Goal: Task Accomplishment & Management: Use online tool/utility

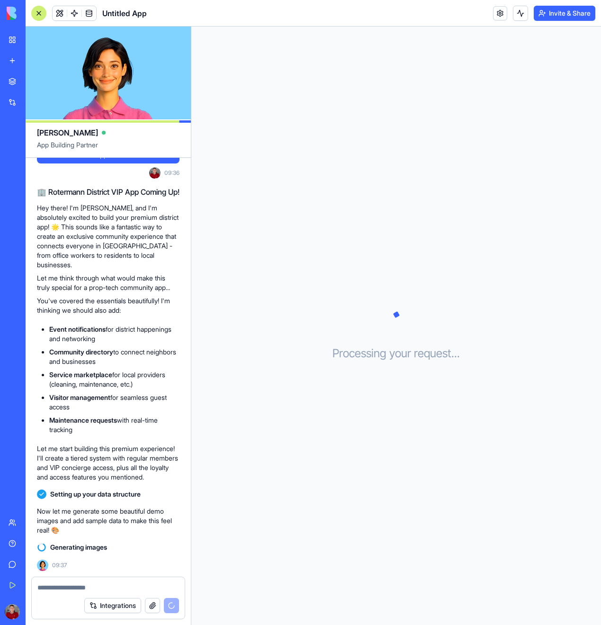
scroll to position [189, 0]
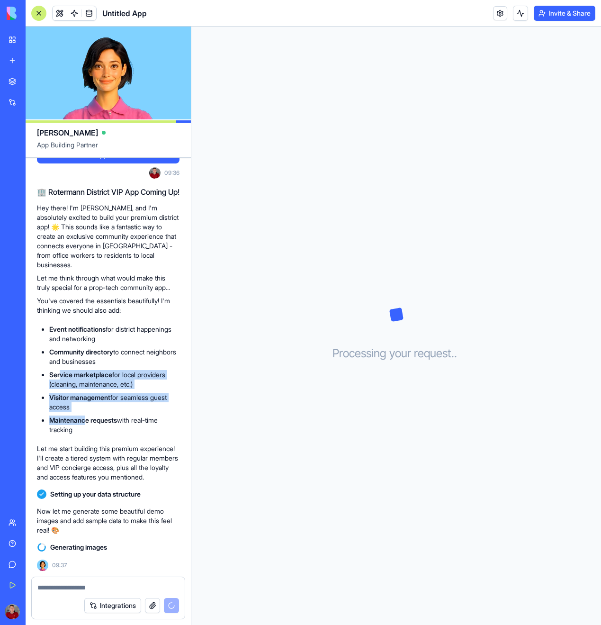
drag, startPoint x: 86, startPoint y: 408, endPoint x: 60, endPoint y: 368, distance: 46.9
click at [60, 368] on ul "Event notifications for district happenings and networking Community directory …" at bounding box center [108, 379] width 143 height 110
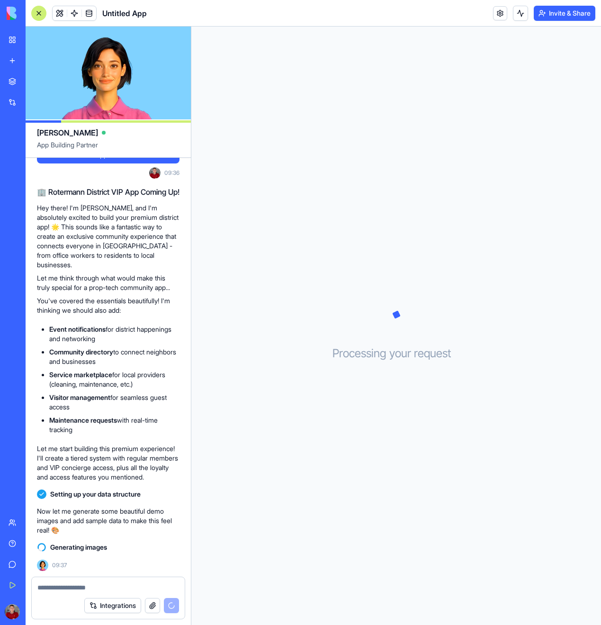
click at [134, 415] on li "Maintenance requests with real-time tracking" at bounding box center [114, 424] width 130 height 19
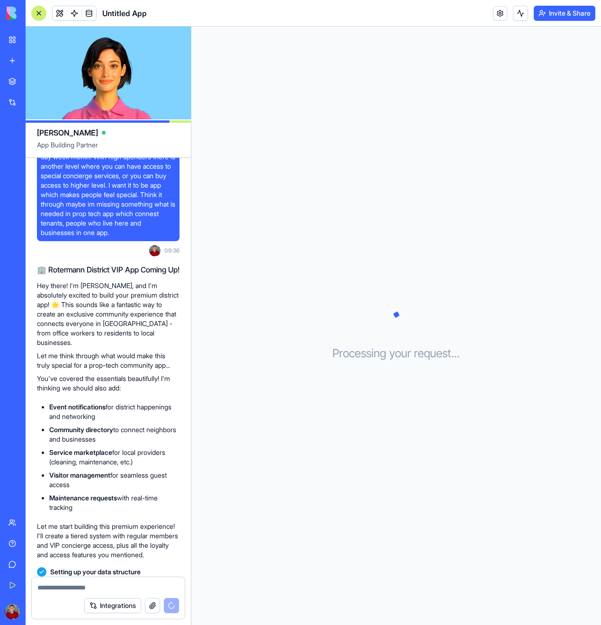
scroll to position [92, 0]
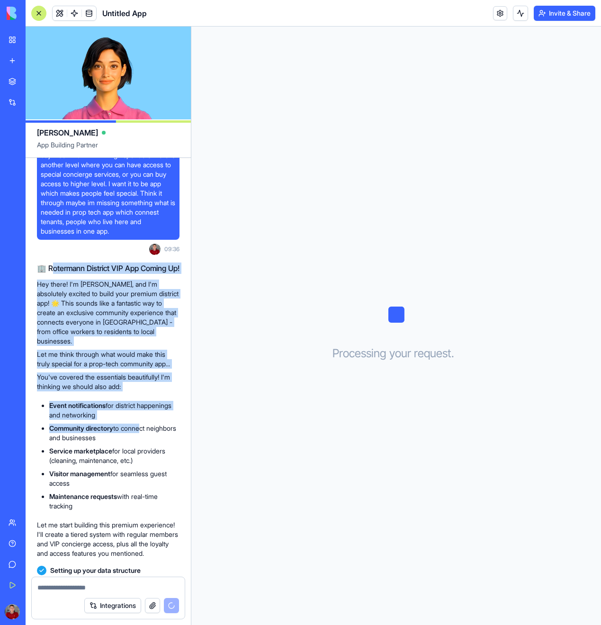
drag, startPoint x: 63, startPoint y: 270, endPoint x: 145, endPoint y: 462, distance: 209.0
click at [144, 462] on div "🏢 Rotermann District VIP App Coming Up! Hey there! I'm [PERSON_NAME], and I'm a…" at bounding box center [108, 410] width 143 height 296
click at [145, 462] on li "Service marketplace for local providers (cleaning, maintenance, etc.)" at bounding box center [114, 455] width 130 height 19
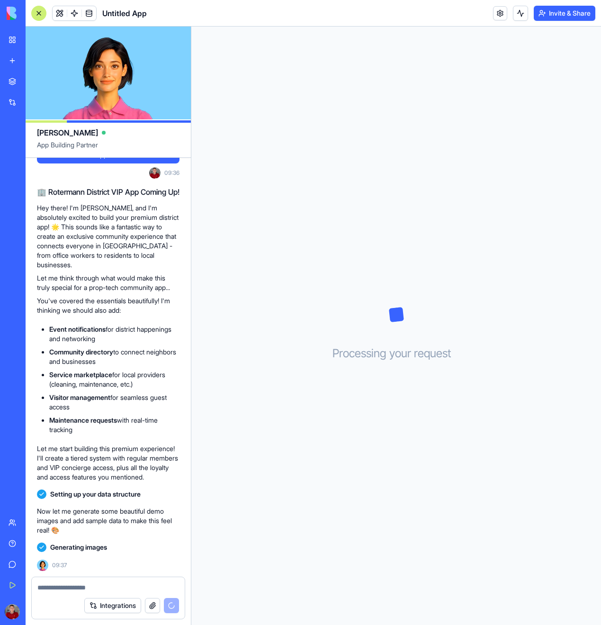
scroll to position [189, 0]
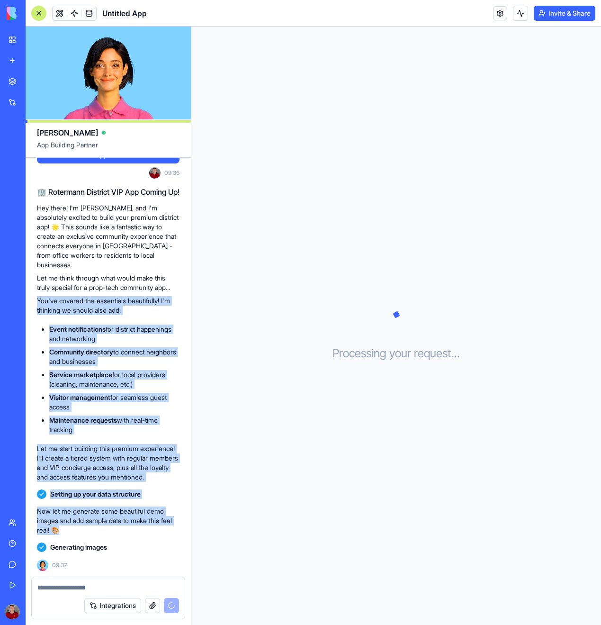
drag, startPoint x: 126, startPoint y: 528, endPoint x: 90, endPoint y: 344, distance: 187.4
click at [57, 277] on div "The List mobile app for [GEOGRAPHIC_DATA] in [GEOGRAPHIC_DATA]. It will have di…" at bounding box center [108, 282] width 165 height 587
click at [136, 423] on li "Maintenance requests with real-time tracking" at bounding box center [114, 424] width 130 height 19
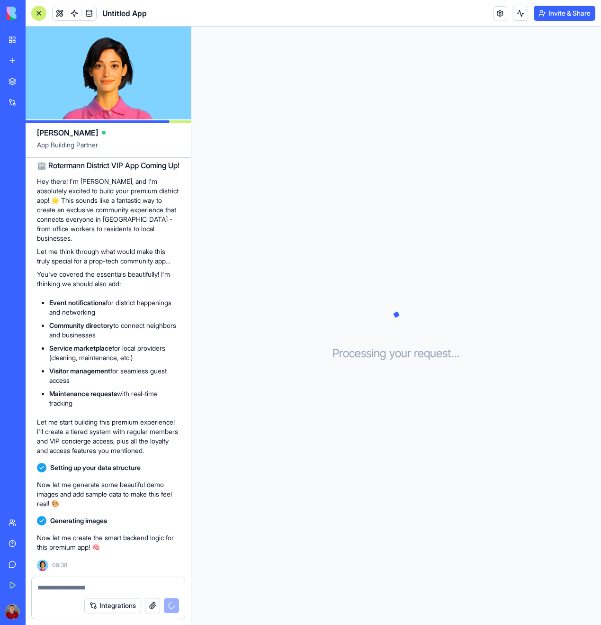
scroll to position [233, 0]
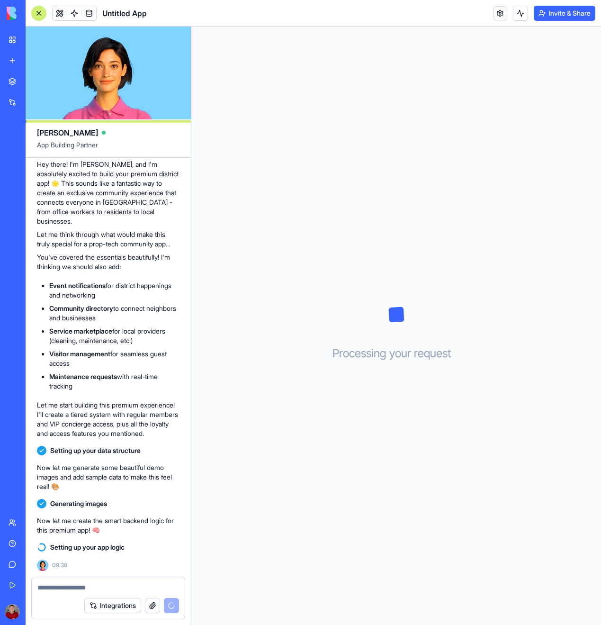
drag, startPoint x: 56, startPoint y: 240, endPoint x: 123, endPoint y: 377, distance: 153.1
click at [123, 377] on div "🏢 Rotermann District VIP App Coming Up! Hey there! I'm [PERSON_NAME], and I'm a…" at bounding box center [108, 291] width 143 height 296
click at [123, 377] on li "Maintenance requests with real-time tracking" at bounding box center [114, 381] width 130 height 19
drag, startPoint x: 123, startPoint y: 377, endPoint x: 65, endPoint y: 187, distance: 198.8
click at [65, 186] on div "🏢 Rotermann District VIP App Coming Up! Hey there! I'm [PERSON_NAME], and I'm a…" at bounding box center [108, 291] width 143 height 296
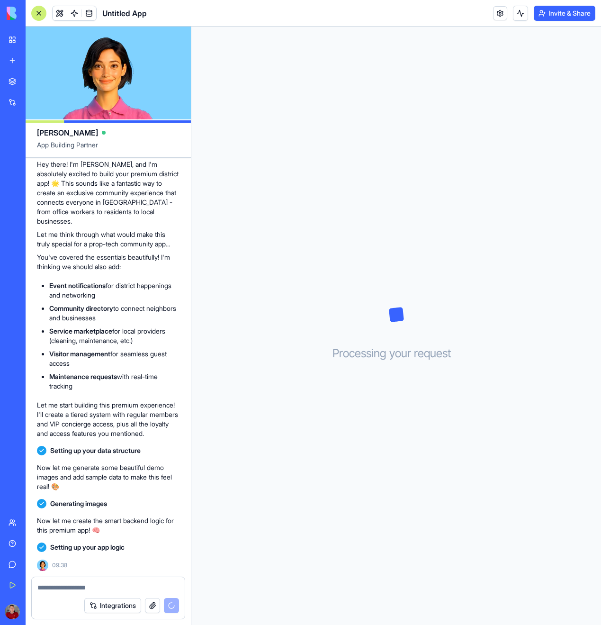
click at [65, 187] on p "Hey there! I'm [PERSON_NAME], and I'm absolutely excited to build your premium …" at bounding box center [108, 193] width 143 height 66
drag, startPoint x: 55, startPoint y: 172, endPoint x: 106, endPoint y: 380, distance: 214.0
click at [106, 380] on div "🏢 Rotermann District VIP App Coming Up! Hey there! I'm [PERSON_NAME], and I'm a…" at bounding box center [108, 291] width 143 height 296
click at [106, 380] on li "Maintenance requests with real-time tracking" at bounding box center [114, 381] width 130 height 19
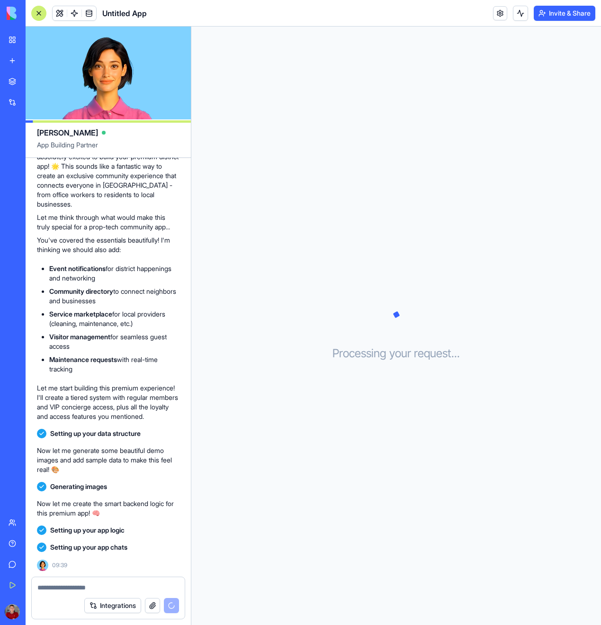
scroll to position [0, 0]
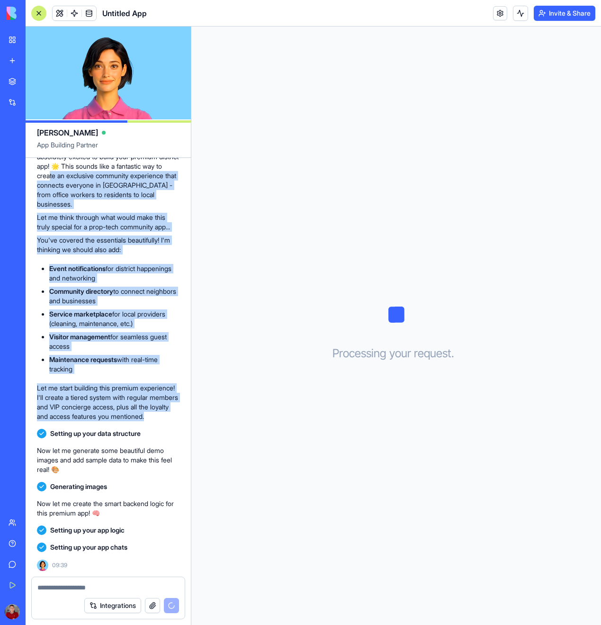
drag, startPoint x: 114, startPoint y: 417, endPoint x: 47, endPoint y: 159, distance: 266.7
click at [47, 159] on div "🏢 Rotermann District VIP App Coming Up! Hey there! I'm [PERSON_NAME], and I'm a…" at bounding box center [108, 274] width 143 height 296
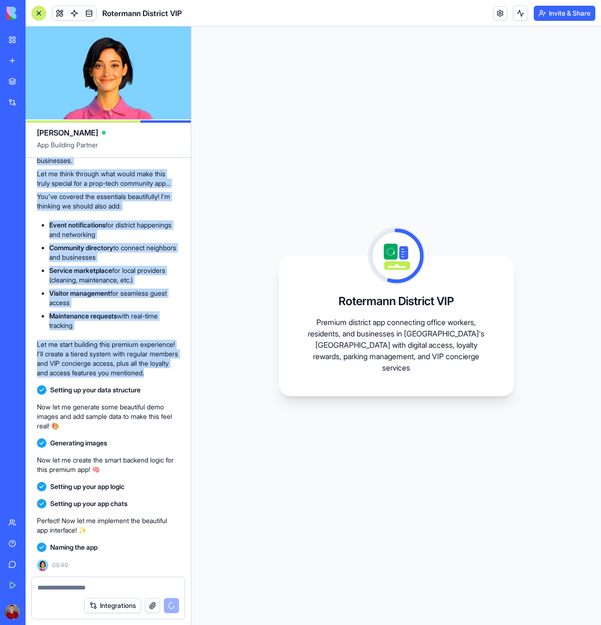
scroll to position [379, 0]
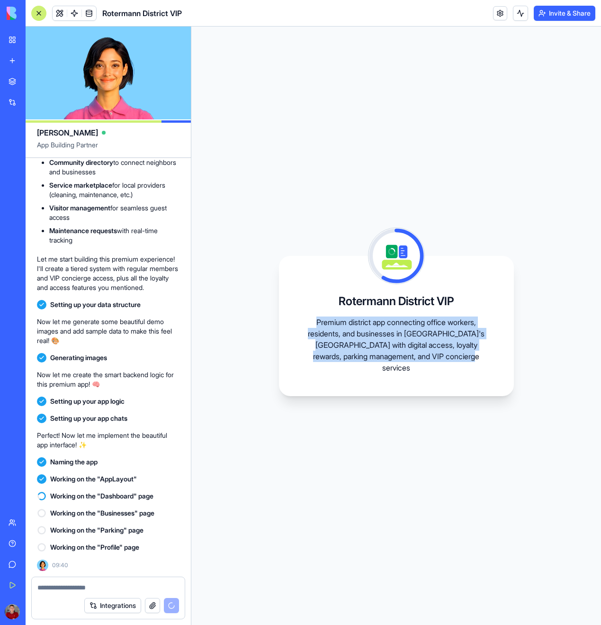
drag, startPoint x: 479, startPoint y: 361, endPoint x: 286, endPoint y: 323, distance: 196.4
click at [286, 323] on div "[GEOGRAPHIC_DATA] VIP Premium district app connecting office workers, residents…" at bounding box center [396, 326] width 235 height 140
copy p "Premium district app connecting office workers, residents, and businesses in [G…"
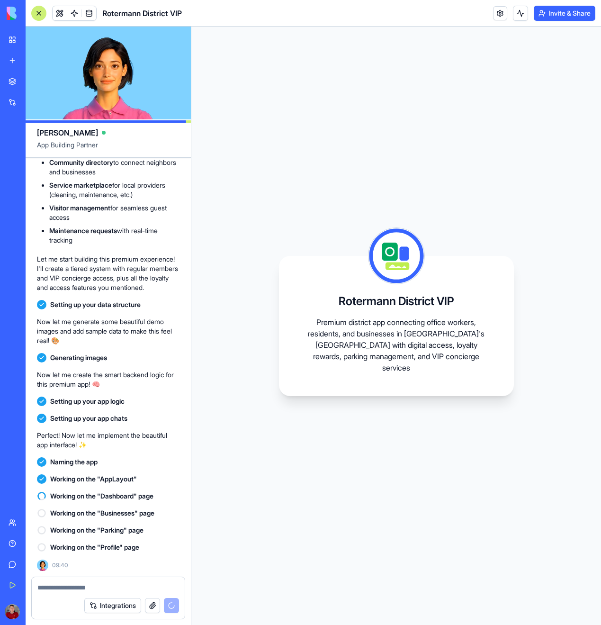
click at [455, 338] on p "Premium district app connecting office workers, residents, and businesses in [G…" at bounding box center [396, 344] width 189 height 57
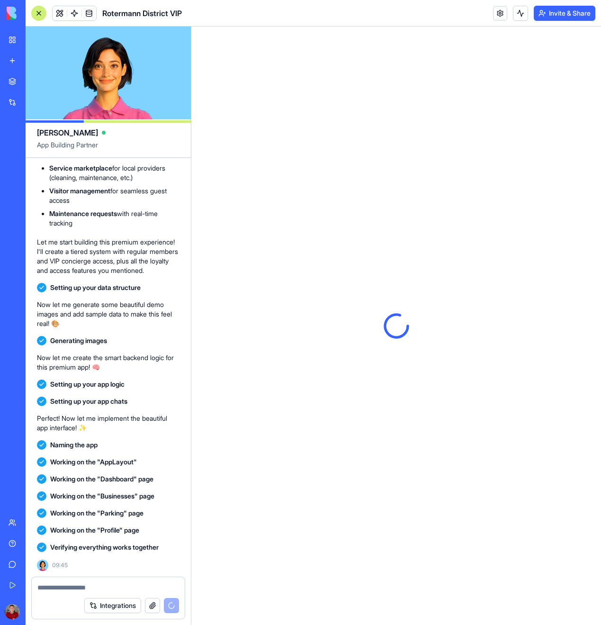
scroll to position [0, 0]
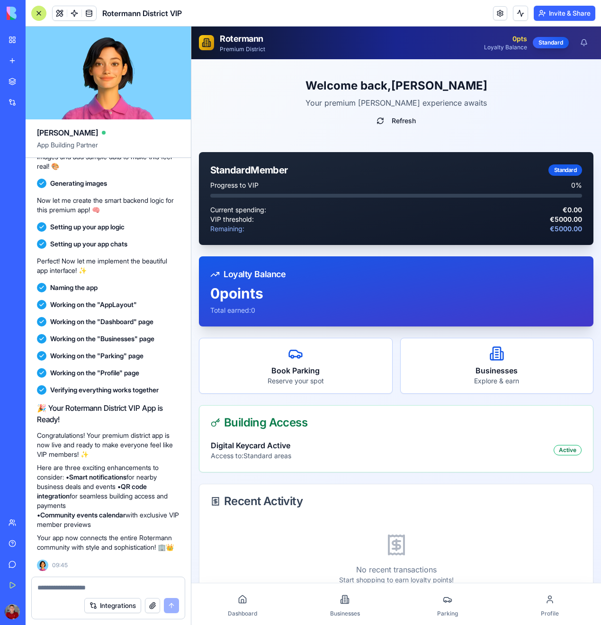
click at [195, 395] on div "Welcome back, [PERSON_NAME] Your premium Rotermann experience awaits Refresh St…" at bounding box center [396, 383] width 410 height 648
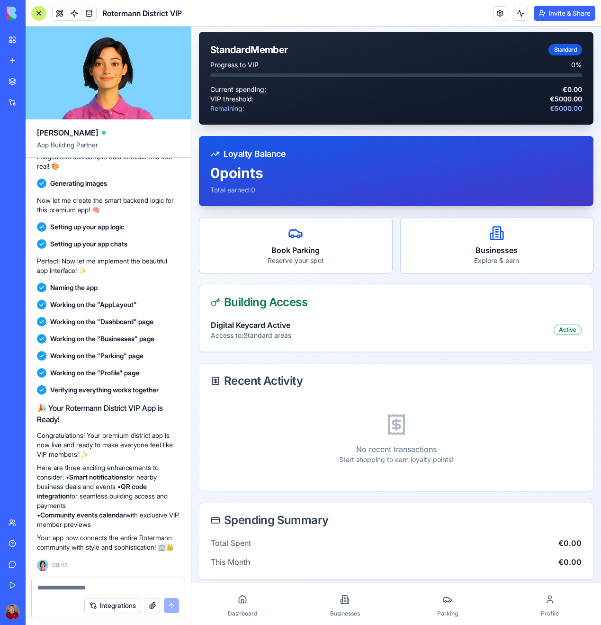
scroll to position [120, 0]
click at [342, 603] on icon at bounding box center [341, 601] width 1 height 4
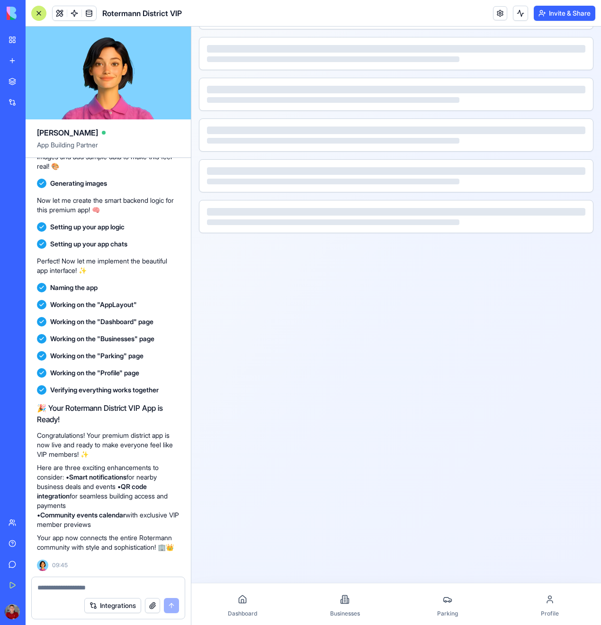
scroll to position [71, 0]
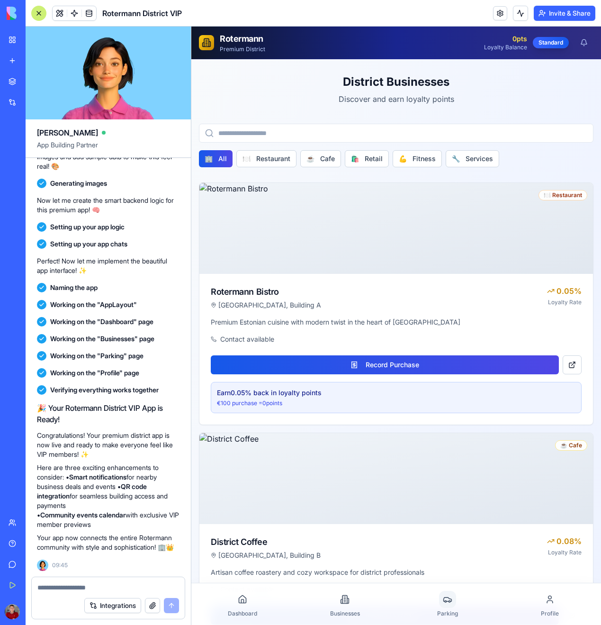
click at [443, 602] on icon at bounding box center [447, 598] width 9 height 9
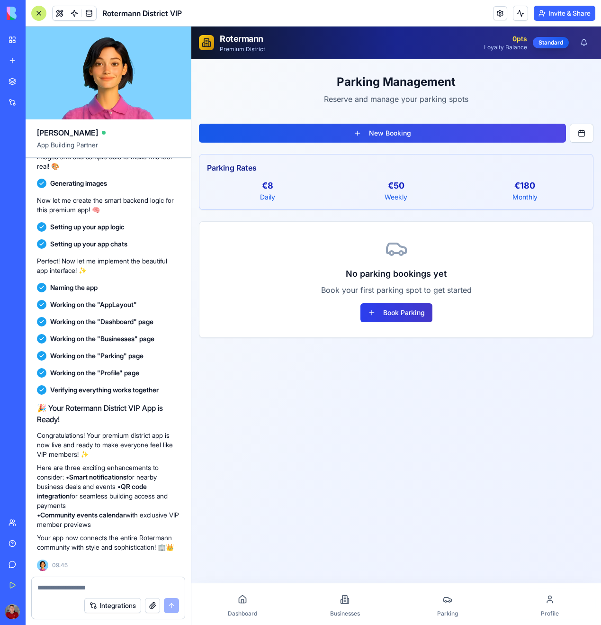
click at [378, 315] on button "Book Parking" at bounding box center [396, 312] width 72 height 19
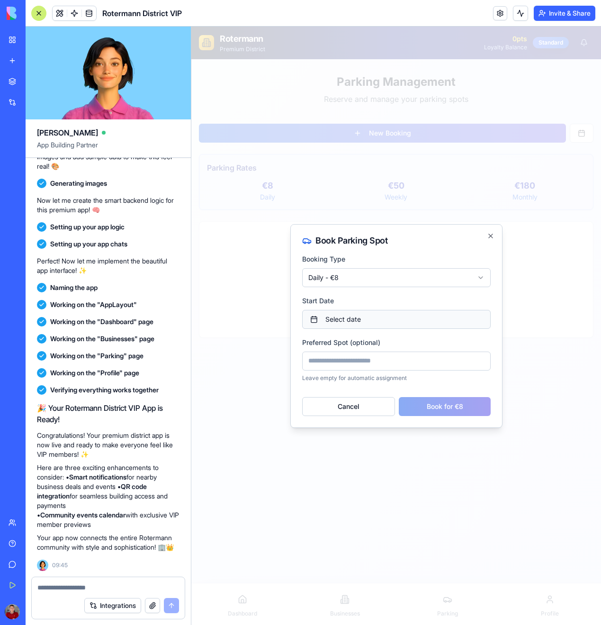
click at [345, 310] on button "Select date" at bounding box center [396, 319] width 188 height 19
click at [382, 358] on input at bounding box center [396, 360] width 188 height 19
click at [493, 237] on icon "button" at bounding box center [491, 236] width 8 height 8
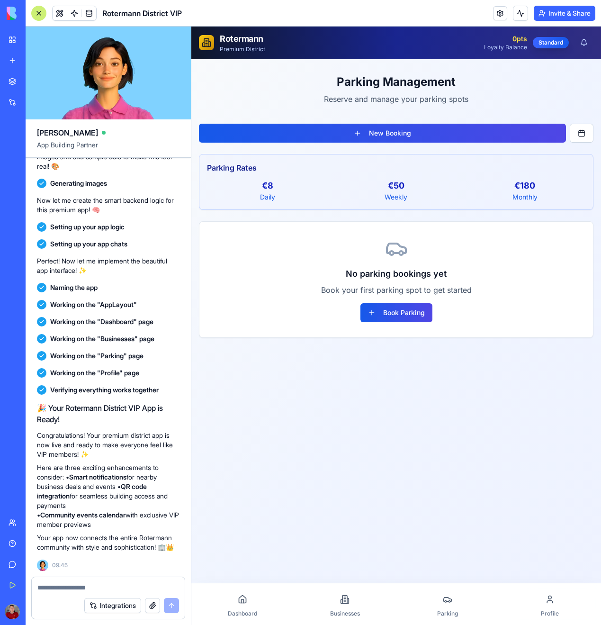
click at [534, 599] on link "Profile" at bounding box center [550, 604] width 102 height 34
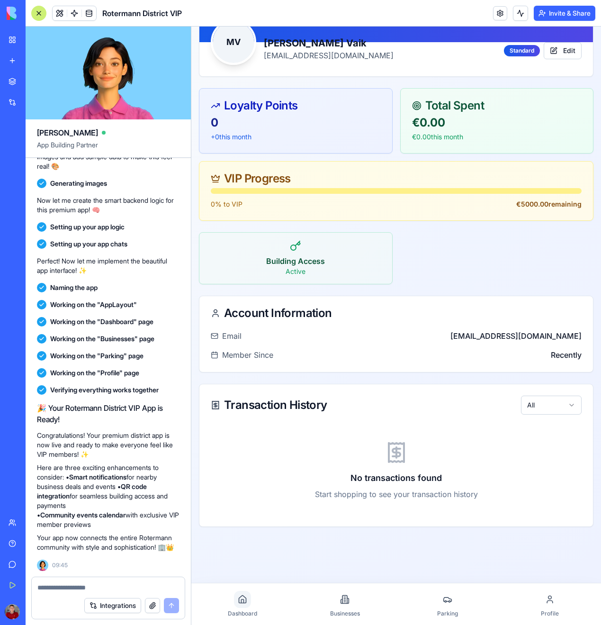
click at [237, 599] on div at bounding box center [242, 599] width 17 height 17
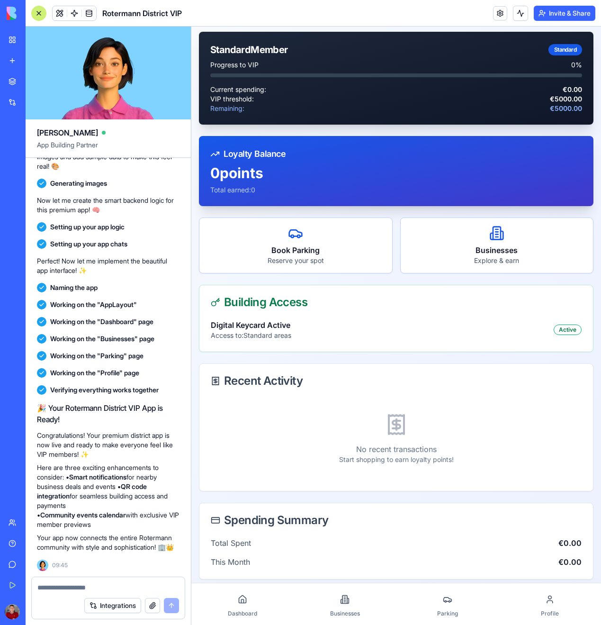
click at [77, 584] on textarea at bounding box center [108, 587] width 142 height 9
click at [120, 587] on textarea "**********" at bounding box center [108, 587] width 142 height 9
click at [179, 584] on div "**********" at bounding box center [108, 584] width 153 height 15
click at [177, 593] on div "Integrations" at bounding box center [108, 605] width 153 height 27
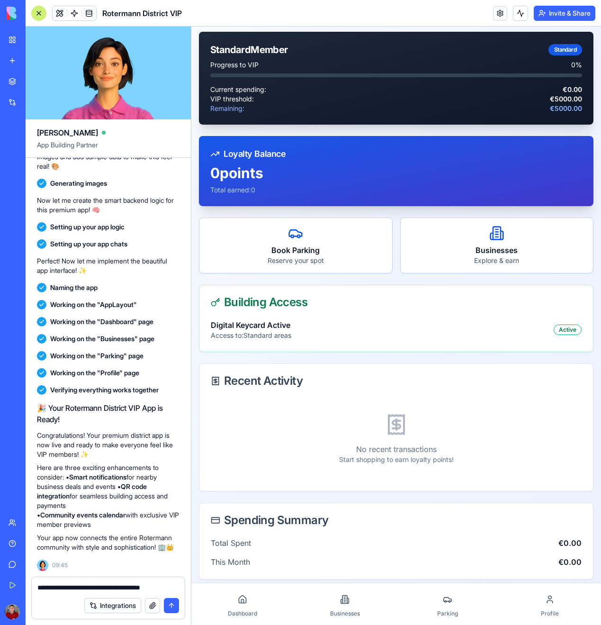
click at [177, 589] on textarea "**********" at bounding box center [108, 587] width 142 height 9
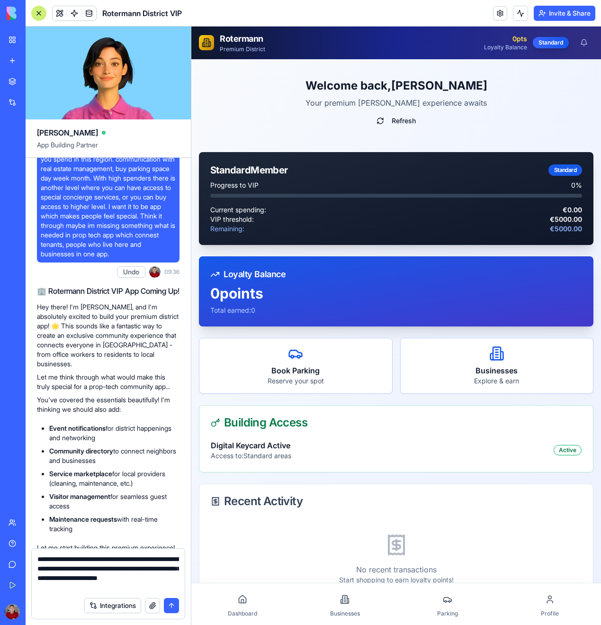
scroll to position [0, 0]
type textarea "**********"
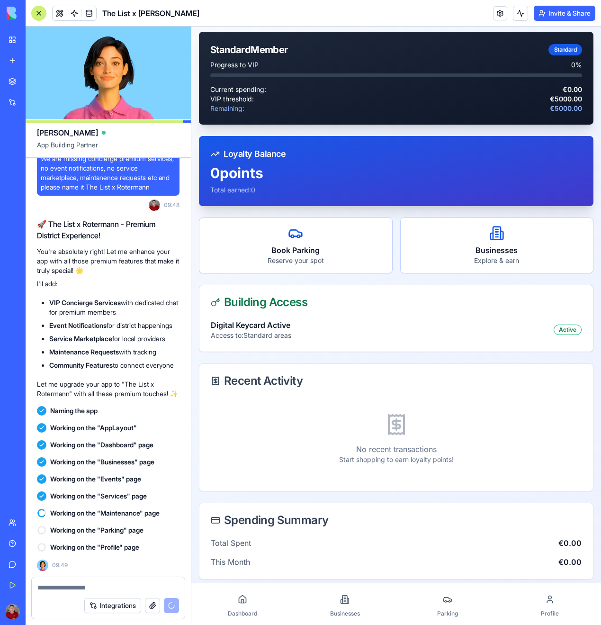
click at [282, 420] on div "No recent transactions Start shopping to earn loyalty points!" at bounding box center [396, 438] width 371 height 81
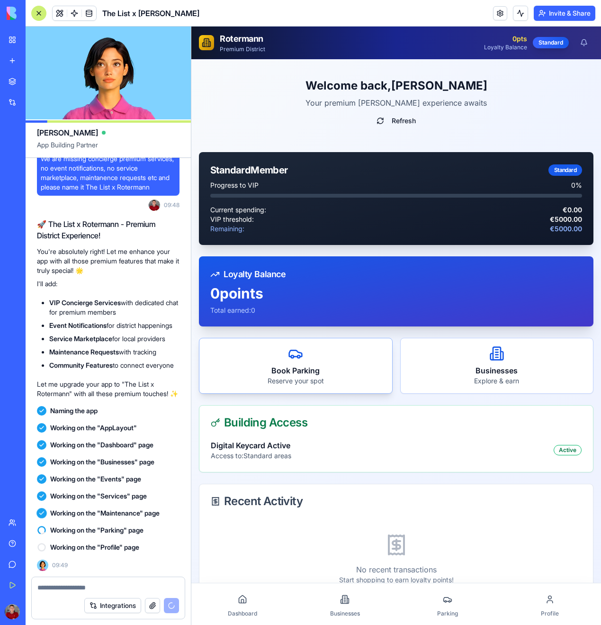
click at [301, 366] on h3 "Book Parking" at bounding box center [296, 370] width 178 height 11
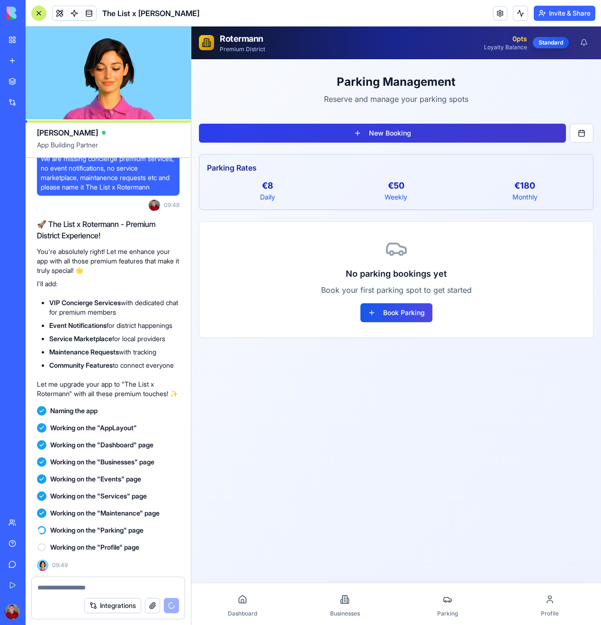
click at [350, 128] on button "New Booking" at bounding box center [382, 133] width 367 height 19
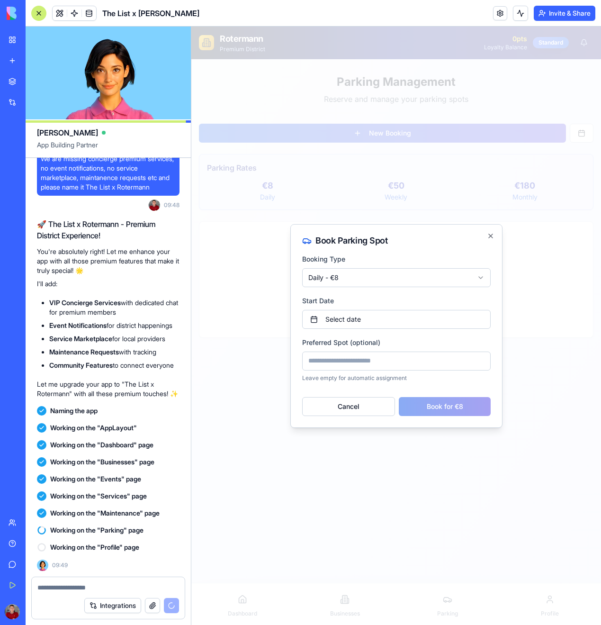
click at [492, 255] on div "**********" at bounding box center [396, 326] width 212 height 204
click at [489, 228] on div "**********" at bounding box center [396, 326] width 212 height 204
click at [489, 238] on icon "button" at bounding box center [491, 236] width 8 height 8
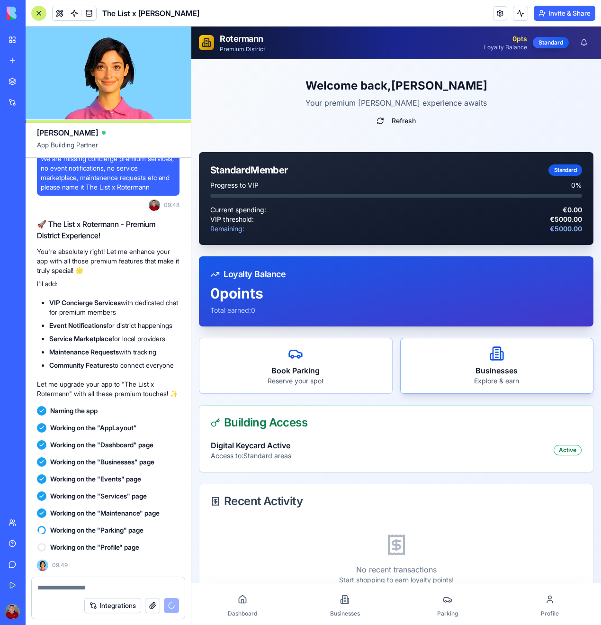
click at [521, 364] on div "Businesses Explore & earn" at bounding box center [497, 365] width 193 height 55
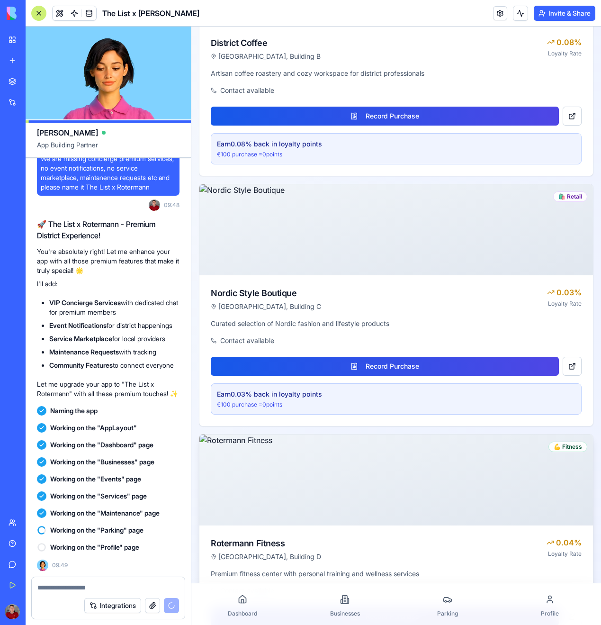
scroll to position [498, 0]
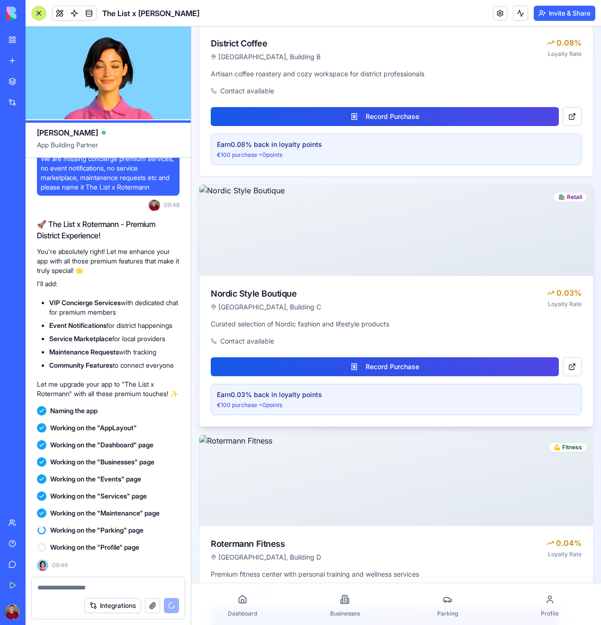
click at [305, 402] on div "€100 purchase = 0 points" at bounding box center [396, 405] width 359 height 8
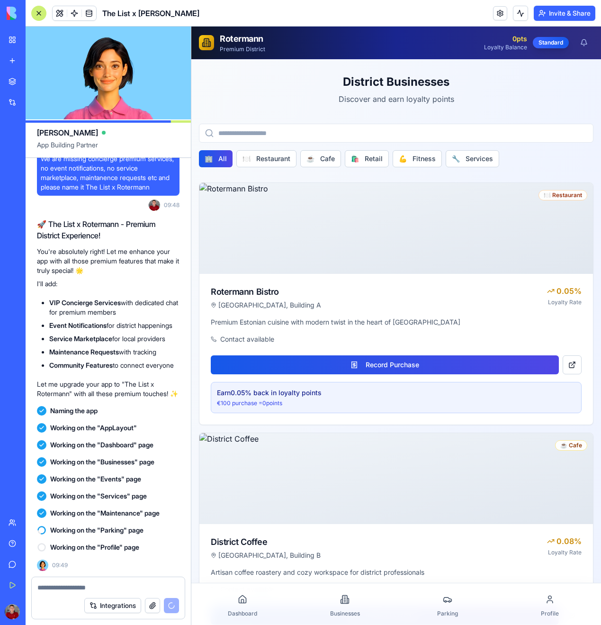
scroll to position [0, 0]
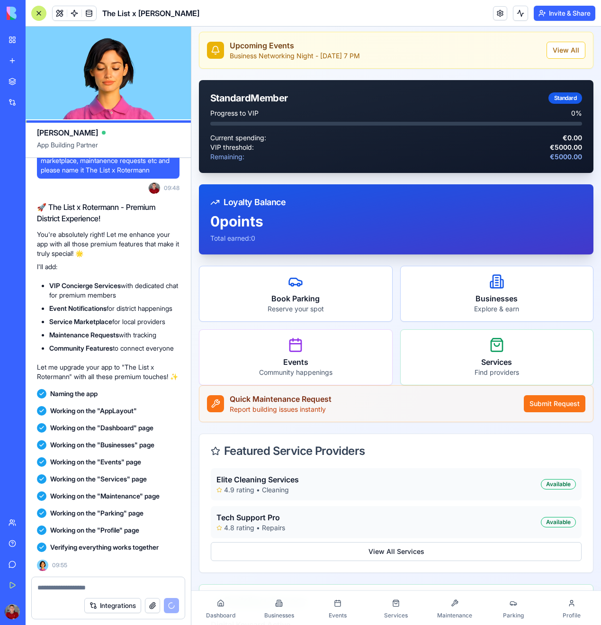
scroll to position [123, 0]
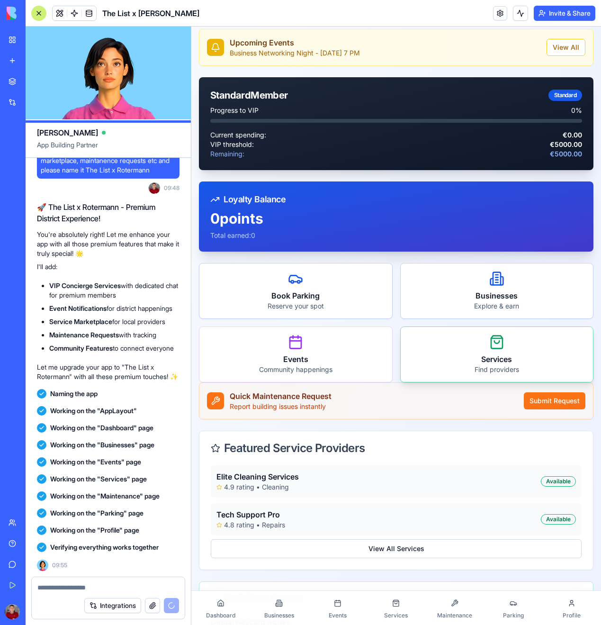
click at [471, 378] on div "Services Find providers" at bounding box center [497, 354] width 193 height 55
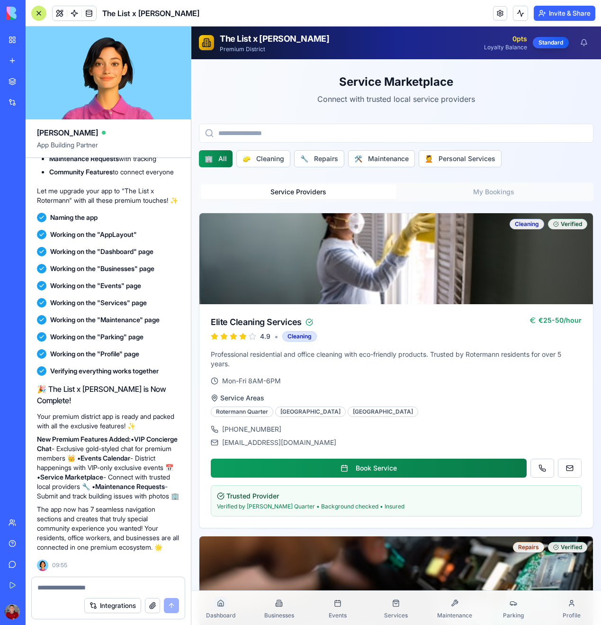
click at [217, 603] on icon at bounding box center [221, 603] width 8 height 8
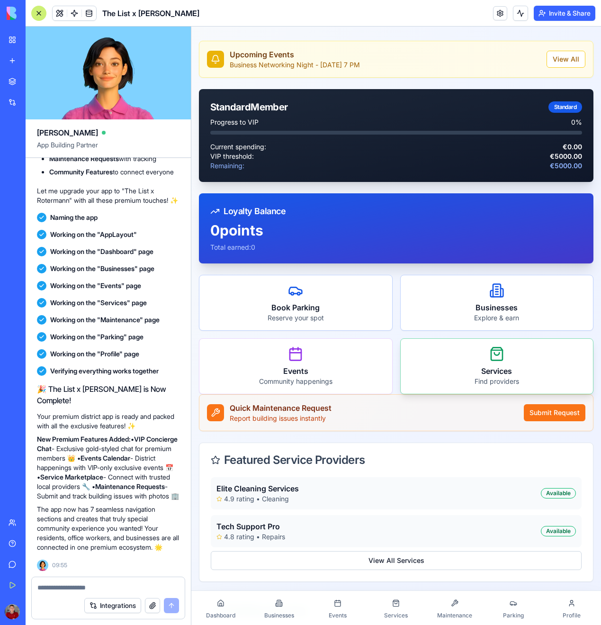
scroll to position [114, 0]
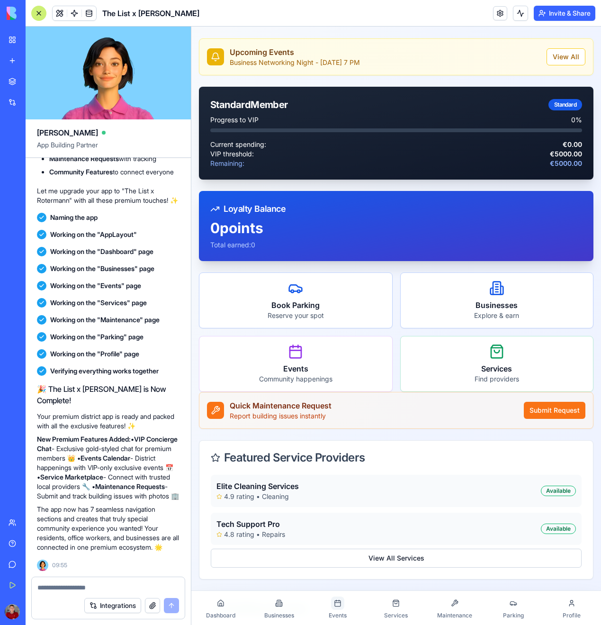
click at [337, 603] on icon at bounding box center [338, 603] width 8 height 8
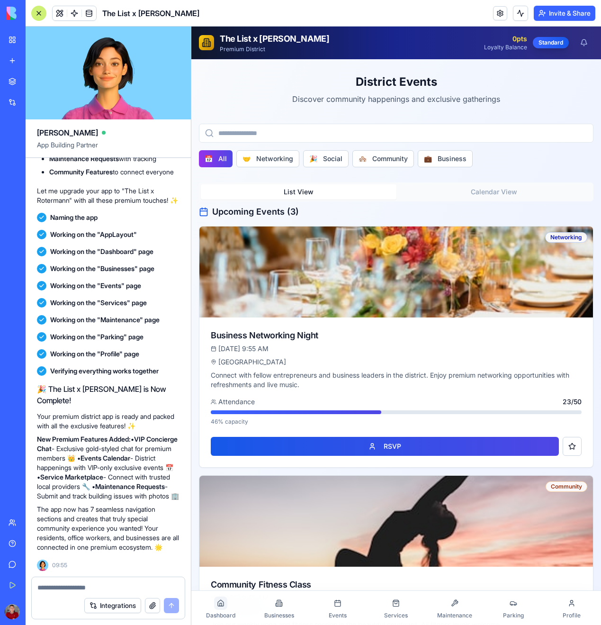
click at [214, 605] on div at bounding box center [220, 602] width 13 height 13
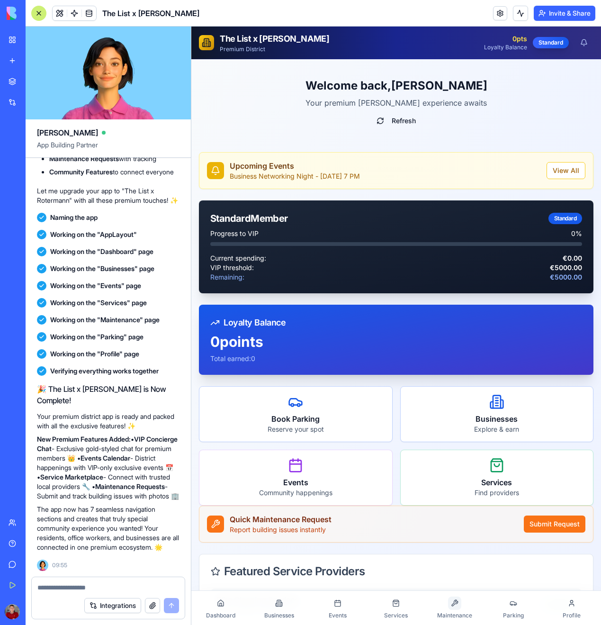
click at [456, 609] on div at bounding box center [454, 602] width 13 height 13
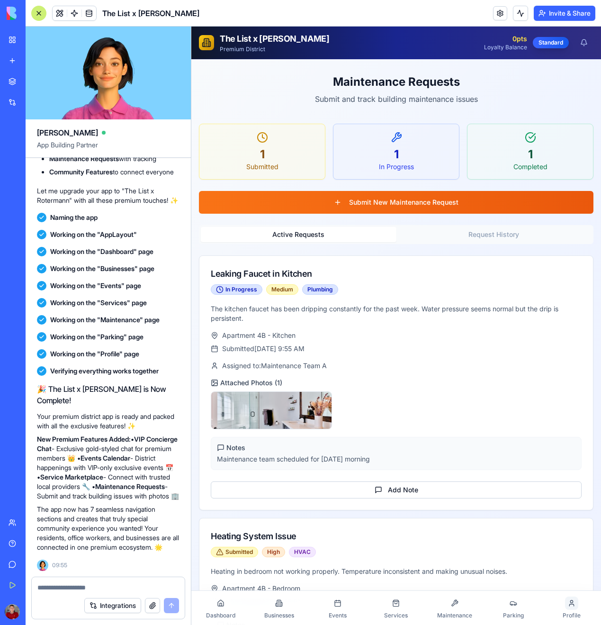
click at [575, 607] on div at bounding box center [571, 602] width 13 height 13
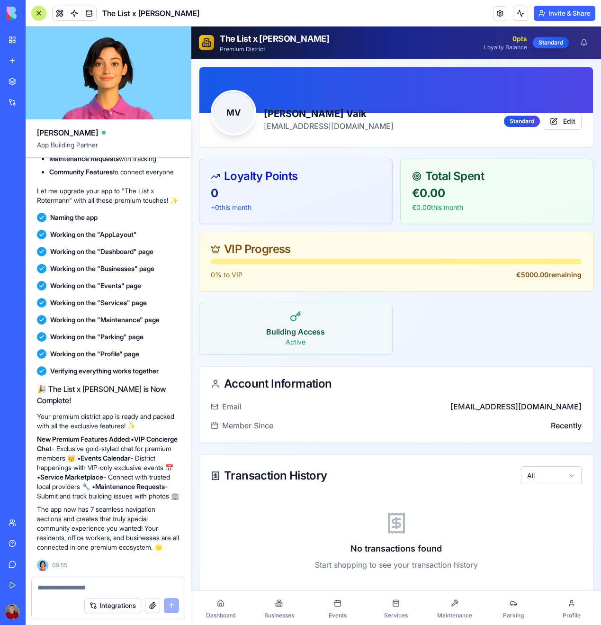
click at [281, 613] on span "Businesses" at bounding box center [279, 615] width 30 height 8
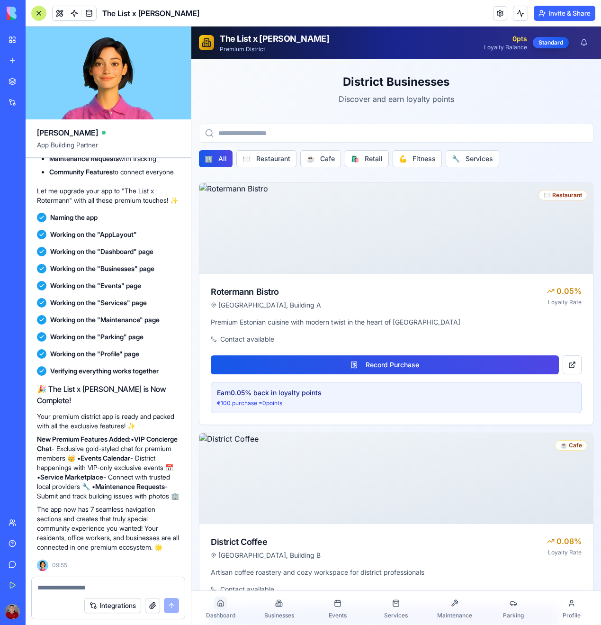
click at [219, 605] on icon at bounding box center [221, 603] width 8 height 8
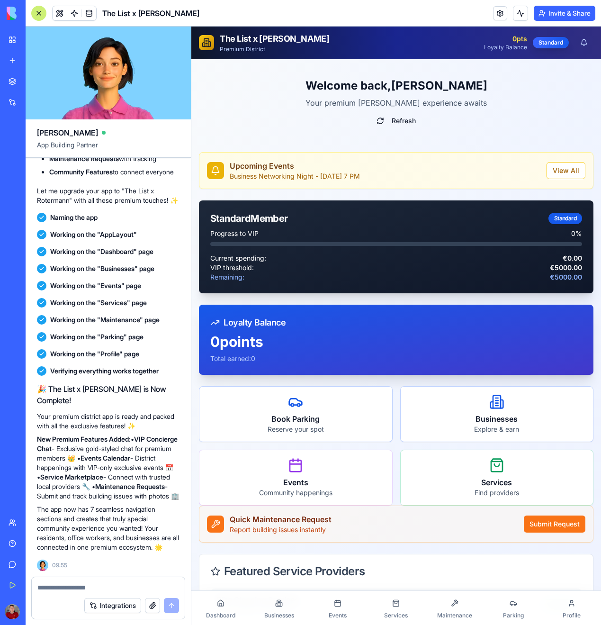
click at [342, 610] on link "Events" at bounding box center [337, 607] width 59 height 30
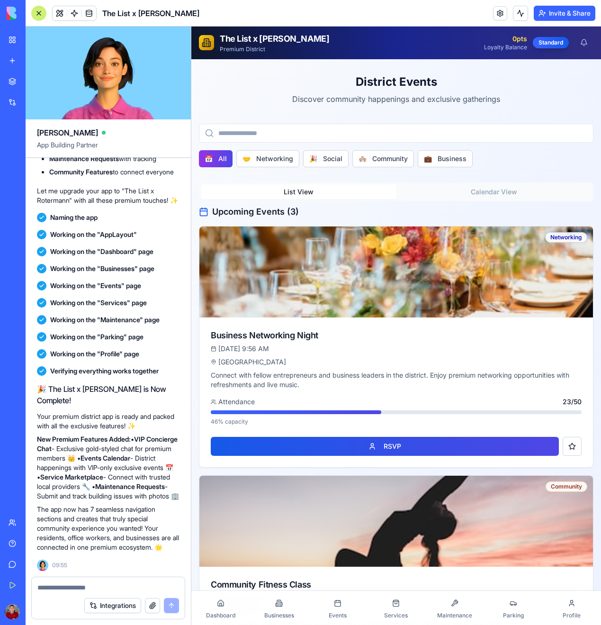
click at [369, 610] on link "Services" at bounding box center [396, 607] width 59 height 30
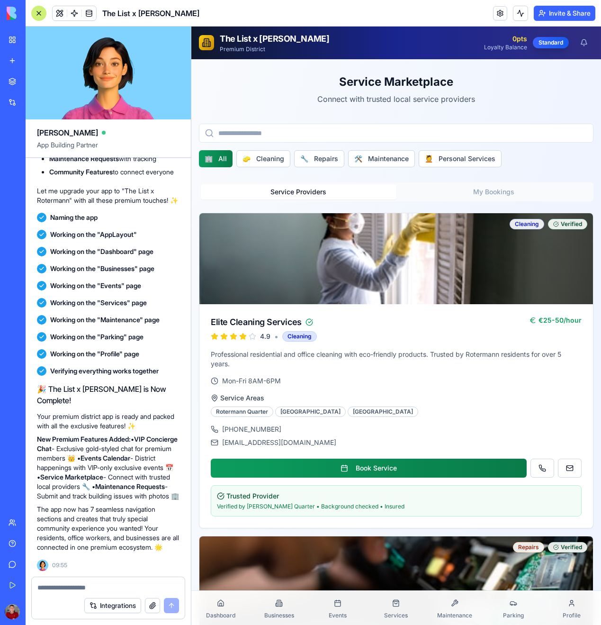
click at [332, 611] on link "Events" at bounding box center [337, 607] width 59 height 30
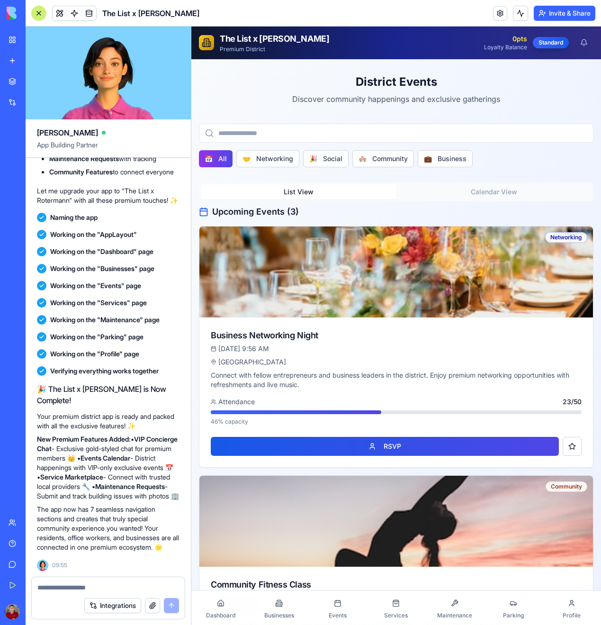
click at [286, 610] on link "Businesses" at bounding box center [279, 607] width 59 height 30
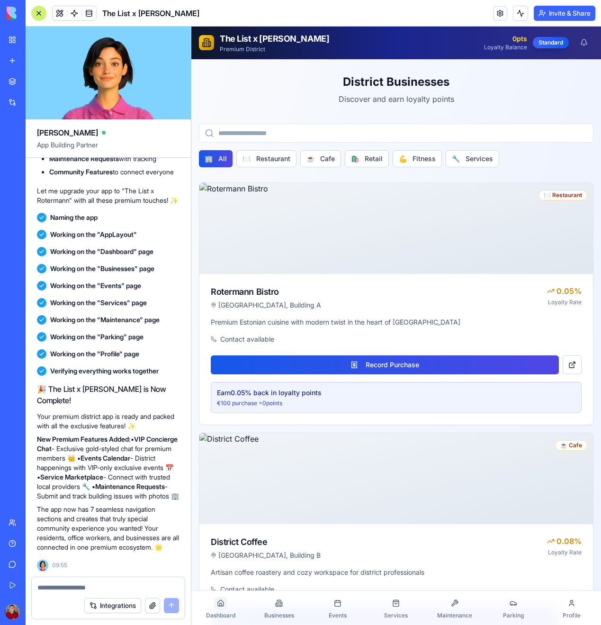
click at [223, 608] on div at bounding box center [220, 602] width 13 height 13
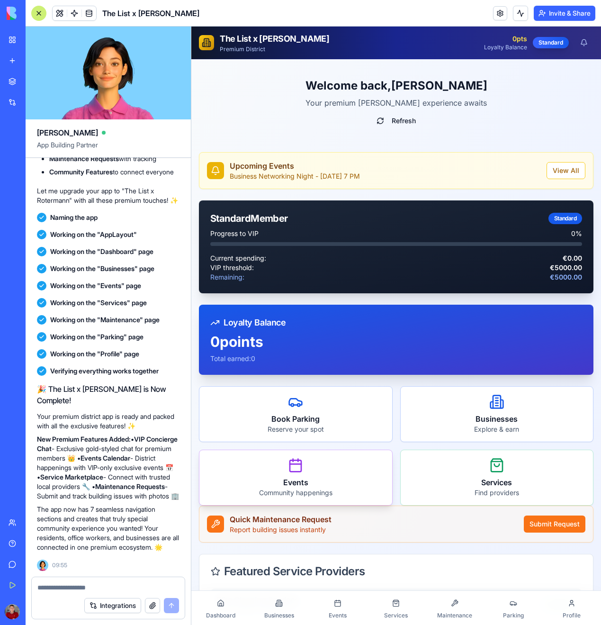
click at [311, 469] on div "Events Community happenings" at bounding box center [295, 477] width 193 height 55
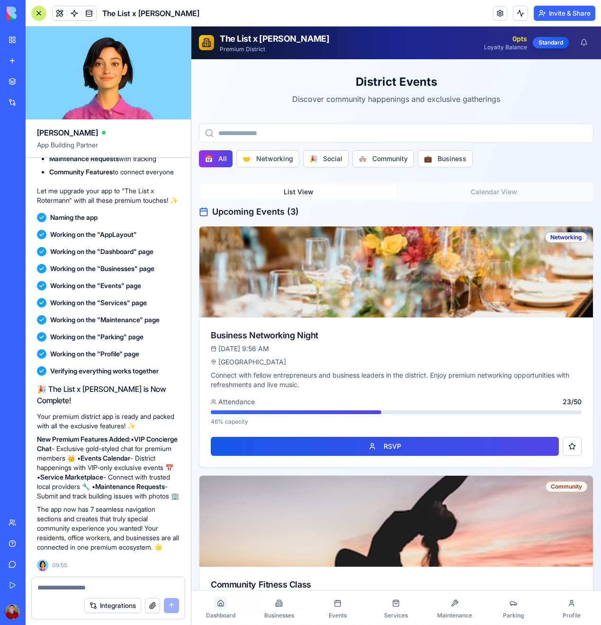
click at [221, 600] on icon at bounding box center [221, 603] width 6 height 6
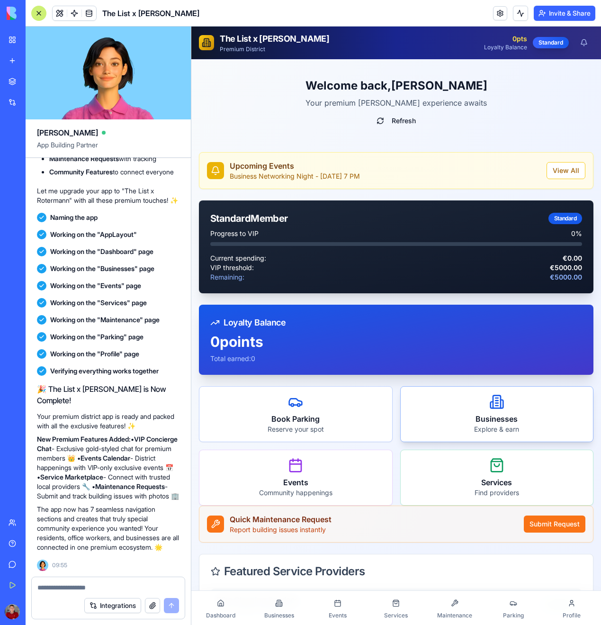
click at [462, 404] on div "Businesses Explore & earn" at bounding box center [497, 413] width 193 height 55
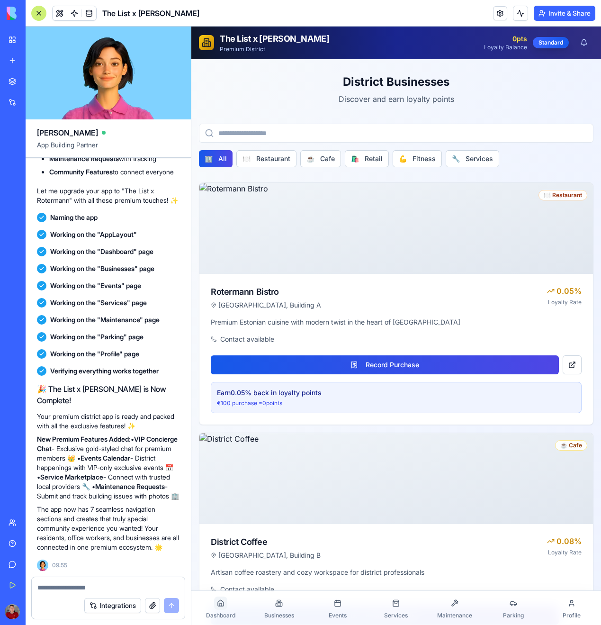
click at [223, 609] on link "Dashboard" at bounding box center [220, 607] width 59 height 30
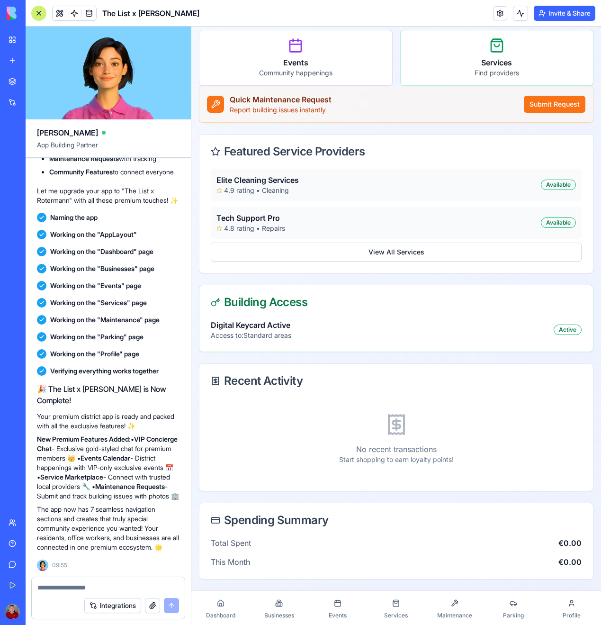
click at [260, 309] on div "Building Access" at bounding box center [396, 302] width 394 height 34
click at [240, 322] on div "Digital Keycard Active" at bounding box center [251, 324] width 81 height 11
drag, startPoint x: 240, startPoint y: 322, endPoint x: 305, endPoint y: 334, distance: 66.4
click at [305, 334] on div "Digital Keycard Active Access to: Standard areas Active" at bounding box center [396, 329] width 371 height 21
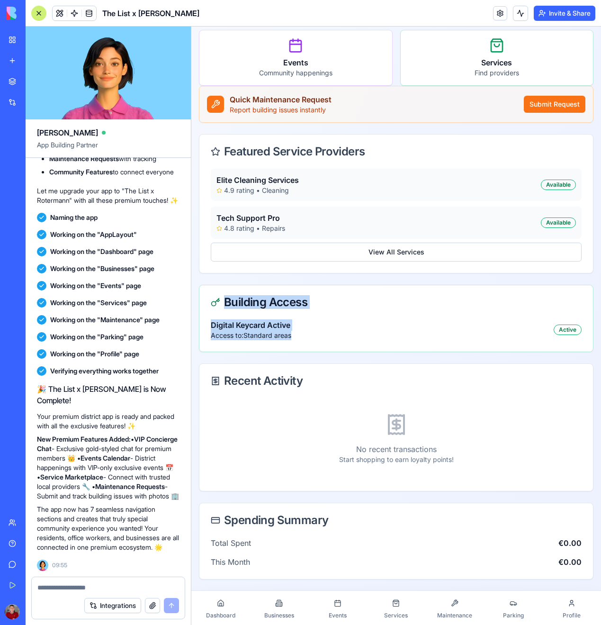
drag, startPoint x: 305, startPoint y: 334, endPoint x: 228, endPoint y: 295, distance: 86.6
click at [228, 295] on div "Building Access Digital Keycard Active Access to: Standard areas Active" at bounding box center [396, 318] width 395 height 67
click at [228, 295] on div "Building Access" at bounding box center [396, 302] width 394 height 34
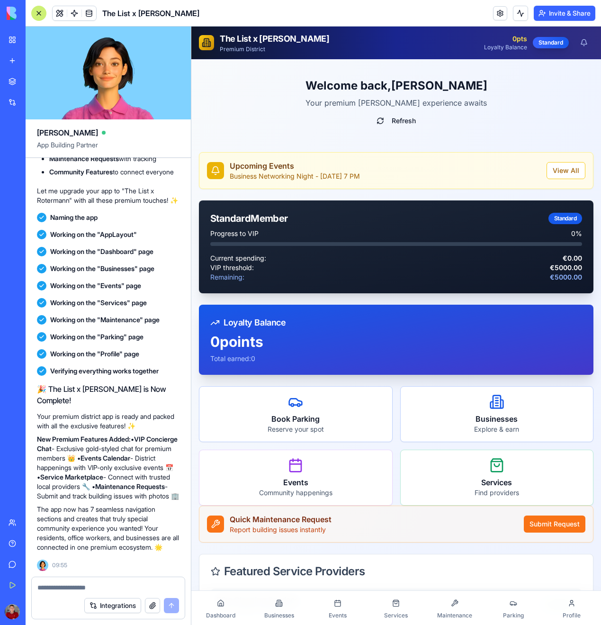
click at [83, 591] on textarea at bounding box center [108, 587] width 142 height 9
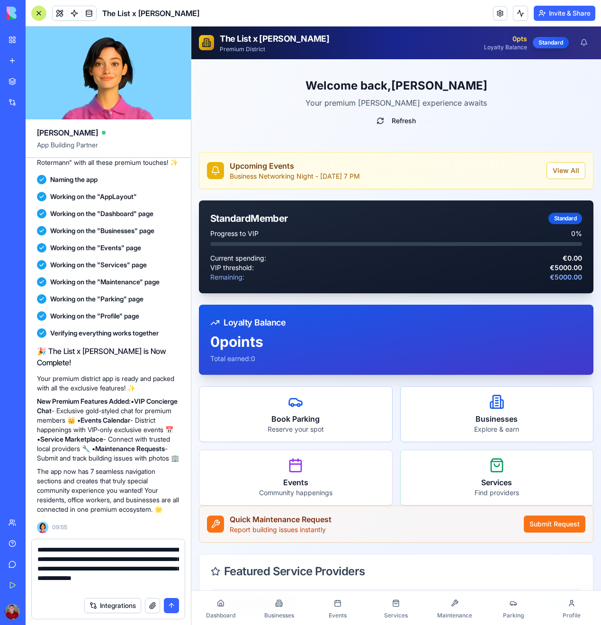
type textarea "**********"
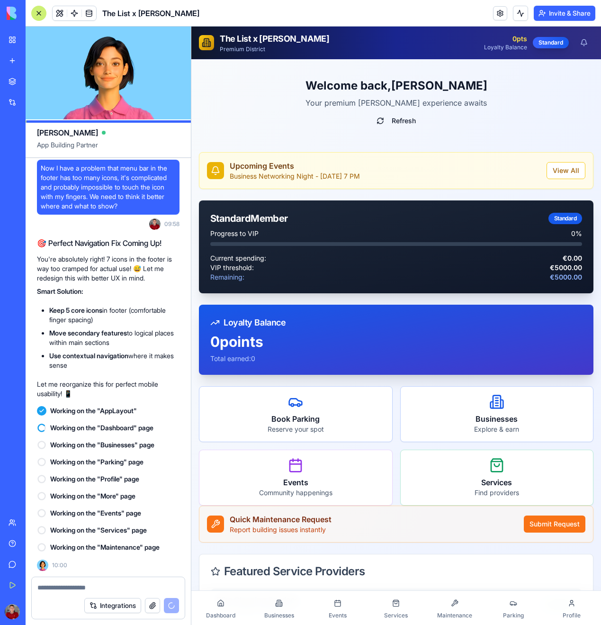
click at [126, 348] on ul "Keep 5 core icons in footer (comfortable finger spacing) Move secondary feature…" at bounding box center [108, 337] width 143 height 64
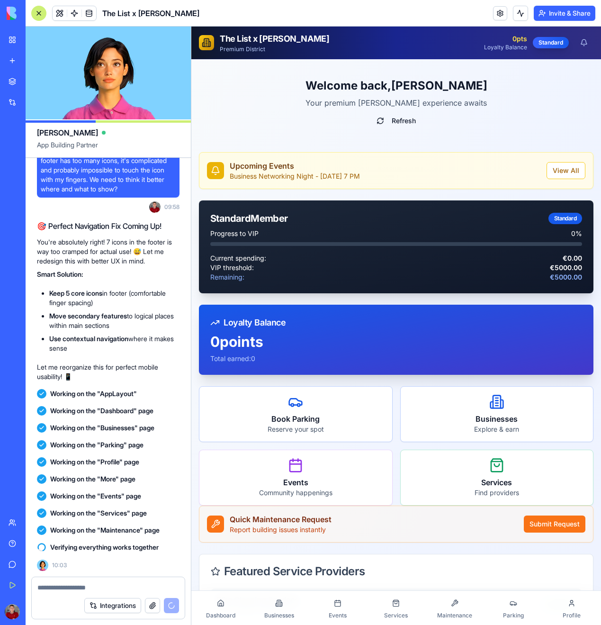
click at [110, 338] on strong "Use contextual navigation" at bounding box center [88, 338] width 79 height 8
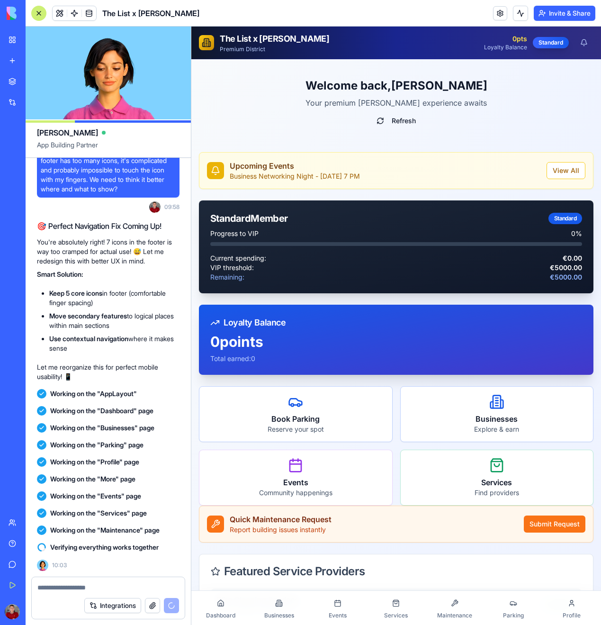
click at [341, 515] on h3 "Quick Maintenance Request" at bounding box center [374, 518] width 288 height 11
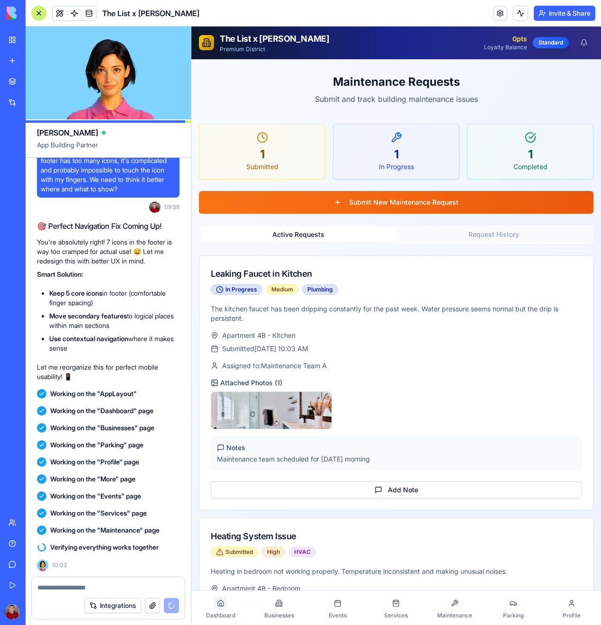
click at [215, 601] on div at bounding box center [220, 602] width 13 height 13
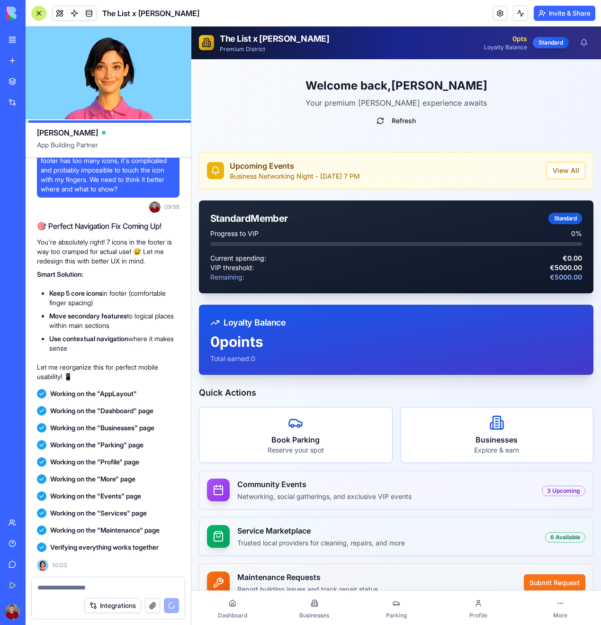
click at [317, 611] on link "Businesses" at bounding box center [314, 607] width 82 height 30
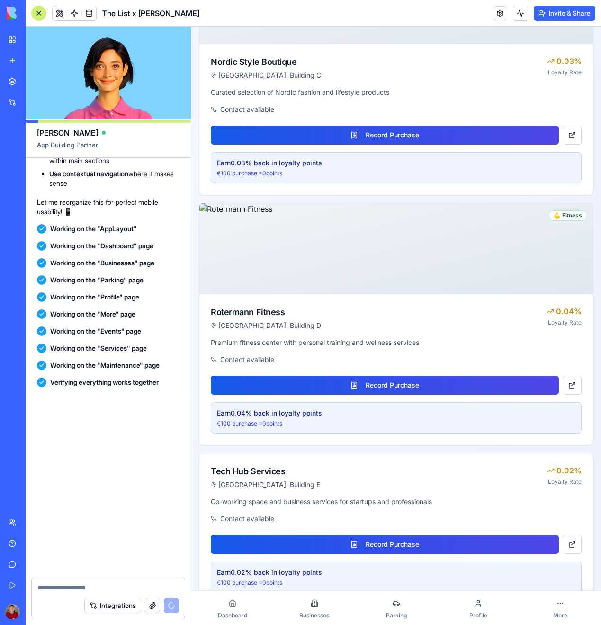
scroll to position [770, 0]
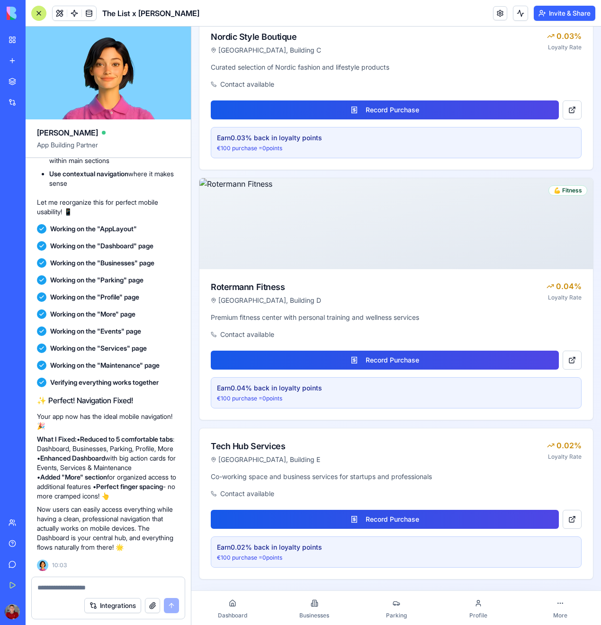
click at [399, 610] on link "Parking" at bounding box center [396, 607] width 82 height 30
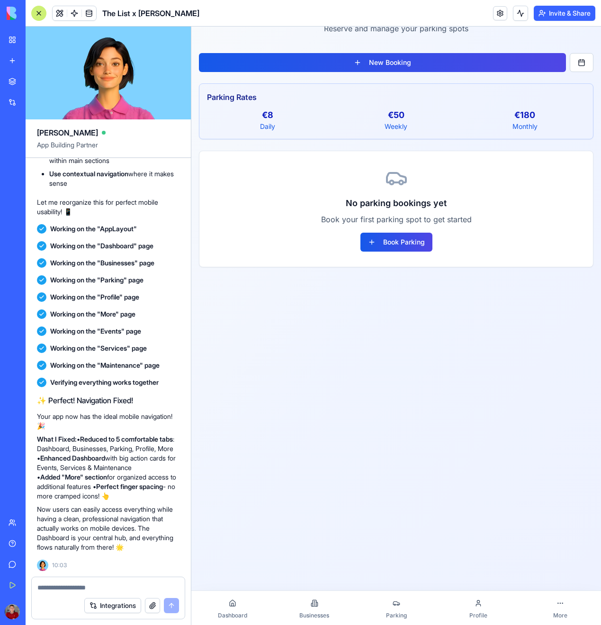
click at [479, 610] on link "Profile" at bounding box center [478, 607] width 82 height 30
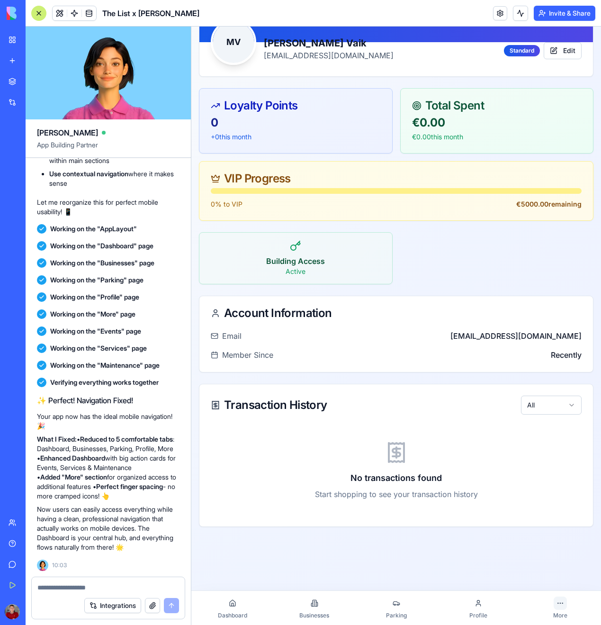
click at [560, 607] on div at bounding box center [560, 602] width 13 height 13
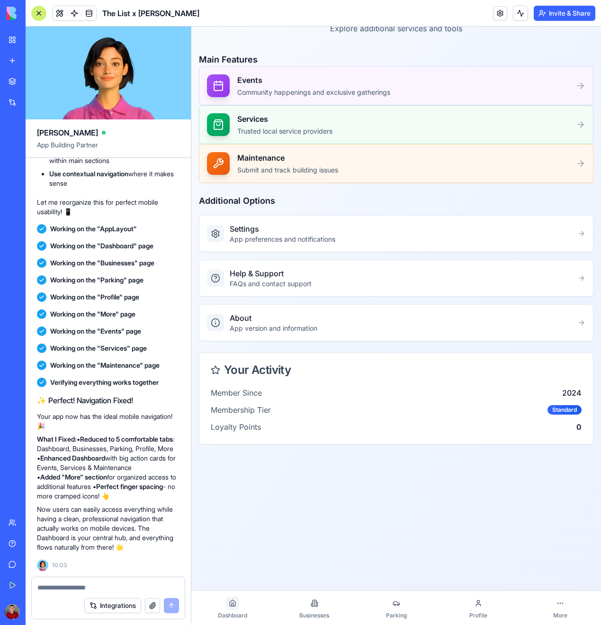
click at [232, 609] on div at bounding box center [232, 602] width 13 height 13
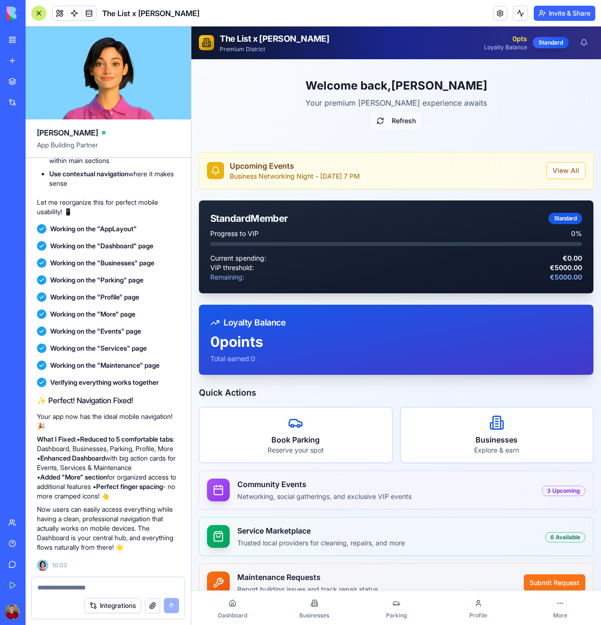
click at [378, 117] on button "Refresh" at bounding box center [396, 120] width 51 height 17
click at [377, 122] on button "Refresh" at bounding box center [396, 120] width 51 height 17
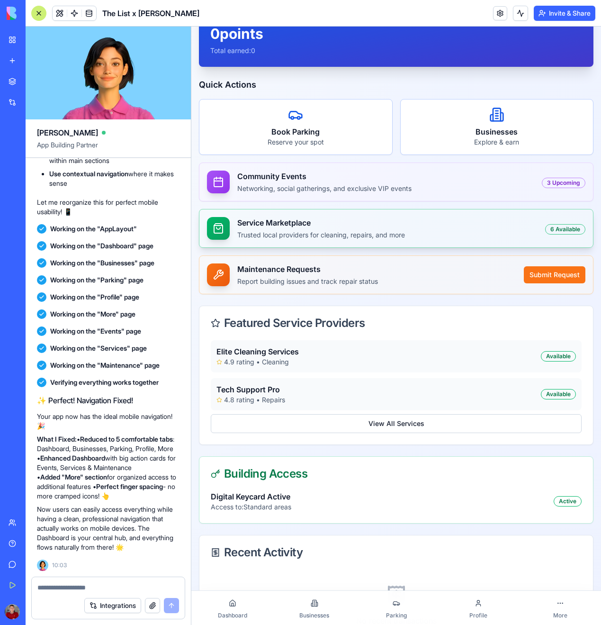
scroll to position [268, 0]
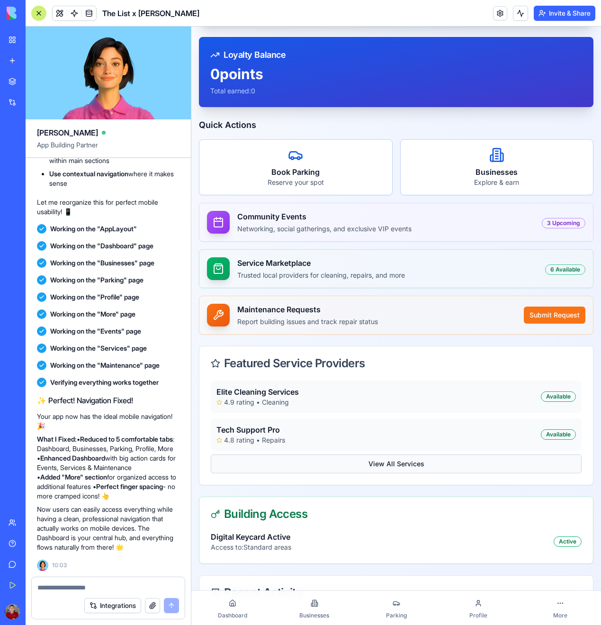
click at [378, 467] on button "View All Services" at bounding box center [396, 463] width 371 height 19
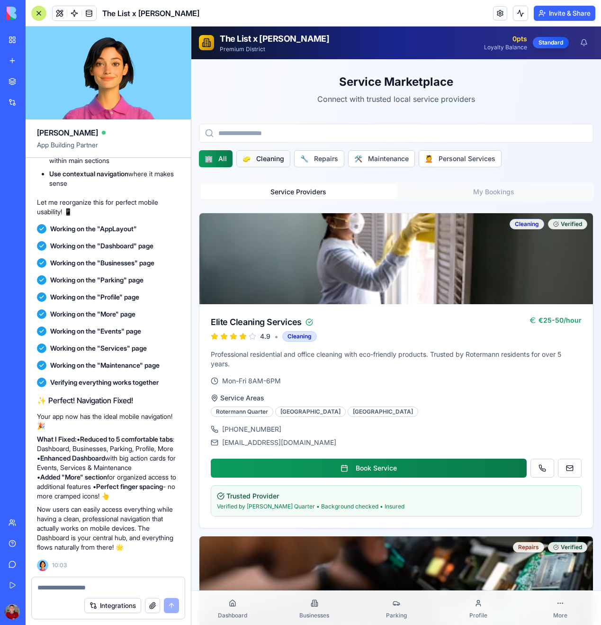
click at [266, 155] on button "🧽 Cleaning" at bounding box center [263, 158] width 54 height 17
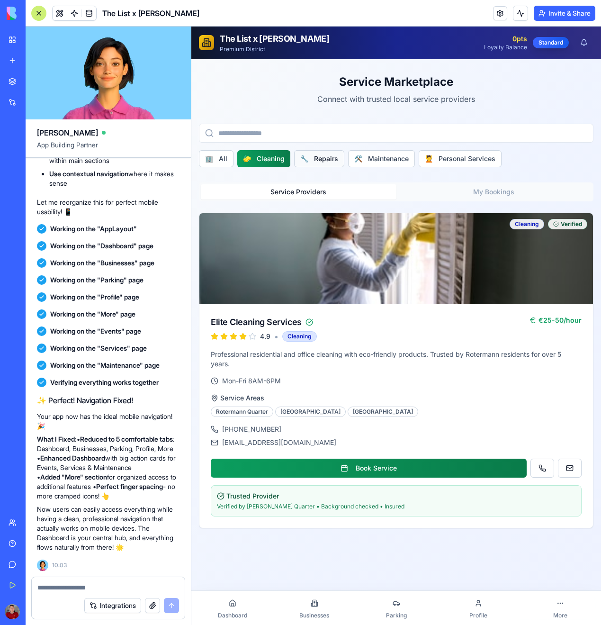
click at [308, 161] on span "🔧" at bounding box center [304, 158] width 8 height 9
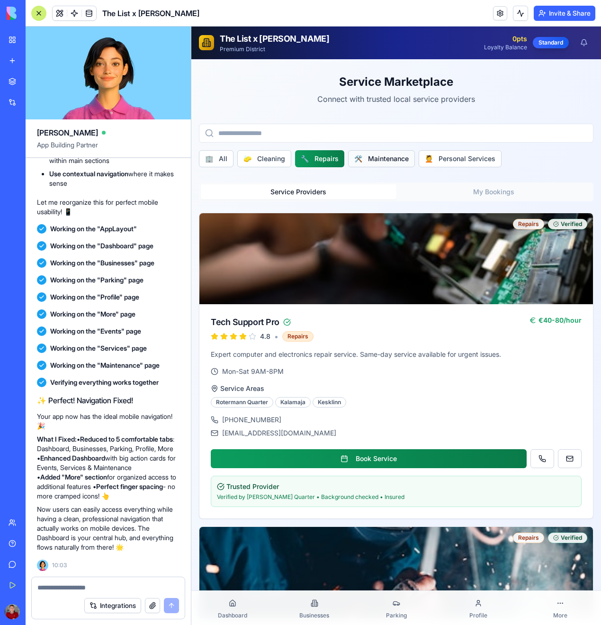
click at [371, 161] on button "🛠️ Maintenance" at bounding box center [381, 158] width 67 height 17
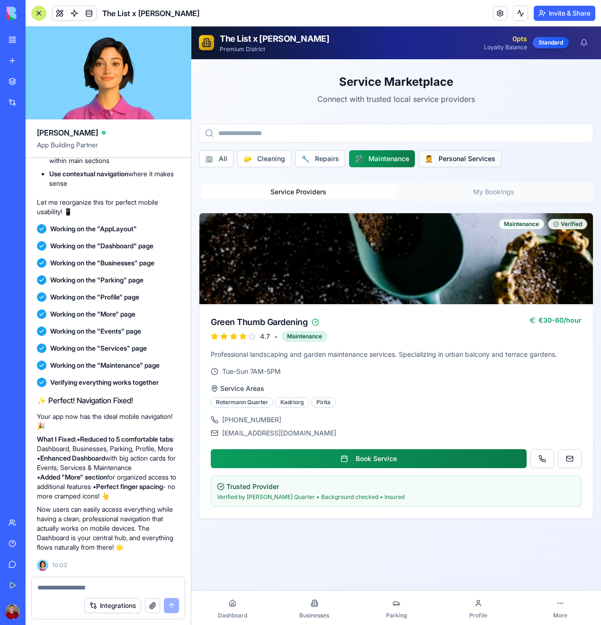
click at [456, 155] on button "💆 Personal Services" at bounding box center [460, 158] width 83 height 17
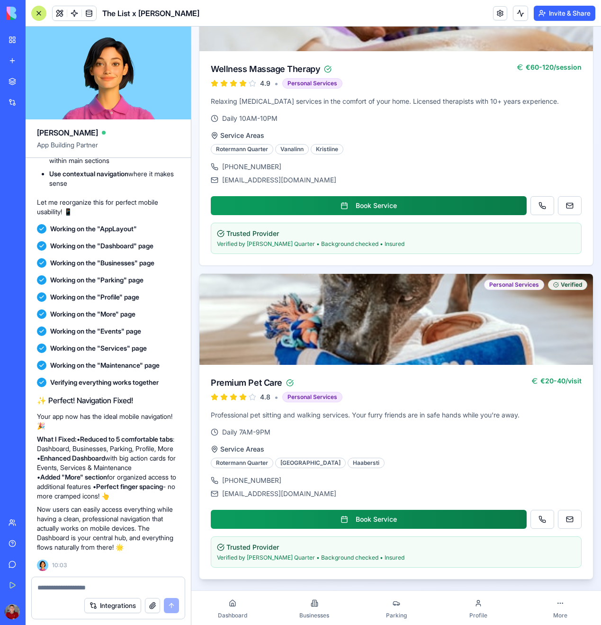
scroll to position [253, 0]
click at [229, 607] on div at bounding box center [232, 602] width 13 height 13
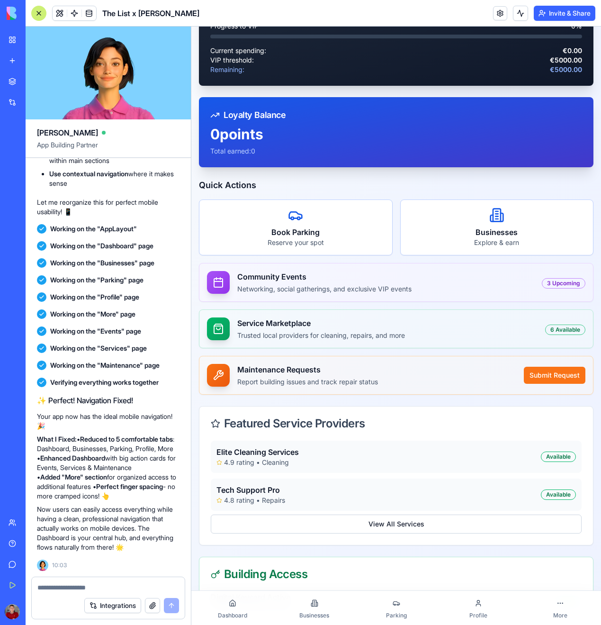
scroll to position [209, 0]
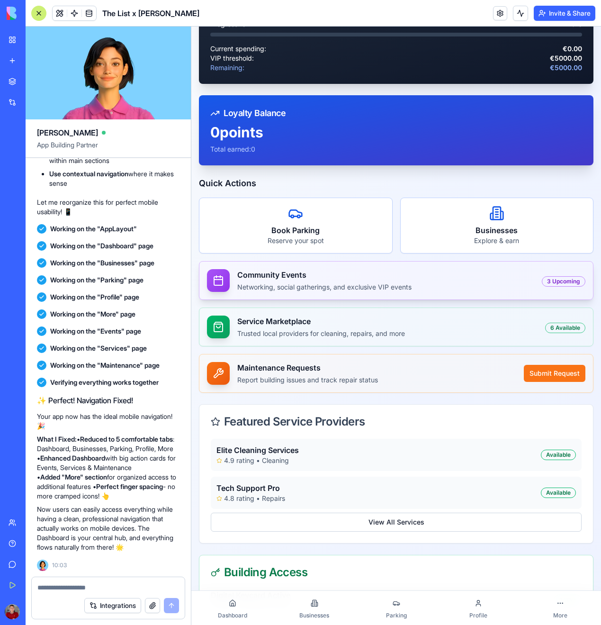
click at [416, 282] on p "Networking, social gatherings, and exclusive VIP events" at bounding box center [385, 286] width 297 height 9
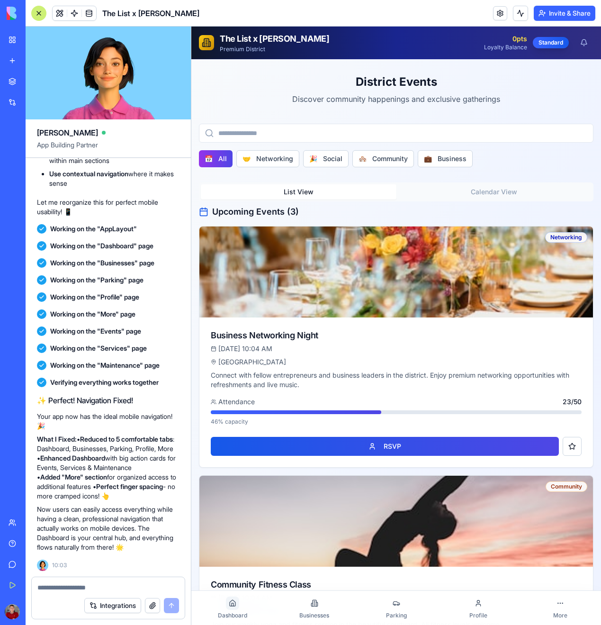
click at [236, 604] on icon at bounding box center [233, 603] width 8 height 8
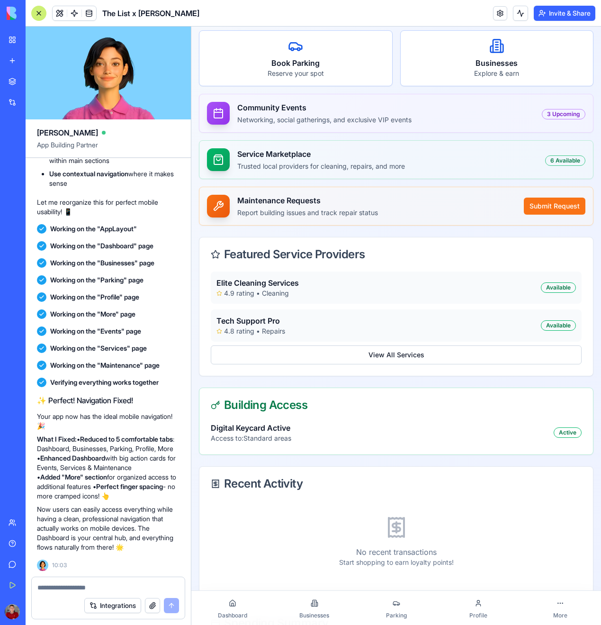
click at [550, 608] on link "More" at bounding box center [560, 607] width 82 height 30
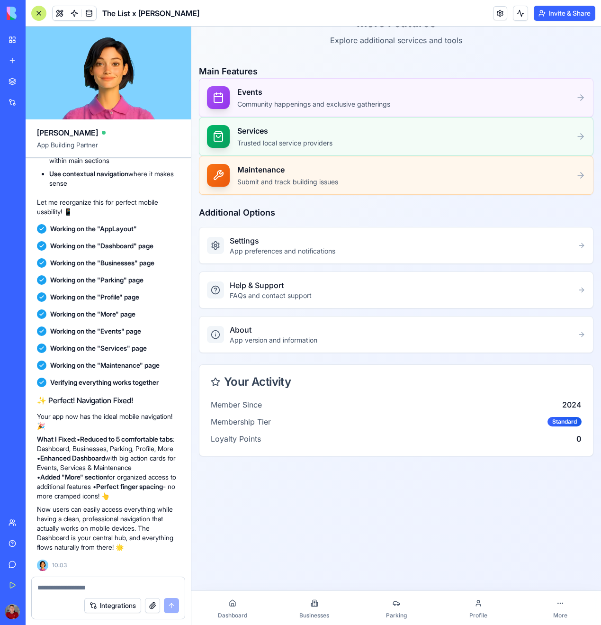
scroll to position [57, 0]
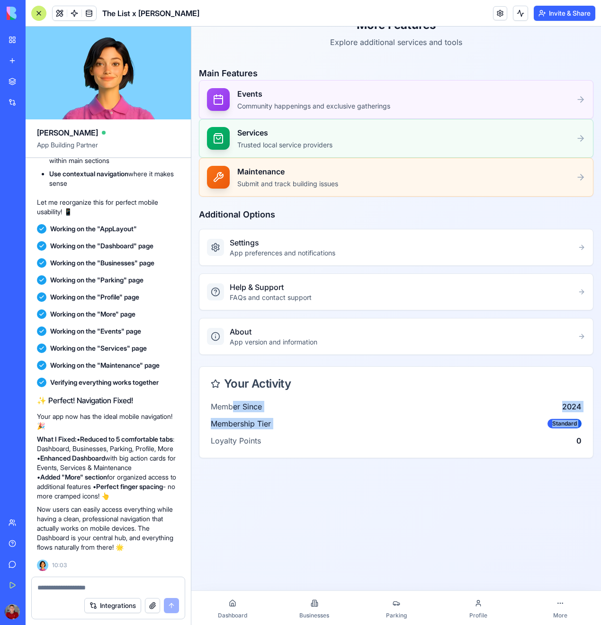
drag, startPoint x: 233, startPoint y: 411, endPoint x: 293, endPoint y: 433, distance: 63.2
click at [292, 432] on div "Member Since [DATE] Membership Tier Standard Loyalty Points 0" at bounding box center [396, 429] width 394 height 57
click at [293, 433] on div "Member Since [DATE] Membership Tier Standard Loyalty Points 0" at bounding box center [396, 429] width 394 height 57
drag, startPoint x: 301, startPoint y: 439, endPoint x: 205, endPoint y: 391, distance: 107.2
click at [205, 391] on div "Your Activity Member Since [DATE] Membership Tier Standard Loyalty Points 0" at bounding box center [396, 412] width 395 height 92
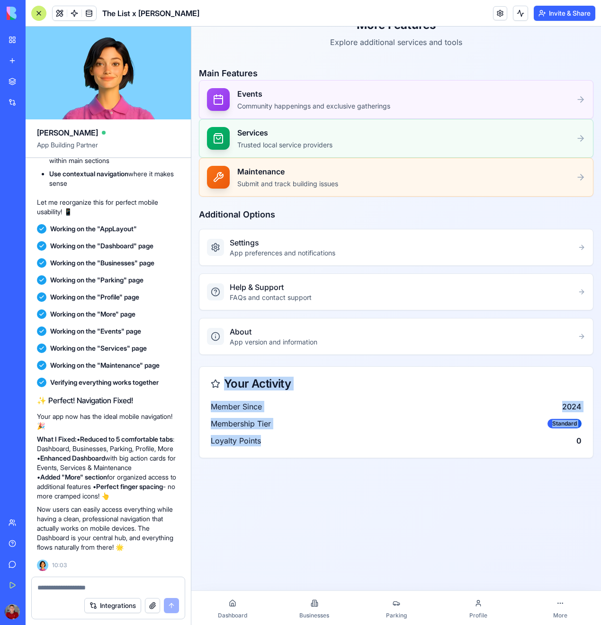
click at [246, 410] on span "Member Since" at bounding box center [236, 406] width 51 height 11
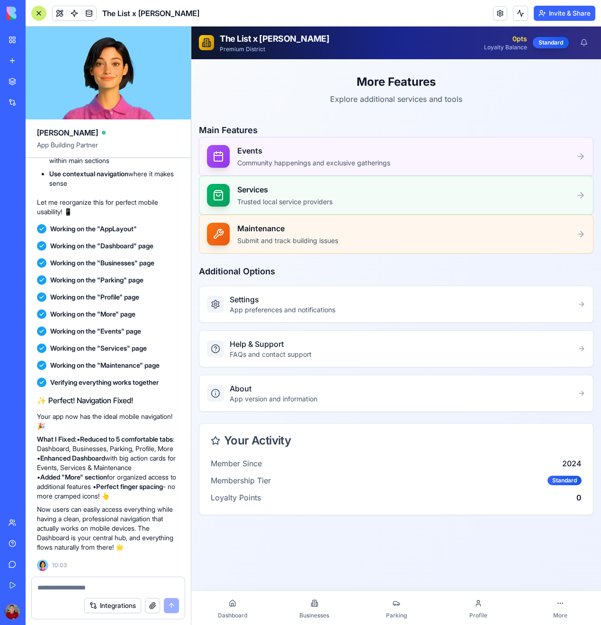
scroll to position [0, 0]
click at [232, 612] on span "Dashboard" at bounding box center [232, 615] width 29 height 8
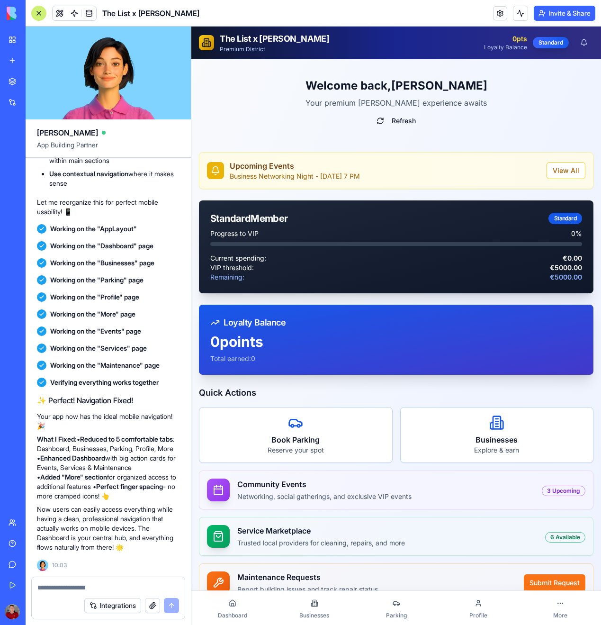
drag, startPoint x: 261, startPoint y: 333, endPoint x: 261, endPoint y: 351, distance: 18.0
click at [268, 349] on div "Loyalty Balance 0 points Total earned: 0" at bounding box center [396, 340] width 395 height 70
click at [259, 351] on div "0 points Total earned: 0" at bounding box center [396, 354] width 395 height 42
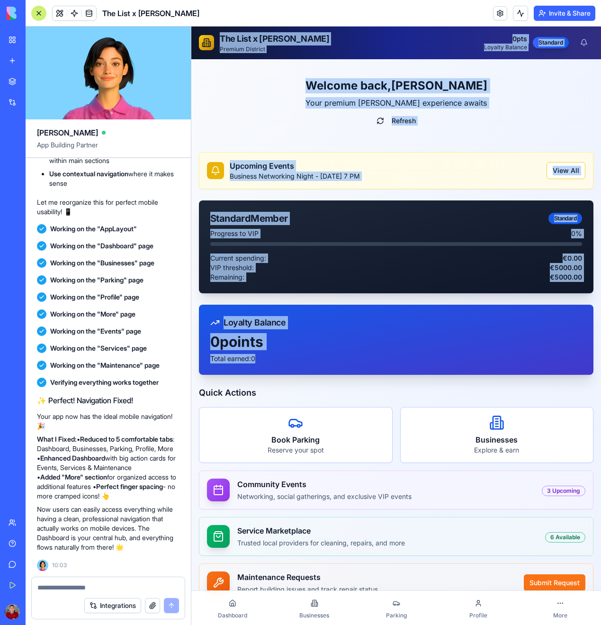
drag, startPoint x: 260, startPoint y: 359, endPoint x: 135, endPoint y: -54, distance: 430.8
click at [191, 27] on html "The List x Rotermann Premium District 0 pts Loyalty Balance Standard Welcome ba…" at bounding box center [396, 565] width 410 height 1077
click at [274, 260] on div "Current spending: €0.00" at bounding box center [396, 257] width 372 height 9
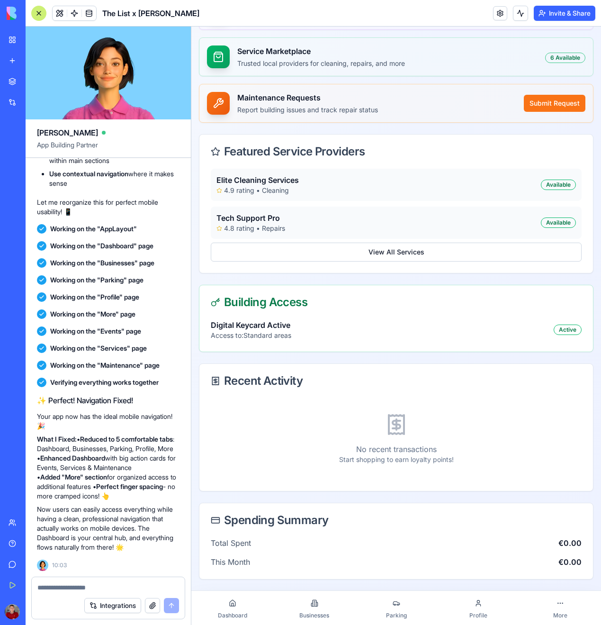
scroll to position [479, 0]
click at [323, 606] on link "Businesses" at bounding box center [314, 607] width 82 height 30
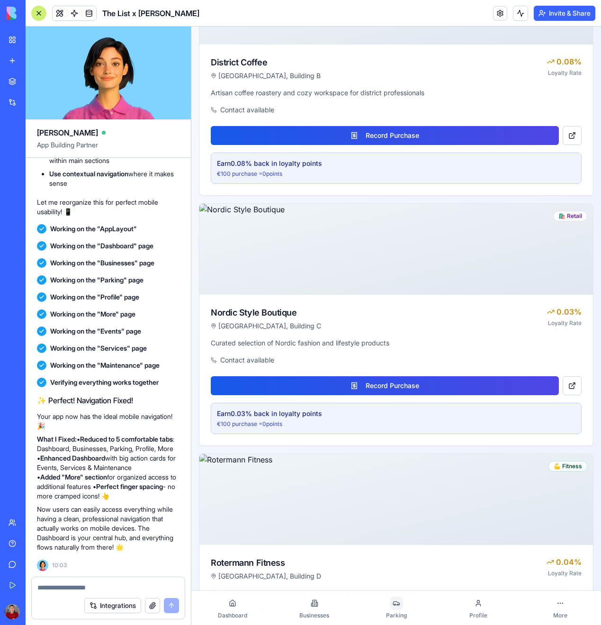
click at [393, 601] on icon at bounding box center [397, 603] width 8 height 8
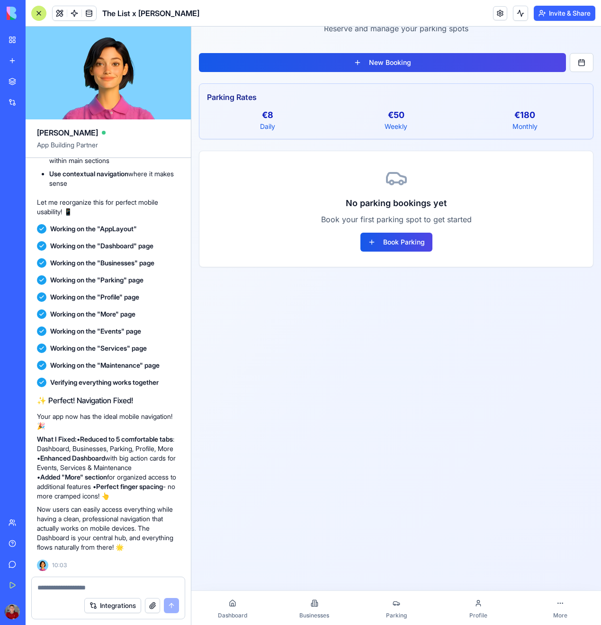
scroll to position [71, 0]
click at [490, 601] on link "Profile" at bounding box center [478, 607] width 82 height 30
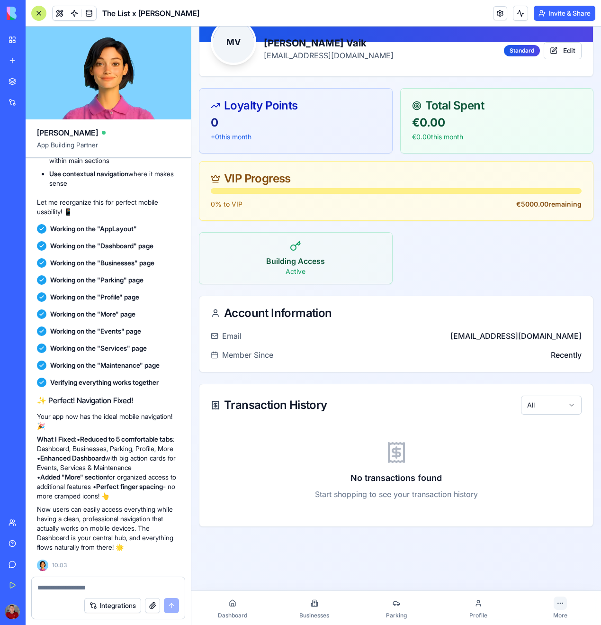
click at [556, 599] on icon at bounding box center [560, 603] width 8 height 8
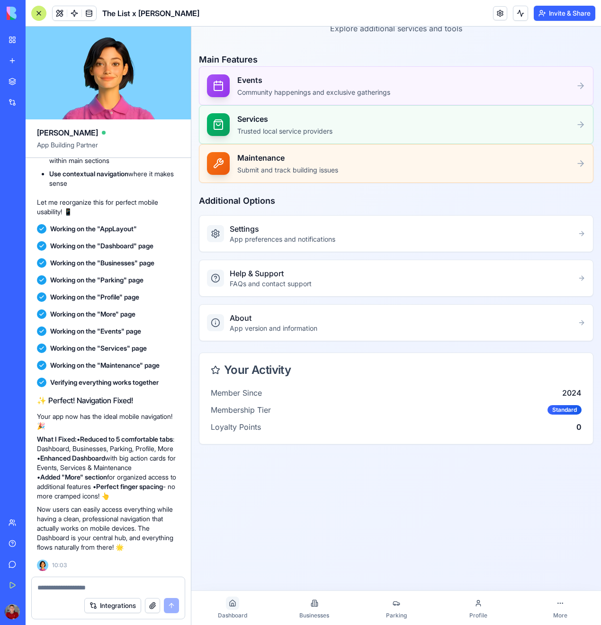
click at [226, 606] on div at bounding box center [232, 602] width 13 height 13
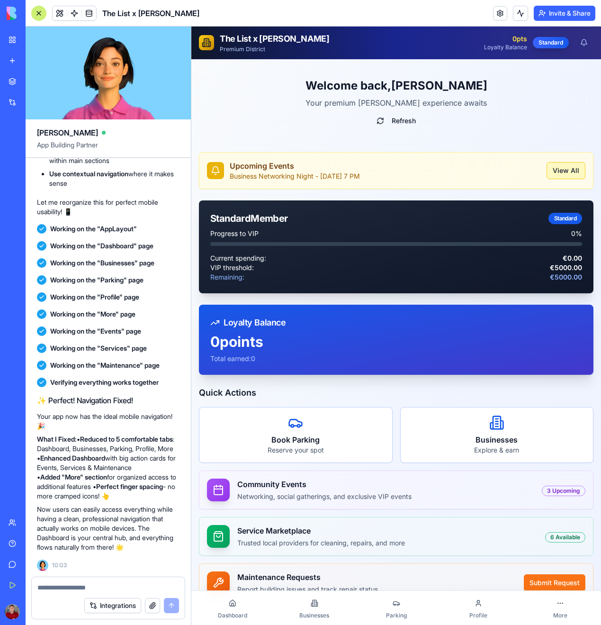
click at [565, 163] on button "View All" at bounding box center [566, 170] width 39 height 17
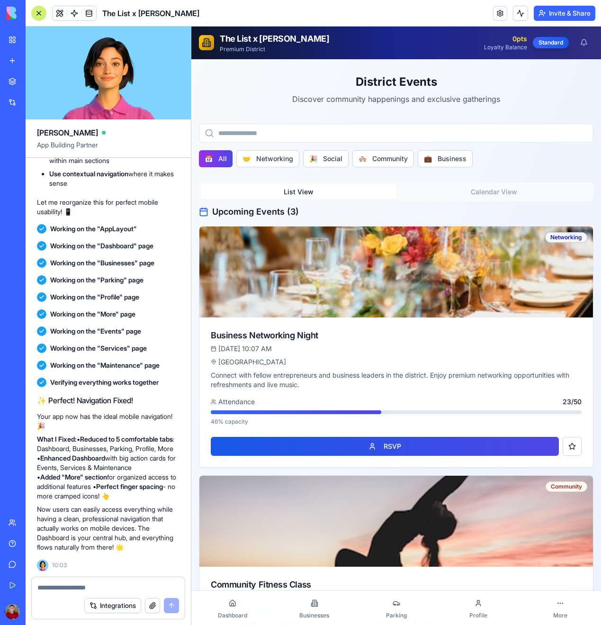
click at [369, 410] on div at bounding box center [296, 412] width 170 height 4
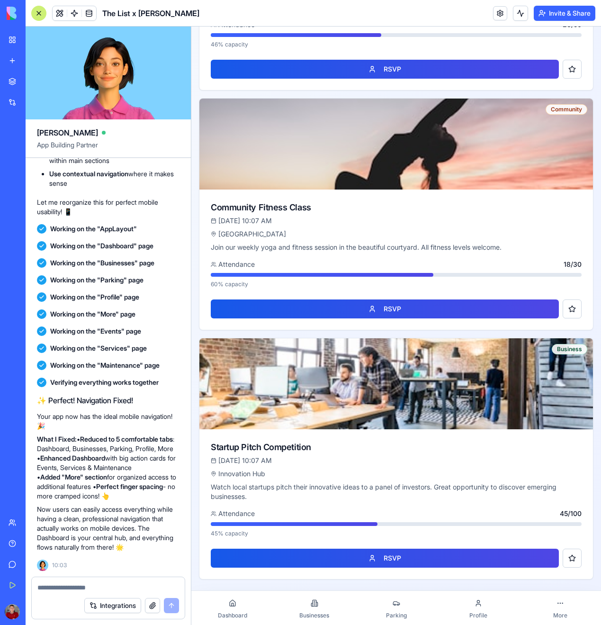
scroll to position [377, 0]
click at [232, 606] on icon at bounding box center [233, 603] width 6 height 6
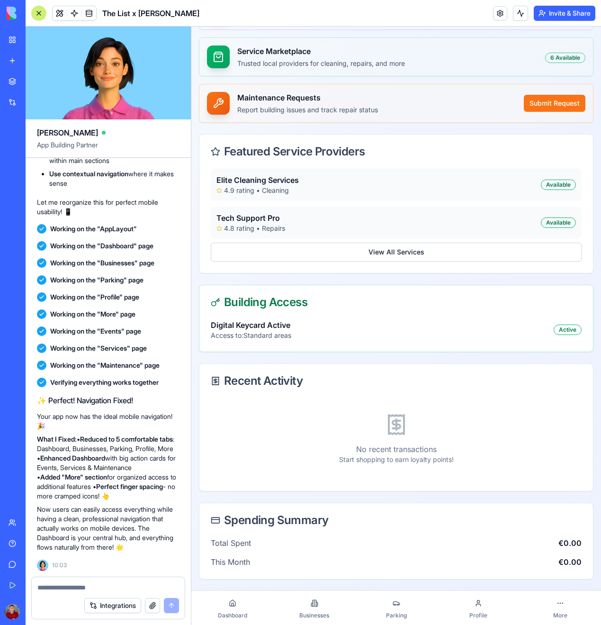
click at [413, 617] on link "Parking" at bounding box center [396, 607] width 82 height 30
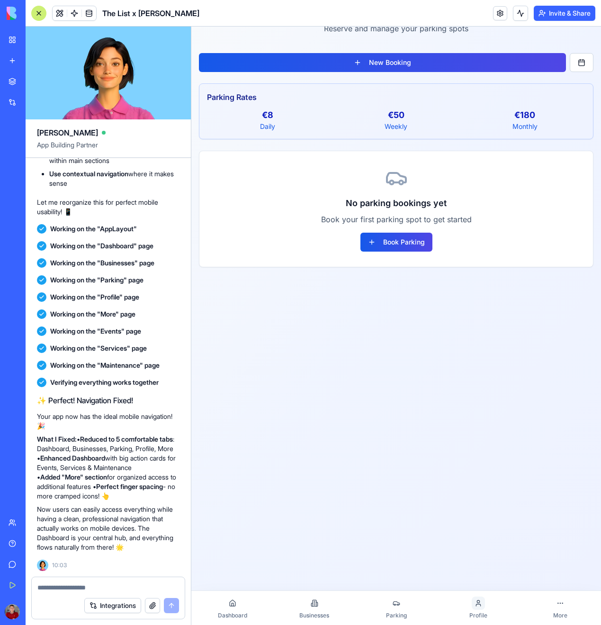
click at [479, 600] on icon at bounding box center [479, 603] width 8 height 8
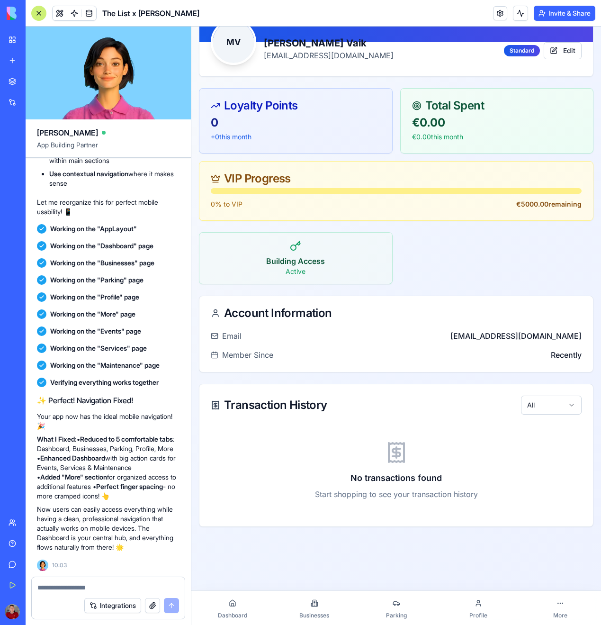
click at [533, 615] on link "More" at bounding box center [560, 607] width 82 height 30
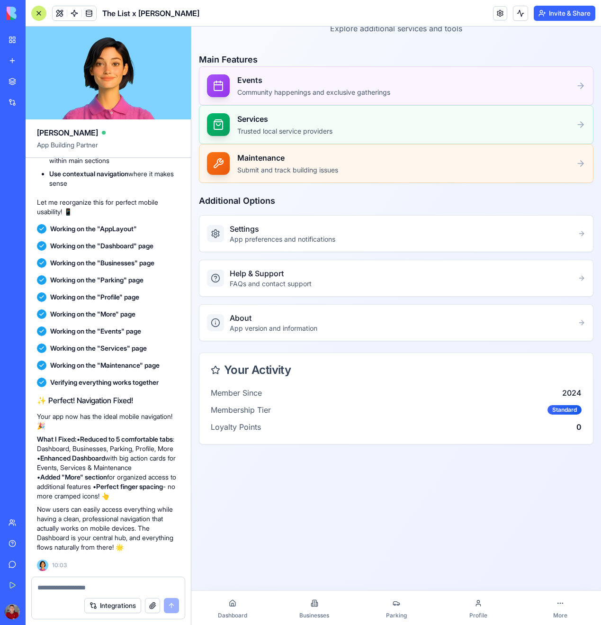
click at [468, 595] on link "Profile" at bounding box center [478, 607] width 82 height 30
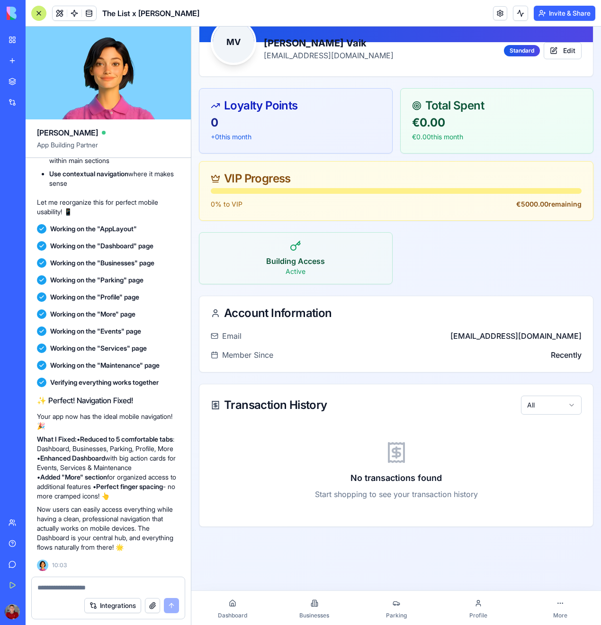
scroll to position [71, 0]
click at [321, 605] on div at bounding box center [314, 602] width 13 height 13
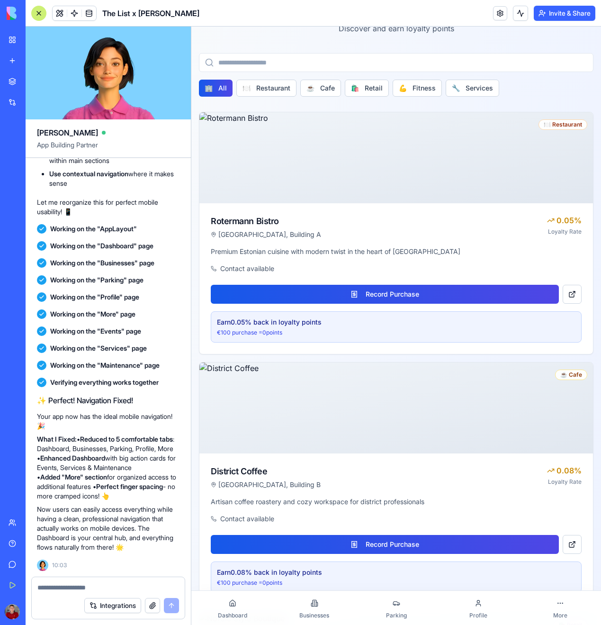
click at [235, 611] on span "Dashboard" at bounding box center [232, 615] width 29 height 8
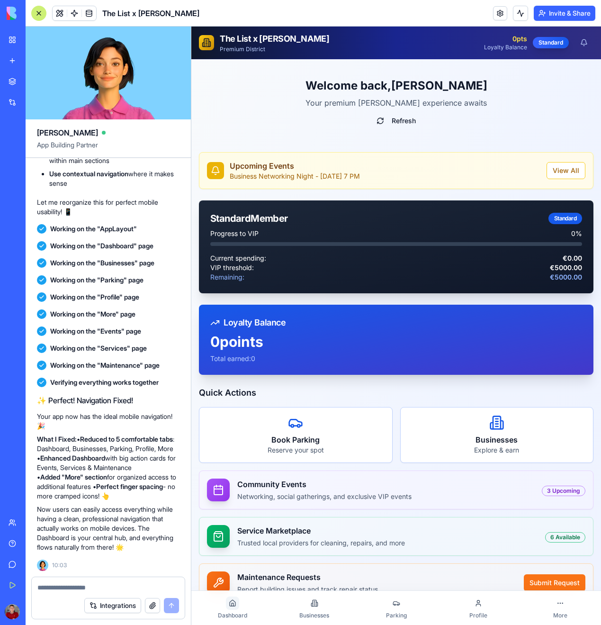
click at [235, 609] on link "Dashboard" at bounding box center [232, 607] width 82 height 30
click at [233, 603] on icon at bounding box center [233, 604] width 2 height 3
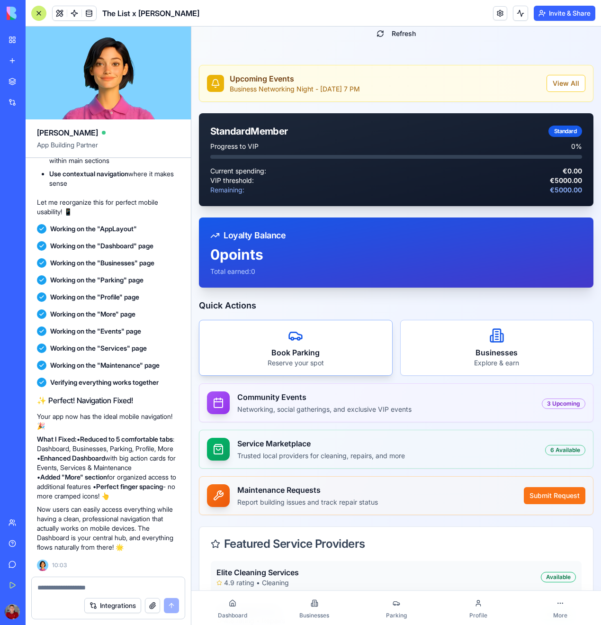
click at [313, 336] on div "Book Parking Reserve your spot" at bounding box center [295, 347] width 193 height 55
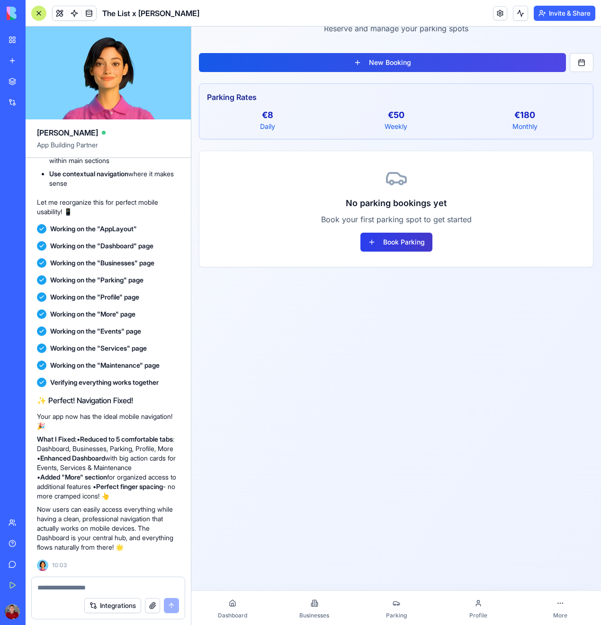
click at [398, 244] on button "Book Parking" at bounding box center [396, 242] width 72 height 19
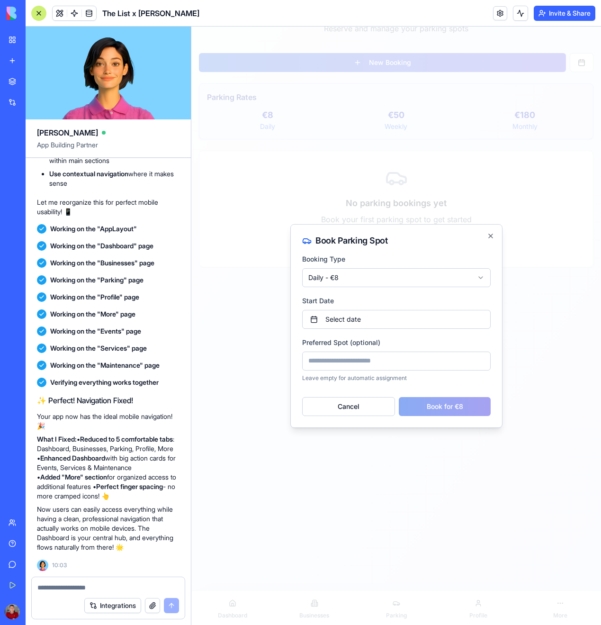
click at [492, 240] on div "**********" at bounding box center [396, 326] width 212 height 204
click at [490, 233] on icon "button" at bounding box center [491, 236] width 8 height 8
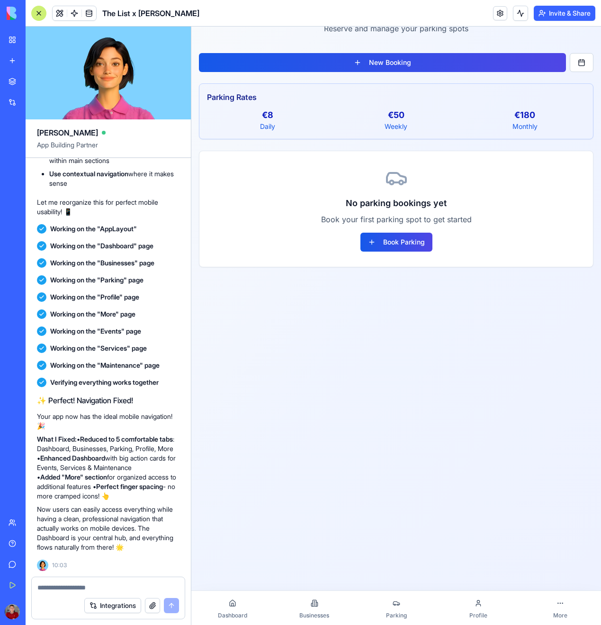
click at [248, 607] on link "Dashboard" at bounding box center [232, 607] width 82 height 30
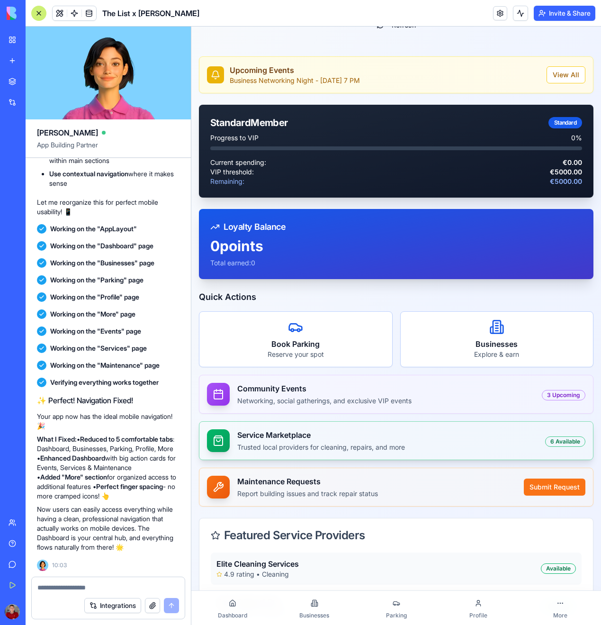
scroll to position [99, 0]
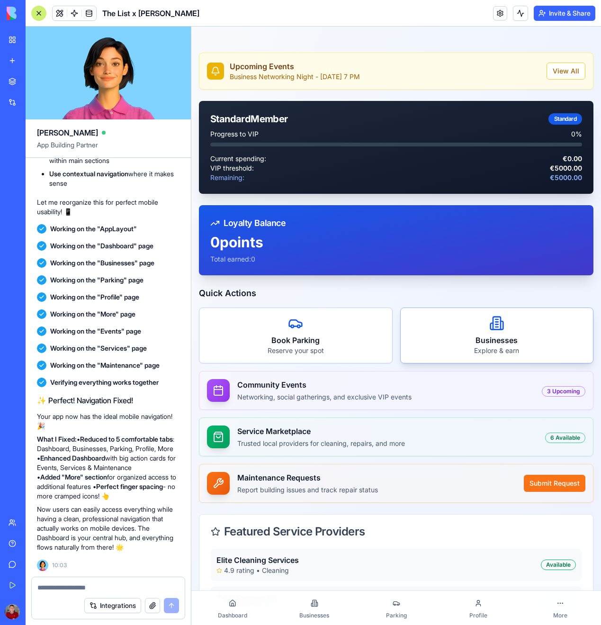
click at [488, 333] on div "Businesses Explore & earn" at bounding box center [497, 335] width 193 height 55
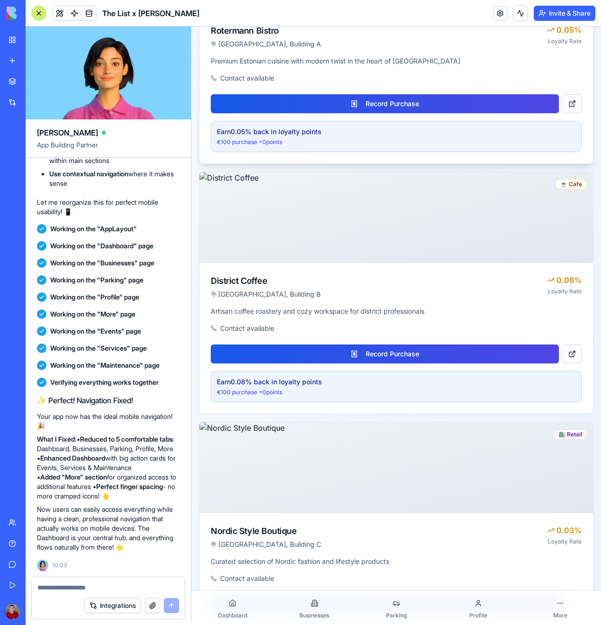
scroll to position [270, 0]
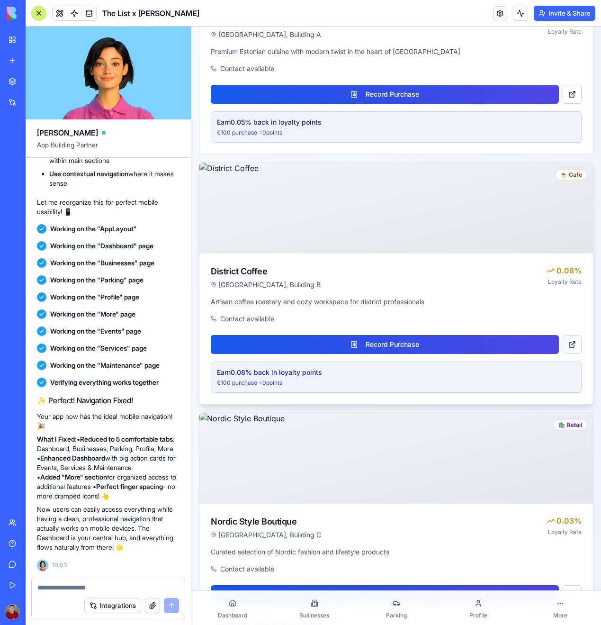
click at [573, 339] on button at bounding box center [572, 344] width 19 height 19
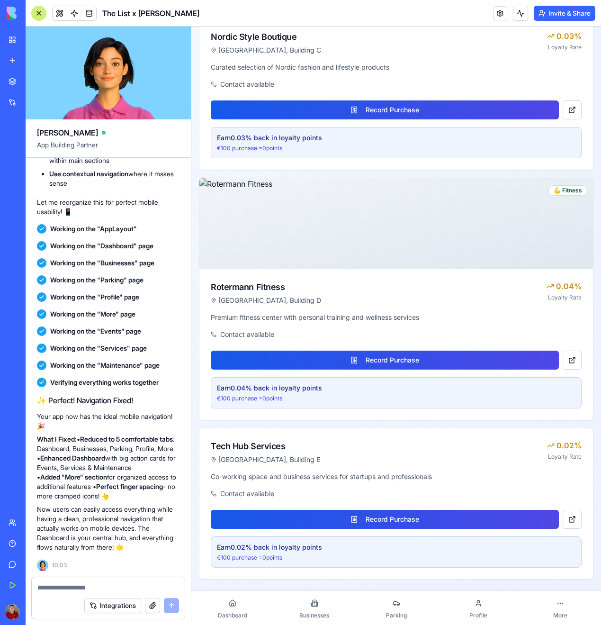
scroll to position [755, 0]
click at [391, 600] on div at bounding box center [396, 602] width 13 height 13
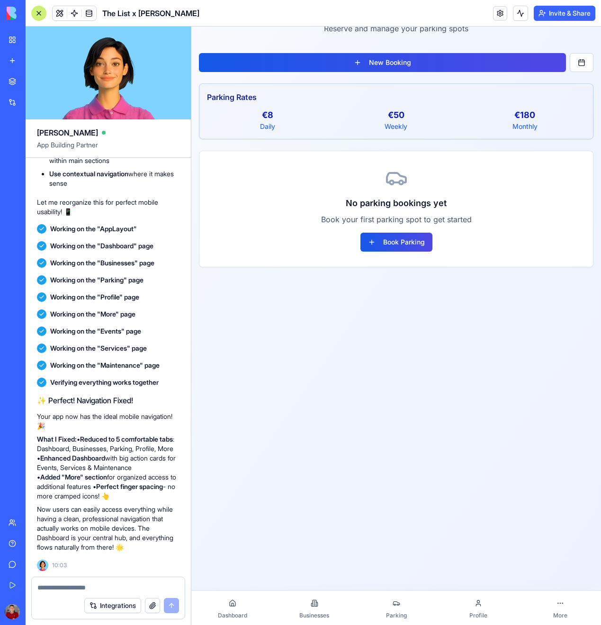
scroll to position [71, 0]
click at [462, 601] on link "Profile" at bounding box center [478, 607] width 82 height 30
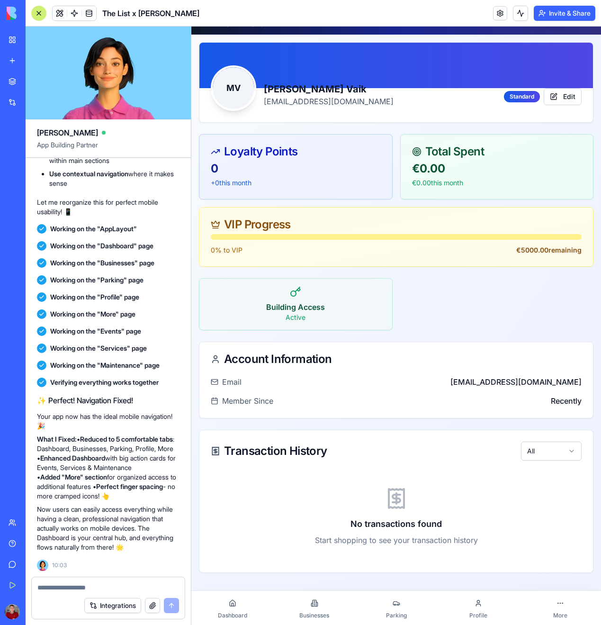
scroll to position [24, 0]
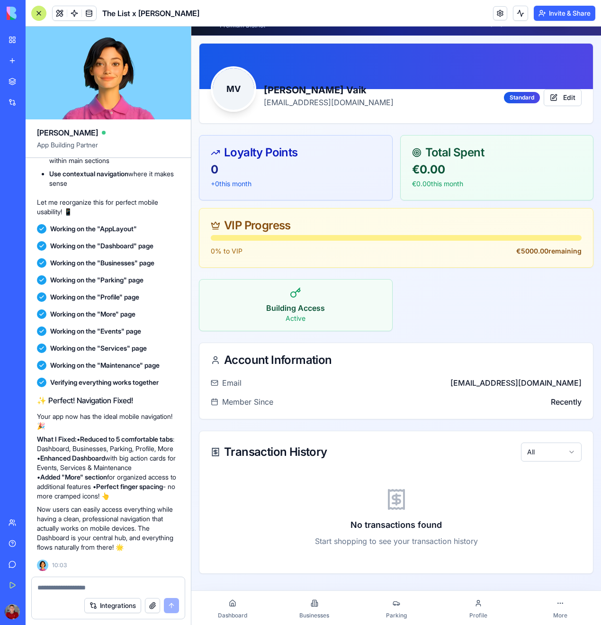
click at [306, 295] on div "Building Access Active" at bounding box center [295, 304] width 193 height 51
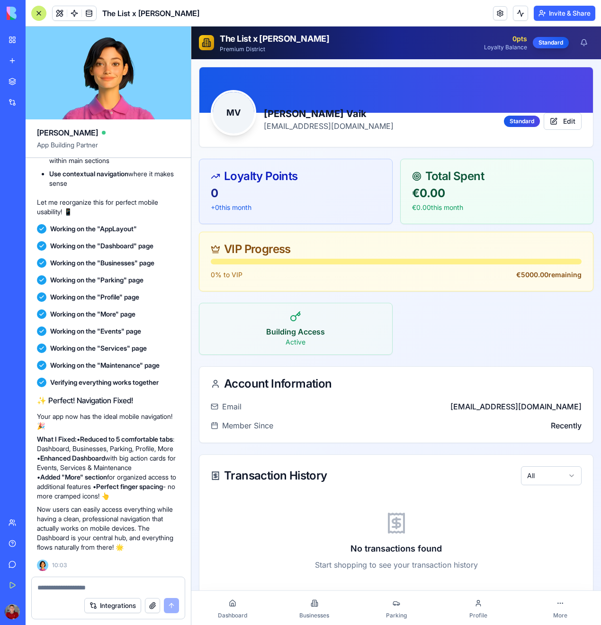
scroll to position [0, 0]
click at [551, 611] on link "More" at bounding box center [560, 607] width 82 height 30
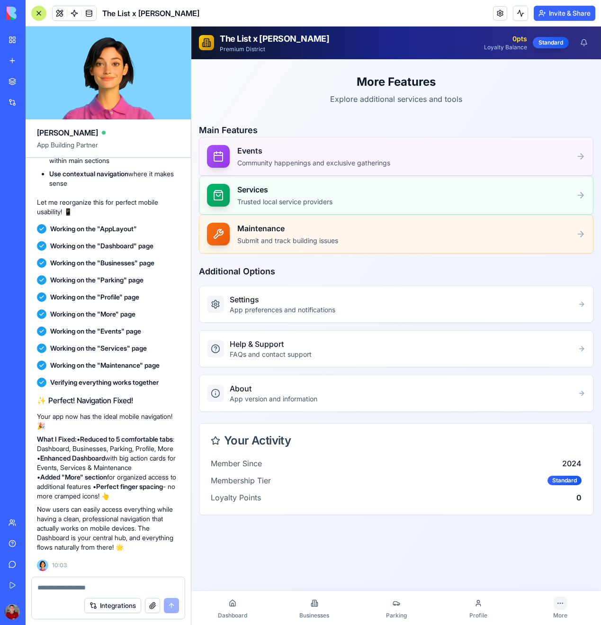
click at [565, 602] on div at bounding box center [560, 602] width 13 height 13
click at [548, 588] on div "More Features Explore additional services and tools Main Features Events Commun…" at bounding box center [396, 358] width 410 height 598
click at [562, 609] on div at bounding box center [560, 602] width 13 height 13
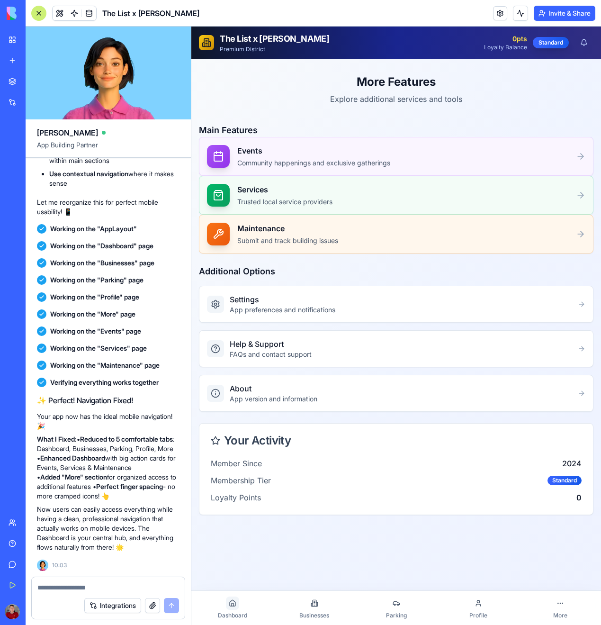
click at [237, 605] on div at bounding box center [232, 602] width 13 height 13
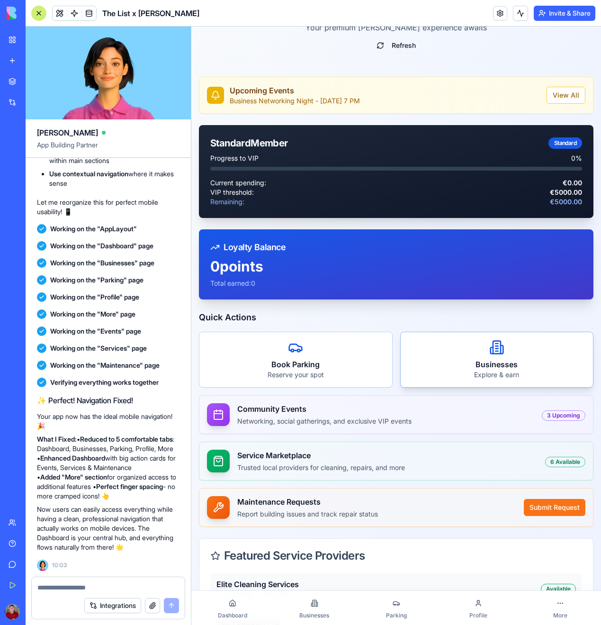
scroll to position [94, 0]
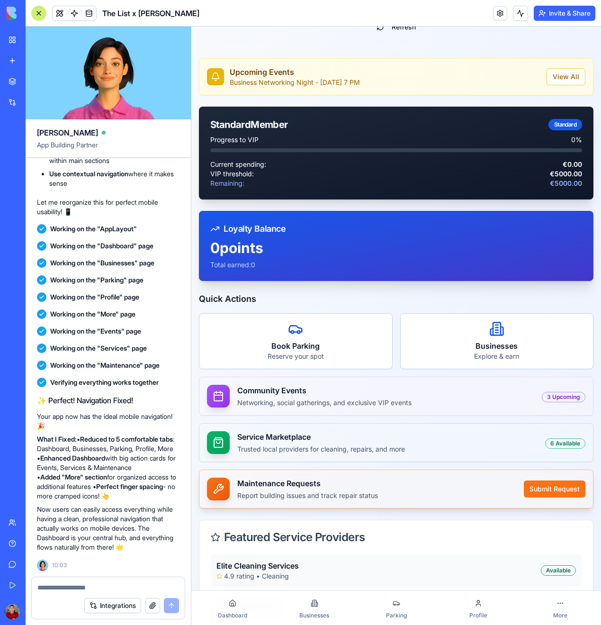
click at [488, 494] on p "Report building issues and track repair status" at bounding box center [376, 495] width 279 height 9
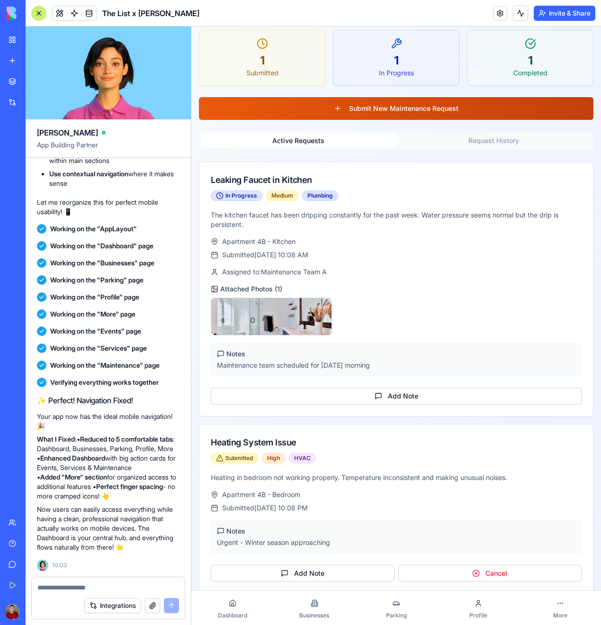
click at [413, 109] on button "Submit New Maintenance Request" at bounding box center [396, 108] width 395 height 23
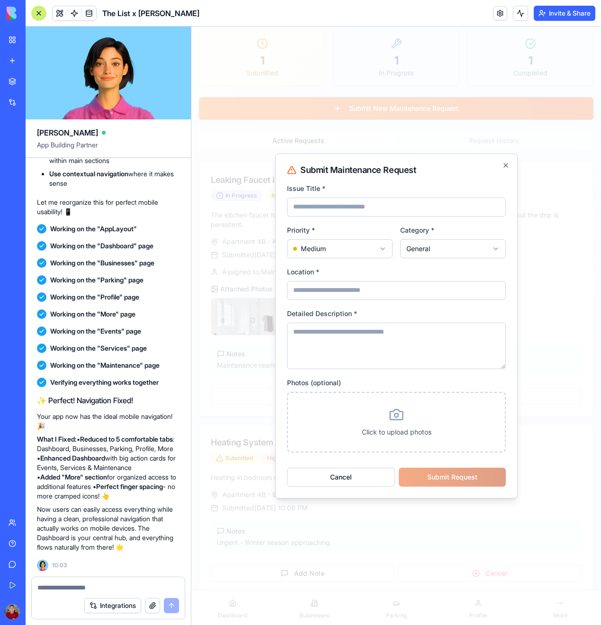
click at [507, 159] on div "**********" at bounding box center [396, 325] width 242 height 345
click at [327, 487] on div "**********" at bounding box center [396, 325] width 242 height 345
click at [335, 474] on button "Cancel" at bounding box center [341, 476] width 108 height 19
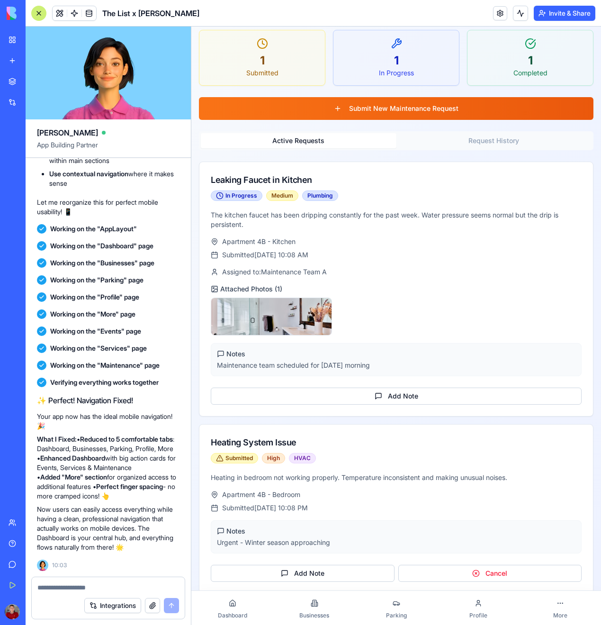
click at [241, 598] on link "Dashboard" at bounding box center [232, 607] width 82 height 30
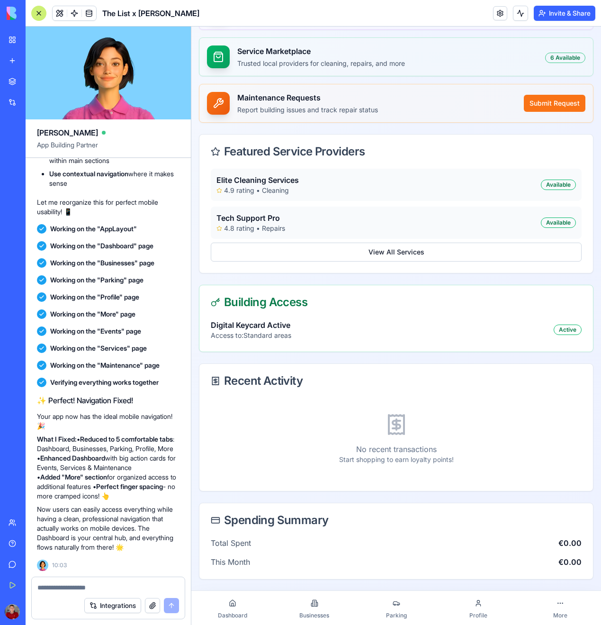
scroll to position [479, 0]
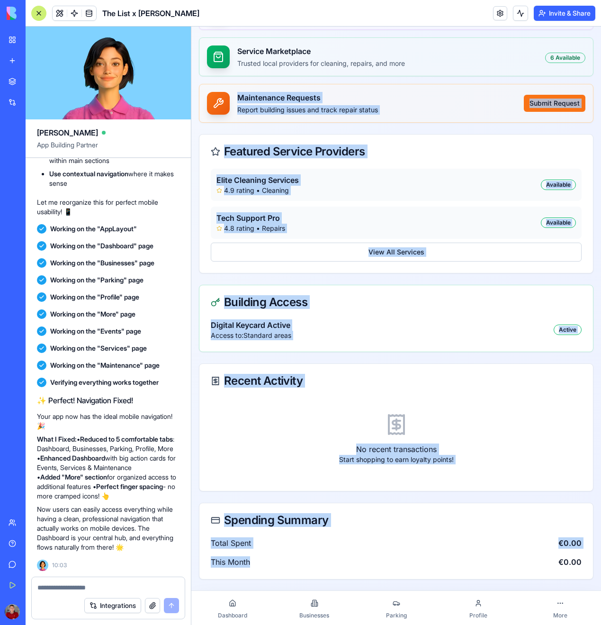
drag, startPoint x: 281, startPoint y: 572, endPoint x: 182, endPoint y: 101, distance: 481.6
click at [191, 101] on html "The List x Rotermann Premium District 0 pts Loyalty Balance Standard Welcome ba…" at bounding box center [396, 85] width 410 height 1077
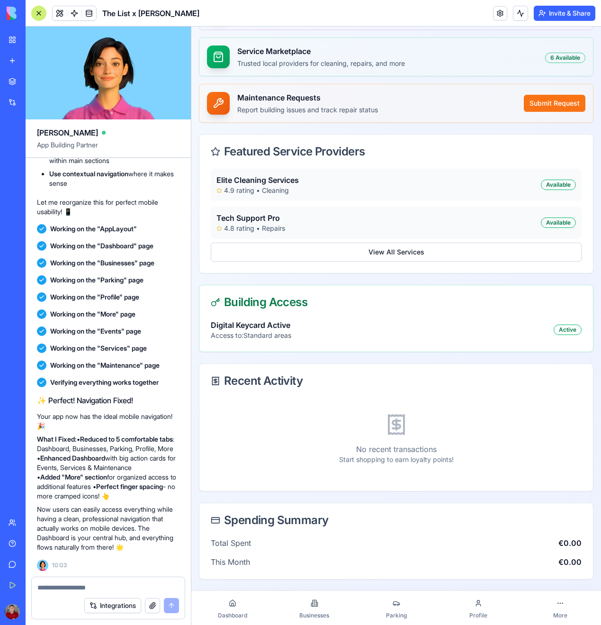
click at [282, 410] on div "No recent transactions Start shopping to earn loyalty points!" at bounding box center [396, 438] width 371 height 81
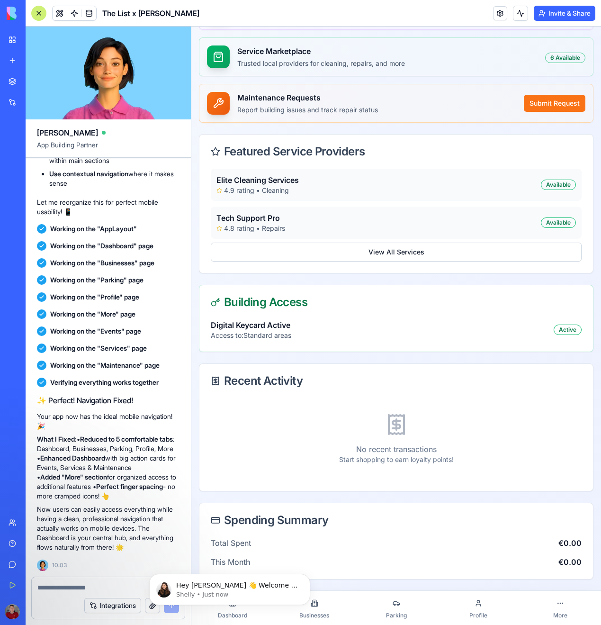
scroll to position [0, 0]
click at [308, 578] on icon "Dismiss notification" at bounding box center [307, 576] width 5 height 5
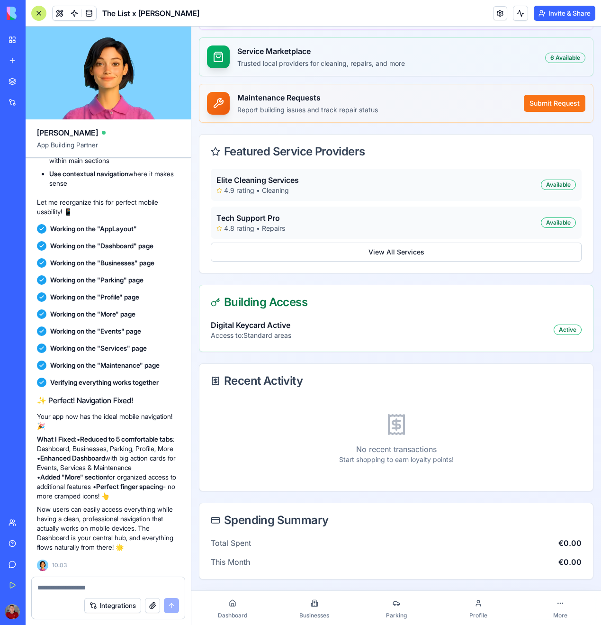
scroll to position [479, 0]
drag, startPoint x: 574, startPoint y: 602, endPoint x: 565, endPoint y: 583, distance: 20.6
click at [398, 366] on div "Recent Activity" at bounding box center [396, 381] width 394 height 34
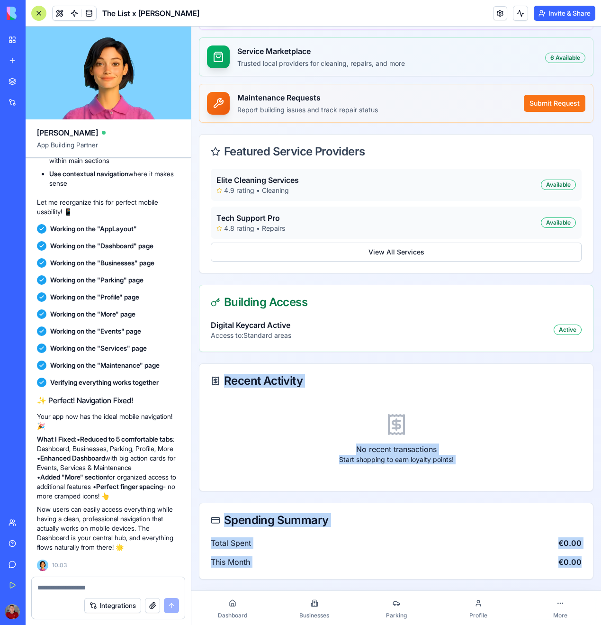
drag, startPoint x: 396, startPoint y: 358, endPoint x: 579, endPoint y: 573, distance: 282.6
click at [593, 624] on div "The List x Rotermann Premium District 0 pts Loyalty Balance Standard Welcome ba…" at bounding box center [396, 85] width 410 height 1077
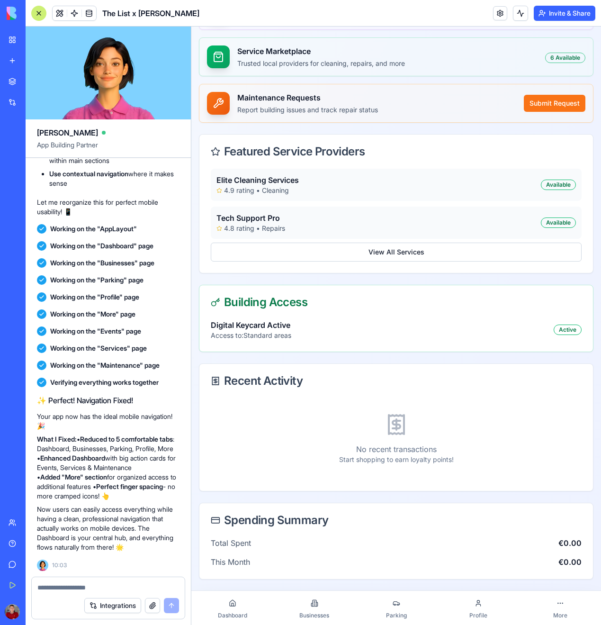
click at [573, 541] on span "€0.00" at bounding box center [569, 542] width 23 height 11
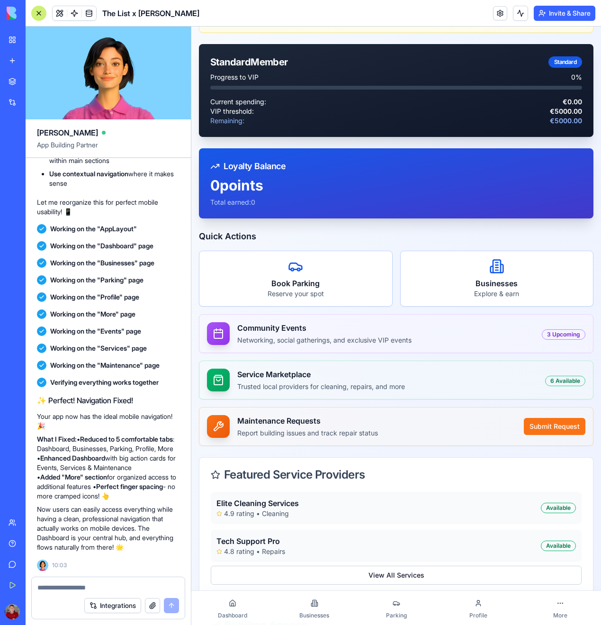
scroll to position [166, 0]
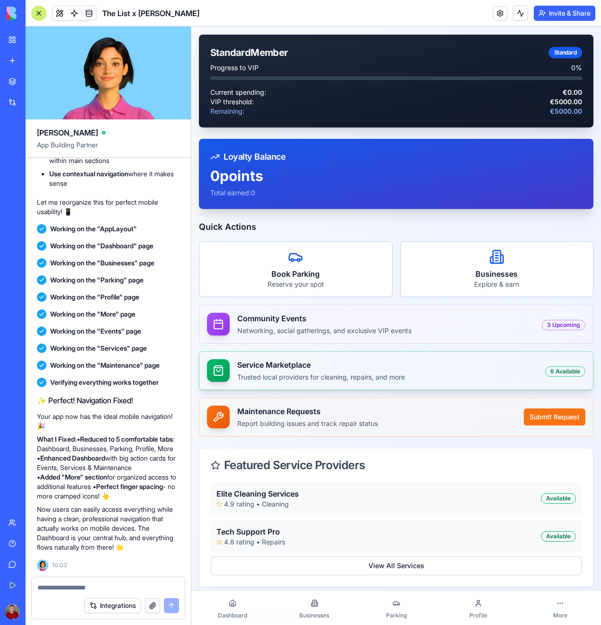
click at [414, 383] on div "Service Marketplace Trusted local providers for cleaning, repairs, and more 6 A…" at bounding box center [396, 370] width 394 height 38
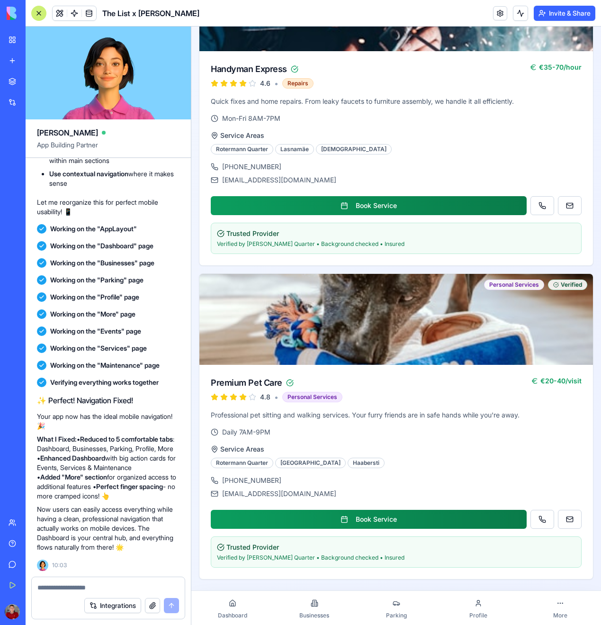
scroll to position [1516, 0]
click at [229, 606] on icon at bounding box center [233, 603] width 8 height 8
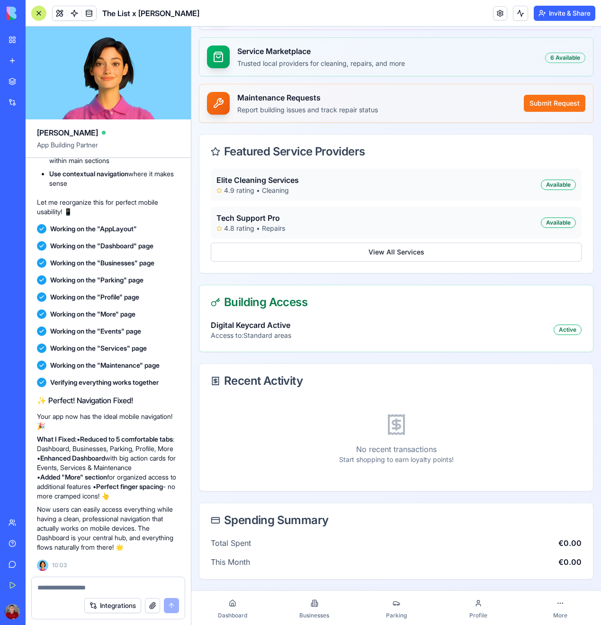
click at [324, 190] on div "Elite Cleaning Services 4.9 rating • Cleaning Available" at bounding box center [396, 185] width 371 height 32
click at [563, 185] on div "Available" at bounding box center [558, 184] width 35 height 10
click at [238, 186] on div "4.9 rating • Cleaning" at bounding box center [257, 190] width 82 height 9
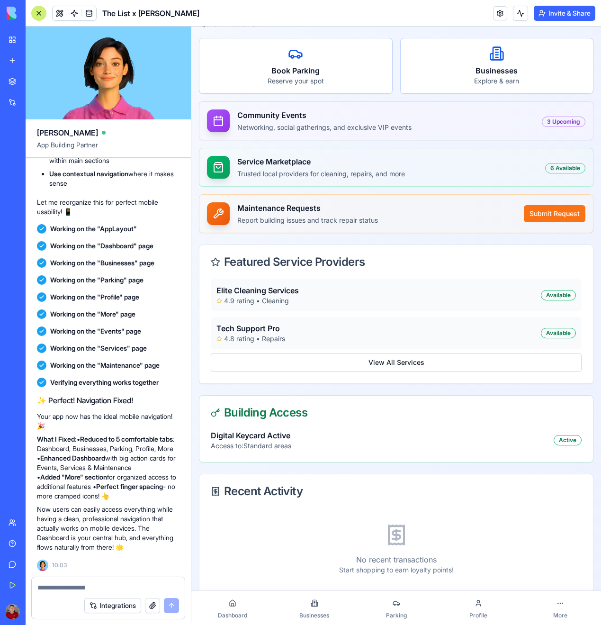
scroll to position [371, 0]
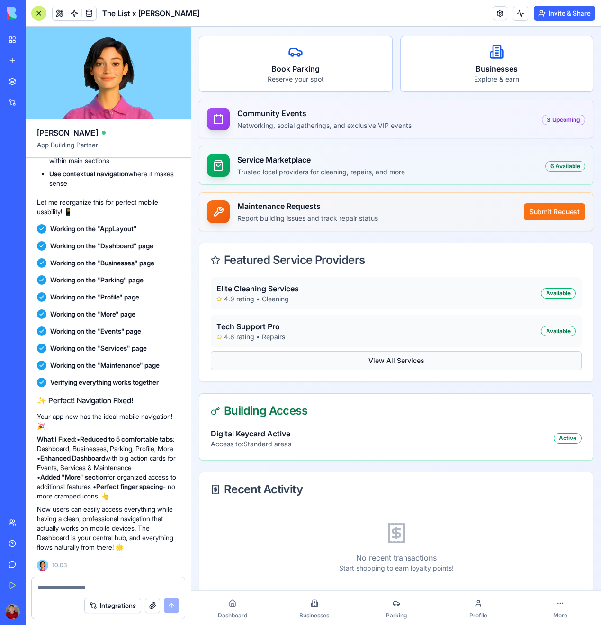
click at [374, 357] on button "View All Services" at bounding box center [396, 360] width 371 height 19
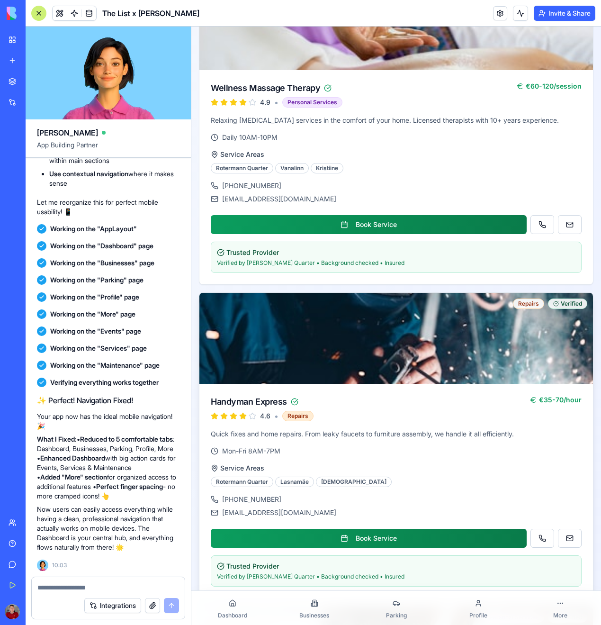
scroll to position [1203, 0]
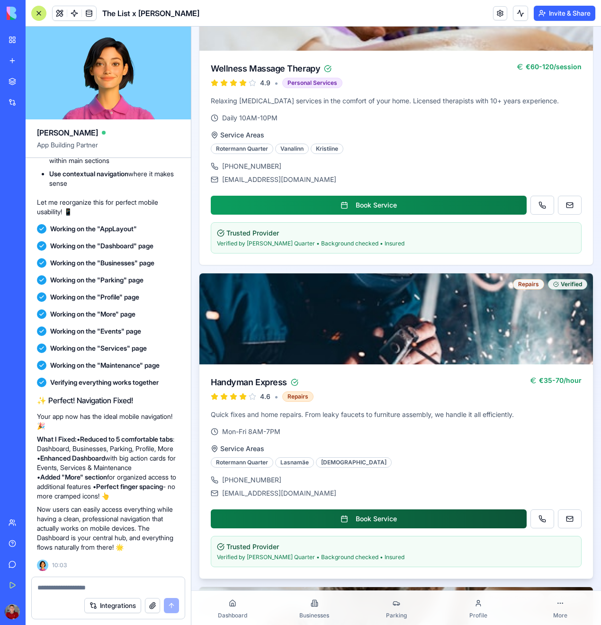
click at [343, 516] on button "Book Service" at bounding box center [369, 518] width 316 height 19
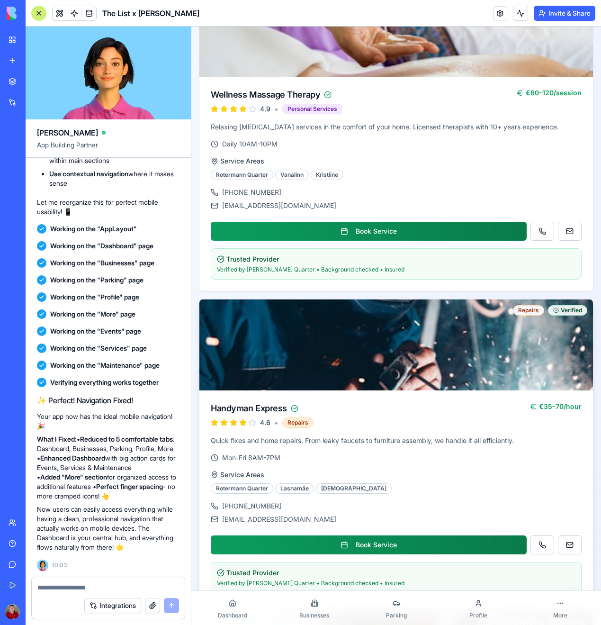
scroll to position [1169, 0]
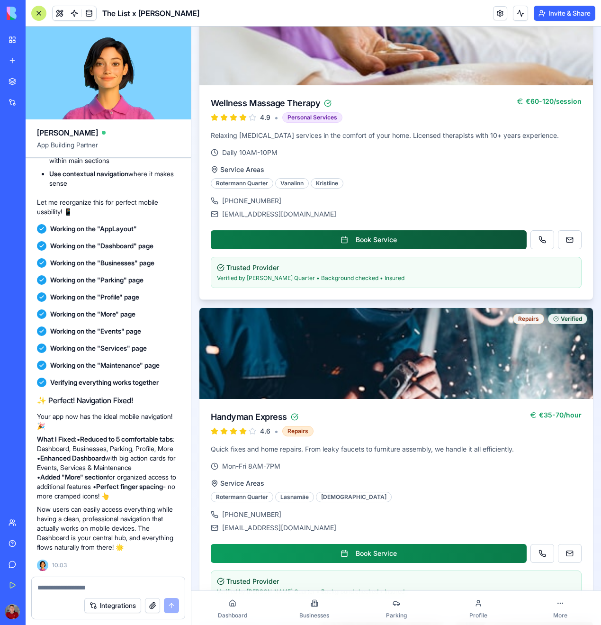
click at [359, 241] on button "Book Service" at bounding box center [369, 239] width 316 height 19
click at [395, 233] on button "Book Service" at bounding box center [369, 239] width 316 height 19
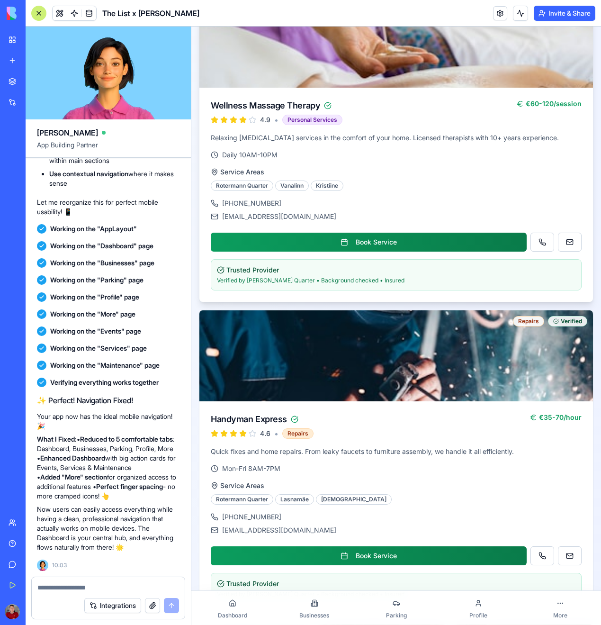
scroll to position [1167, 0]
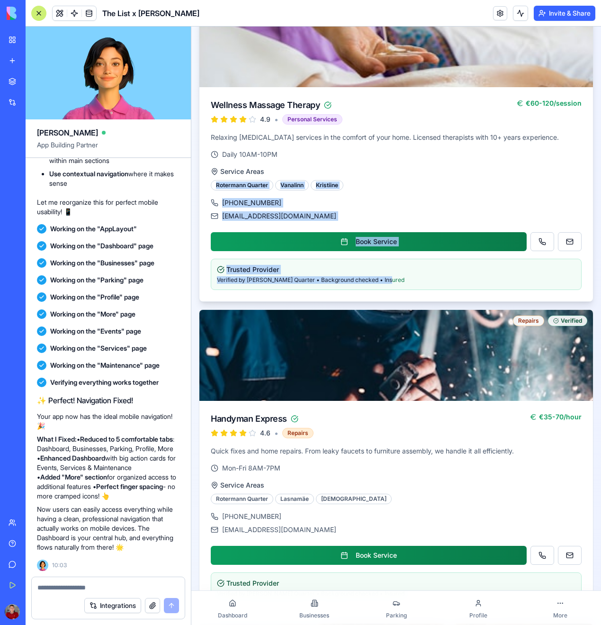
drag, startPoint x: 400, startPoint y: 281, endPoint x: 334, endPoint y: 161, distance: 136.3
click at [334, 164] on div "Relaxing [MEDICAL_DATA] services in the comfort of your home. Licensed therapis…" at bounding box center [396, 217] width 394 height 169
click at [334, 163] on div "Relaxing [MEDICAL_DATA] services in the comfort of your home. Licensed therapis…" at bounding box center [396, 217] width 394 height 169
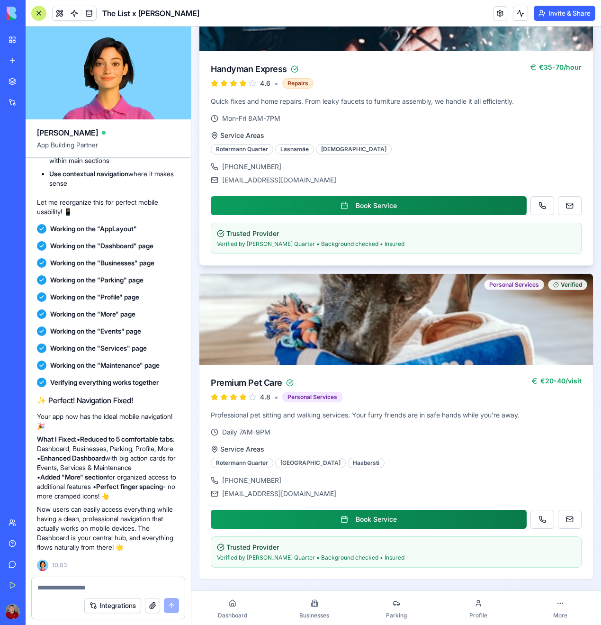
scroll to position [1516, 0]
click at [220, 611] on span "Dashboard" at bounding box center [232, 615] width 29 height 8
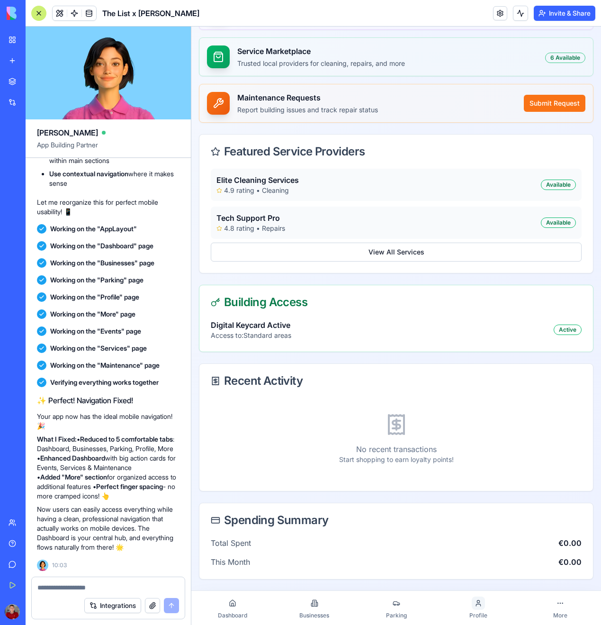
click at [482, 601] on div at bounding box center [478, 602] width 13 height 13
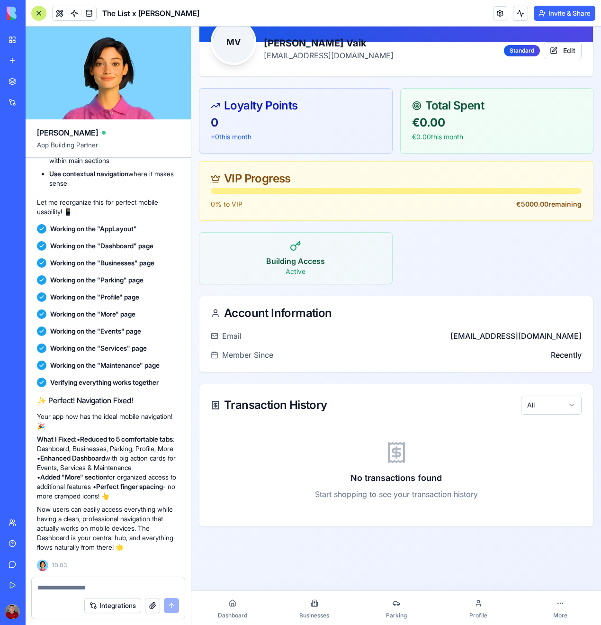
scroll to position [71, 0]
click at [428, 601] on link "Parking" at bounding box center [396, 607] width 82 height 30
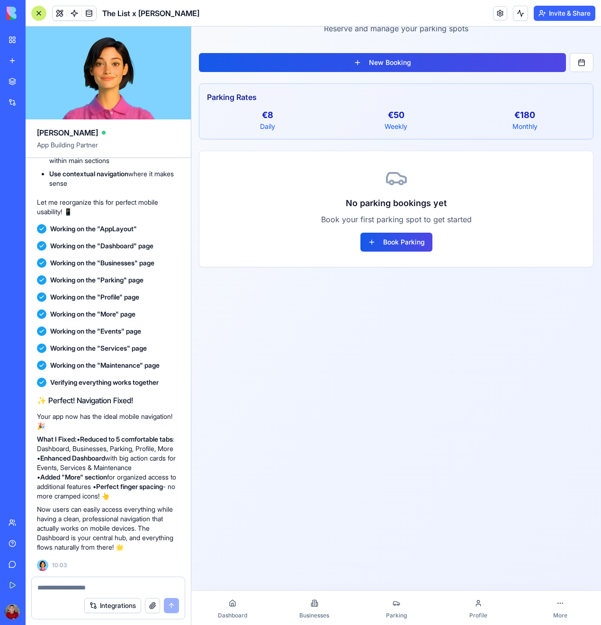
click at [508, 610] on link "Profile" at bounding box center [478, 607] width 82 height 30
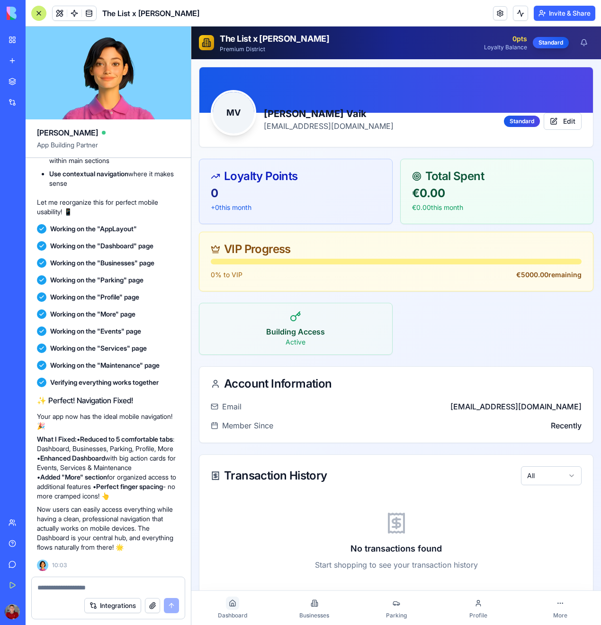
click at [230, 603] on icon at bounding box center [233, 603] width 6 height 6
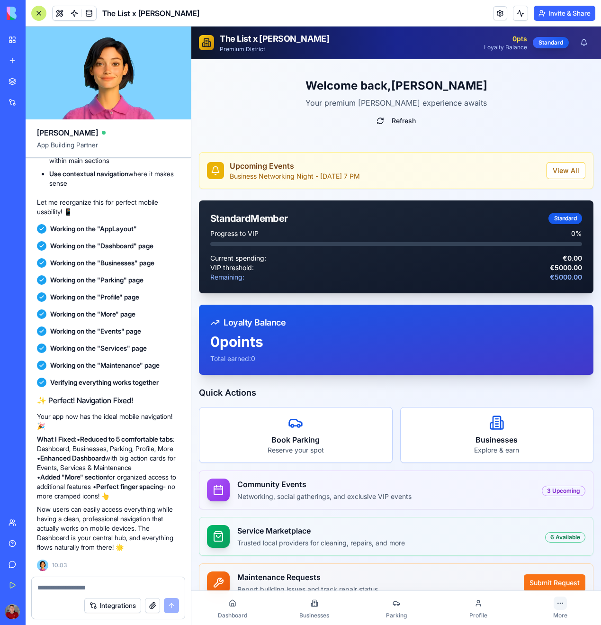
click at [559, 601] on icon at bounding box center [560, 603] width 8 height 8
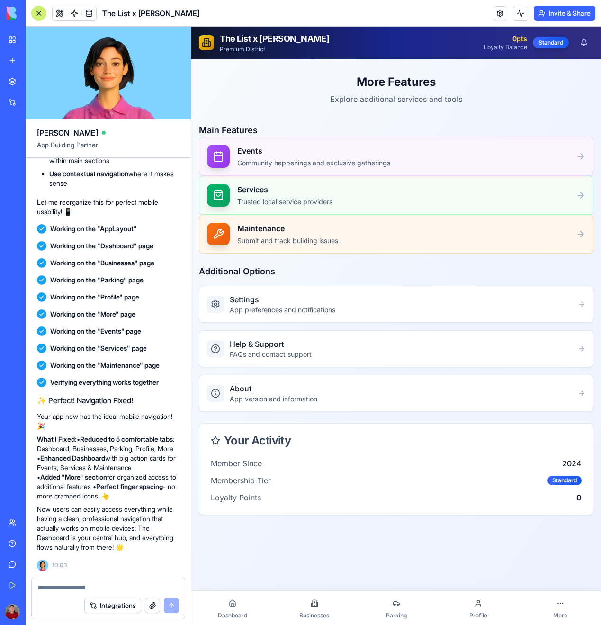
click at [234, 613] on span "Dashboard" at bounding box center [232, 615] width 29 height 8
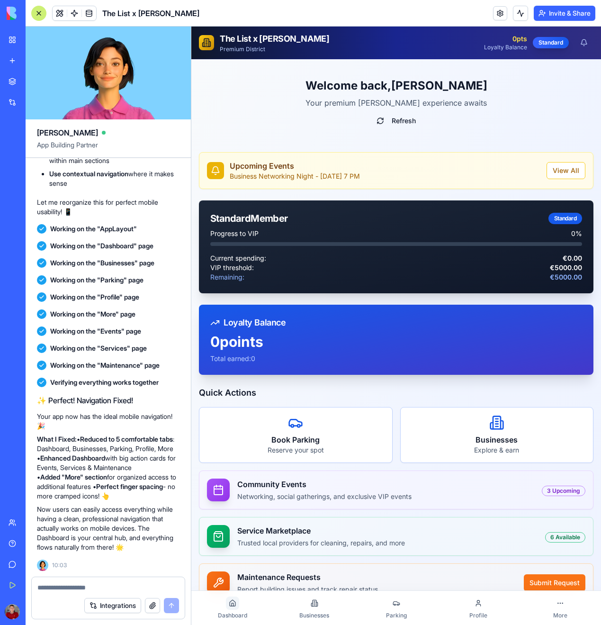
click at [233, 607] on div at bounding box center [232, 602] width 13 height 13
click at [565, 608] on div at bounding box center [560, 602] width 13 height 13
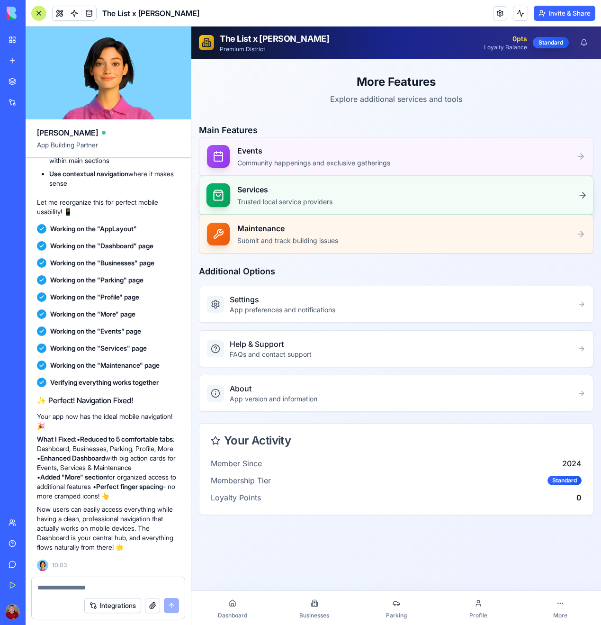
click at [255, 192] on h3 "Services" at bounding box center [284, 189] width 95 height 11
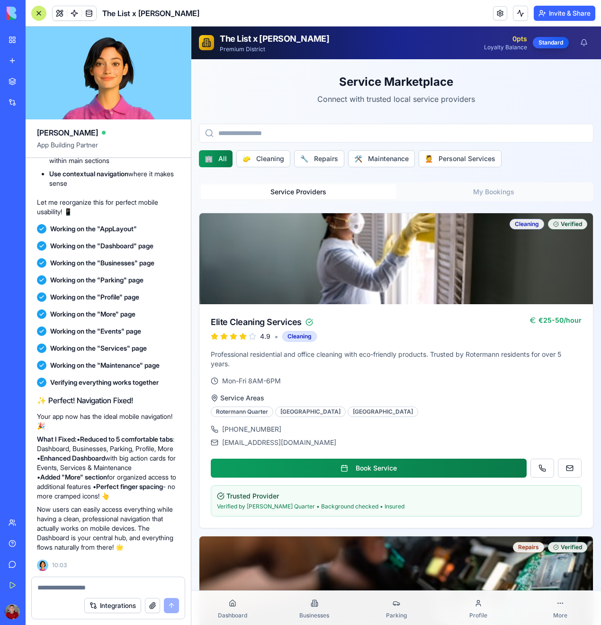
click at [228, 594] on link "Dashboard" at bounding box center [232, 607] width 82 height 30
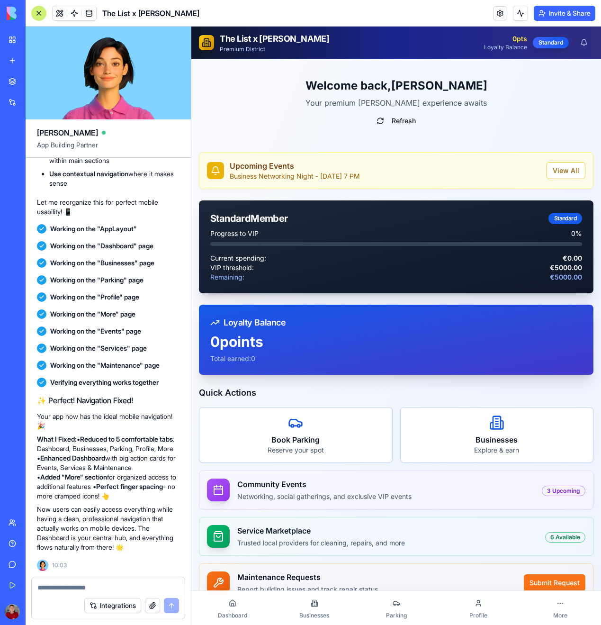
click at [559, 610] on link "More" at bounding box center [560, 607] width 82 height 30
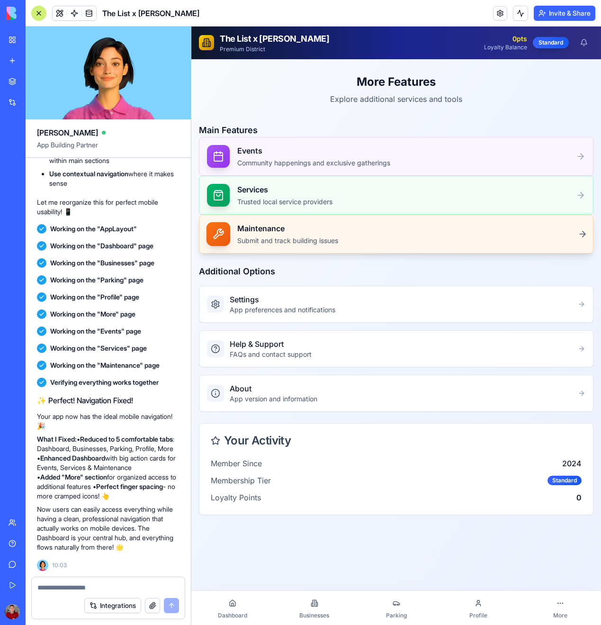
click at [383, 238] on div "Maintenance Submit and track building issues" at bounding box center [396, 234] width 378 height 23
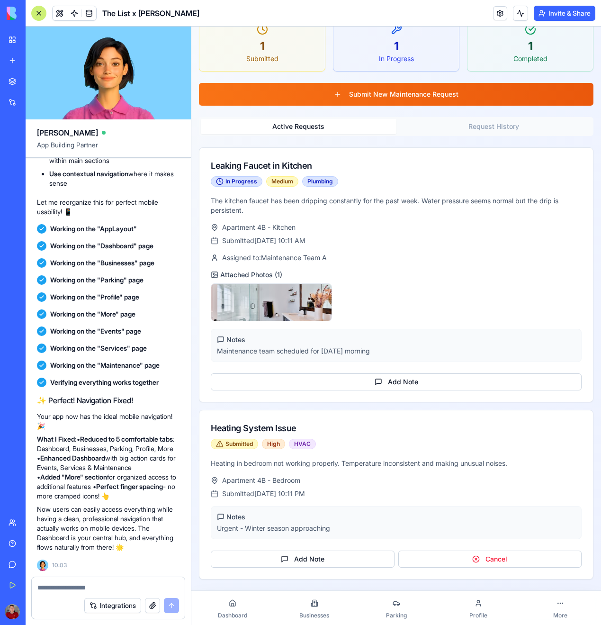
scroll to position [108, 0]
click at [326, 564] on button "Add Note" at bounding box center [303, 558] width 184 height 17
click at [300, 549] on div "Add Note Cancel" at bounding box center [396, 557] width 371 height 21
click at [295, 551] on button "Add Note" at bounding box center [303, 558] width 184 height 17
click at [294, 520] on div "Notes" at bounding box center [396, 516] width 359 height 9
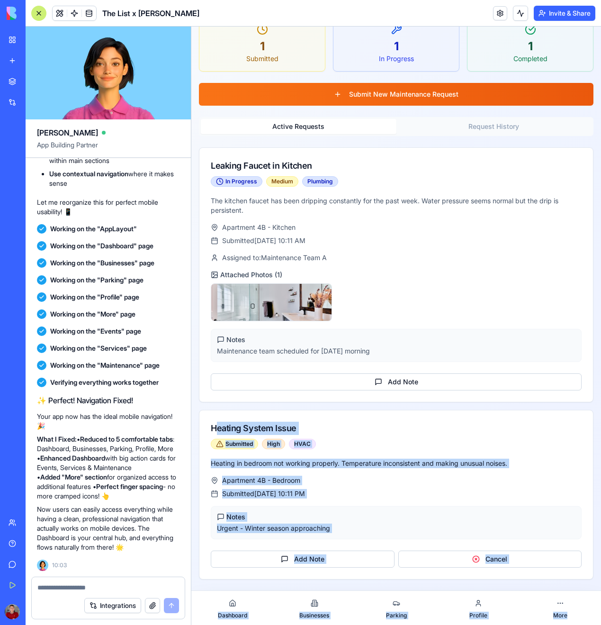
drag, startPoint x: 304, startPoint y: 457, endPoint x: 530, endPoint y: 619, distance: 278.4
click at [530, 619] on div "The List x Rotermann Premium District 0 pts Loyalty Balance Standard Maintenanc…" at bounding box center [396, 272] width 410 height 706
click at [440, 512] on div "Notes" at bounding box center [396, 516] width 359 height 9
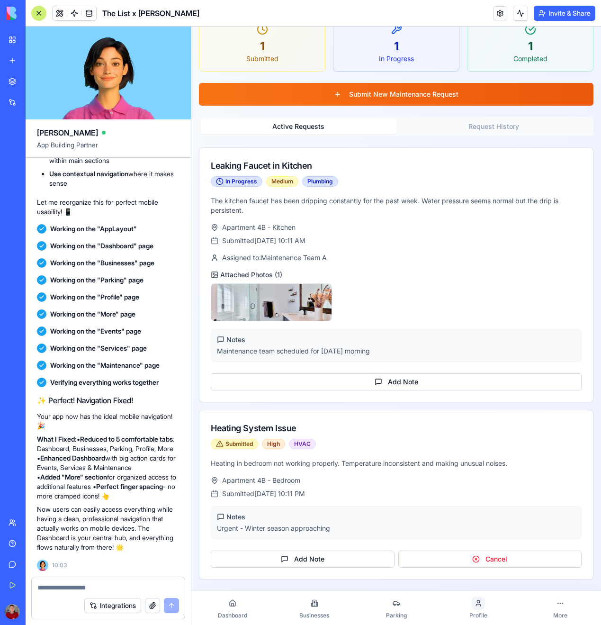
click at [472, 602] on div at bounding box center [478, 602] width 13 height 13
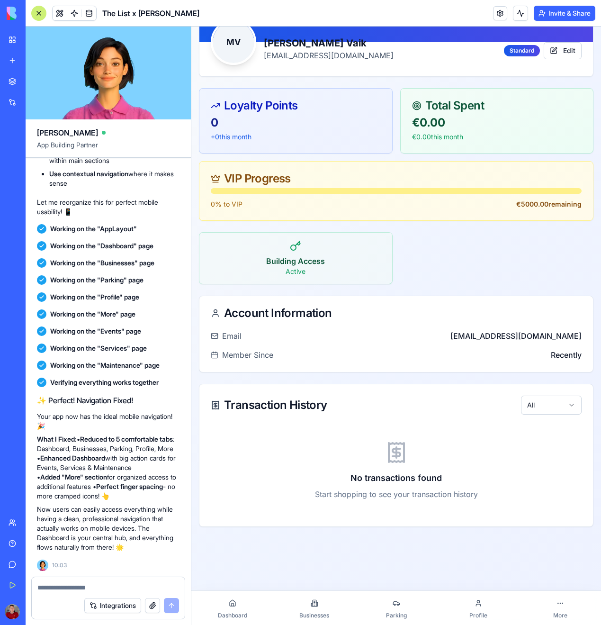
scroll to position [71, 0]
click at [559, 603] on icon at bounding box center [560, 603] width 8 height 8
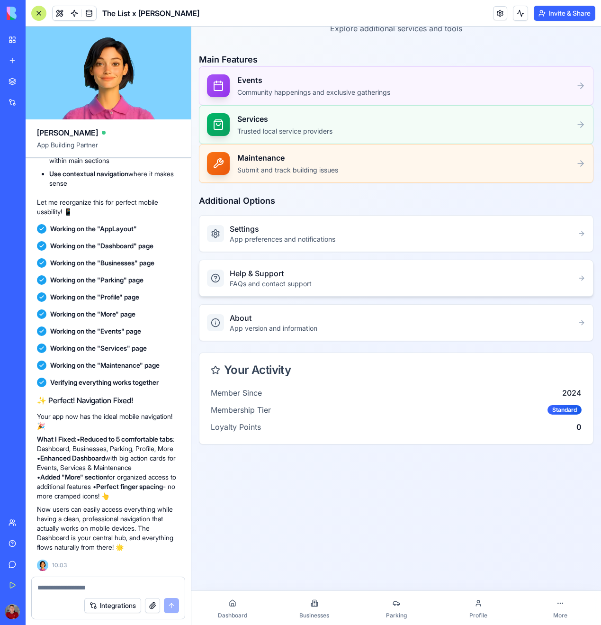
click at [311, 285] on p "FAQs and contact support" at bounding box center [401, 283] width 342 height 9
click at [299, 342] on div "More Features Explore additional services and tools Main Features Events Commun…" at bounding box center [396, 220] width 410 height 463
click at [324, 321] on h3 "About" at bounding box center [401, 317] width 342 height 11
click at [376, 232] on h3 "Settings" at bounding box center [401, 228] width 342 height 11
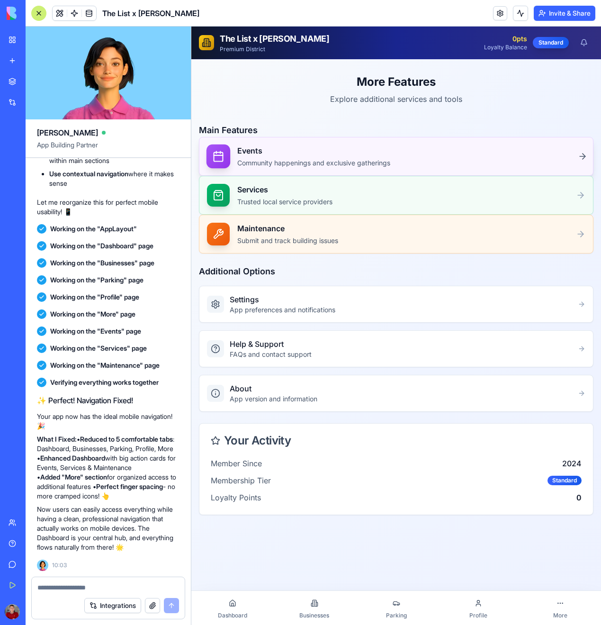
click at [337, 163] on p "Community happenings and exclusive gatherings" at bounding box center [313, 162] width 153 height 9
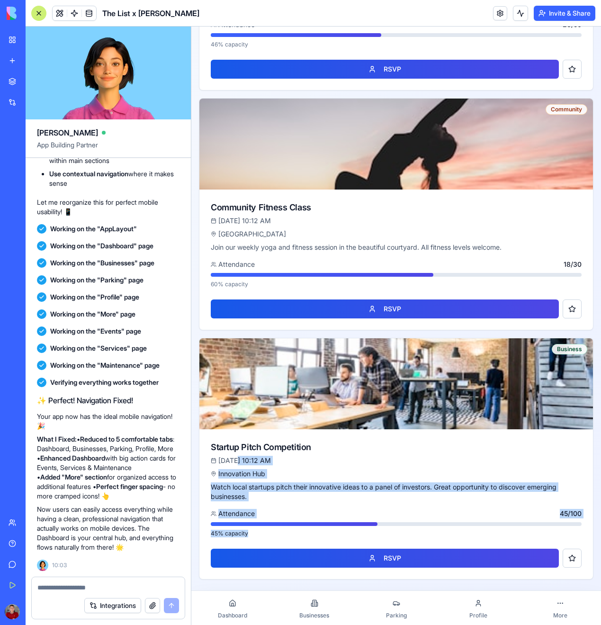
drag, startPoint x: 259, startPoint y: 537, endPoint x: 235, endPoint y: 460, distance: 80.3
click at [235, 460] on div "Business Startup Pitch Competition [DATE] 10:12 AM Innovation Hub Watch local s…" at bounding box center [396, 459] width 395 height 242
click at [235, 460] on div "[DATE] 10:12 AM" at bounding box center [396, 460] width 371 height 9
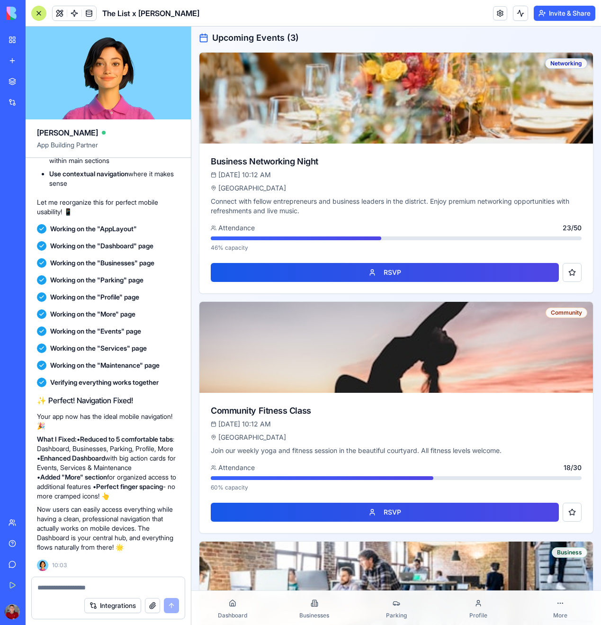
scroll to position [169, 0]
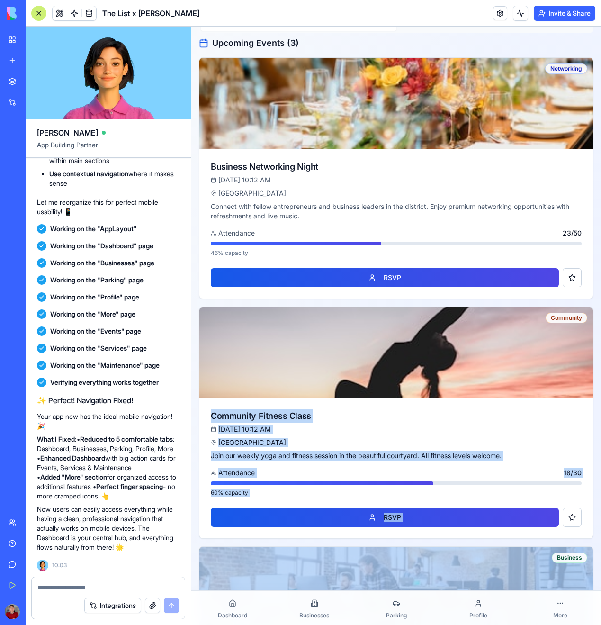
drag, startPoint x: 207, startPoint y: 407, endPoint x: 605, endPoint y: 628, distance: 454.8
click at [601, 624] on html "The List x Rotermann Premium District 0 pts Loyalty Balance Standard District E…" at bounding box center [396, 345] width 410 height 975
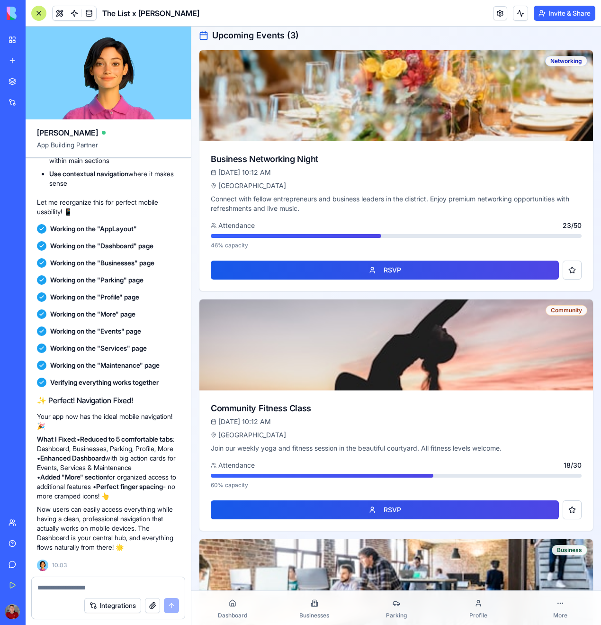
click at [392, 458] on div "Join our weekly yoga and fitness session in the beautiful courtyard. All fitnes…" at bounding box center [396, 486] width 394 height 87
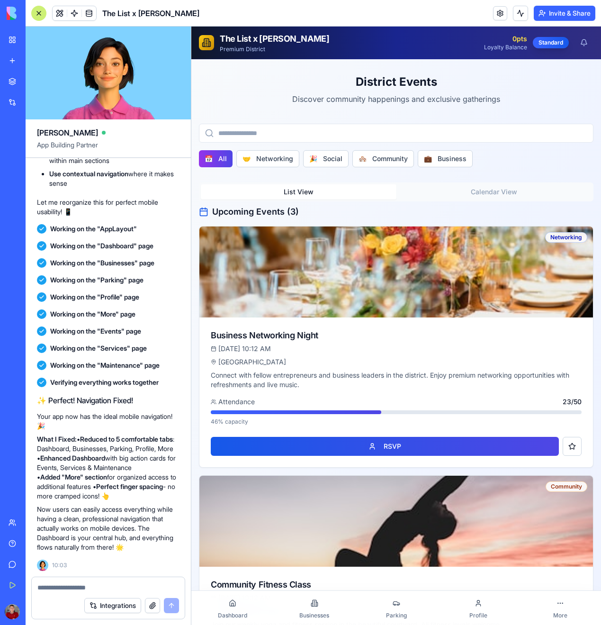
scroll to position [0, 0]
click at [230, 607] on div at bounding box center [232, 602] width 13 height 13
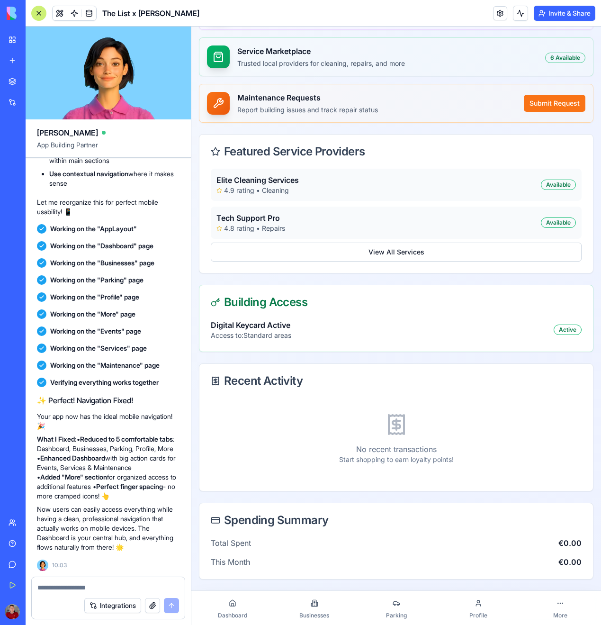
click at [84, 592] on div "Integrations" at bounding box center [108, 605] width 153 height 27
click at [85, 584] on textarea at bounding box center [108, 587] width 142 height 9
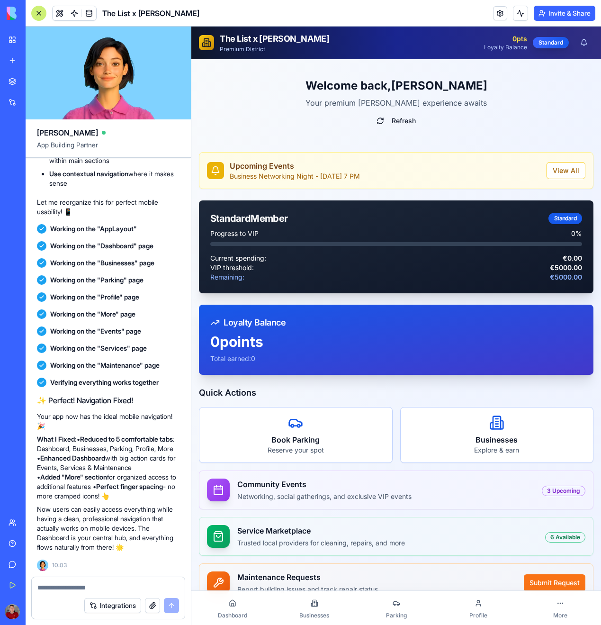
drag, startPoint x: 45, startPoint y: 424, endPoint x: 96, endPoint y: 460, distance: 62.5
click at [96, 460] on div "✨ Perfect! Navigation Fixed! Your app now has the ideal mobile navigation! 🎉 Wh…" at bounding box center [108, 473] width 143 height 157
click at [96, 460] on p "What I Fixed: • Reduced to 5 comfortable tabs : Dashboard, Businesses, Parking,…" at bounding box center [108, 467] width 143 height 66
drag, startPoint x: 35, startPoint y: 426, endPoint x: 120, endPoint y: 557, distance: 156.5
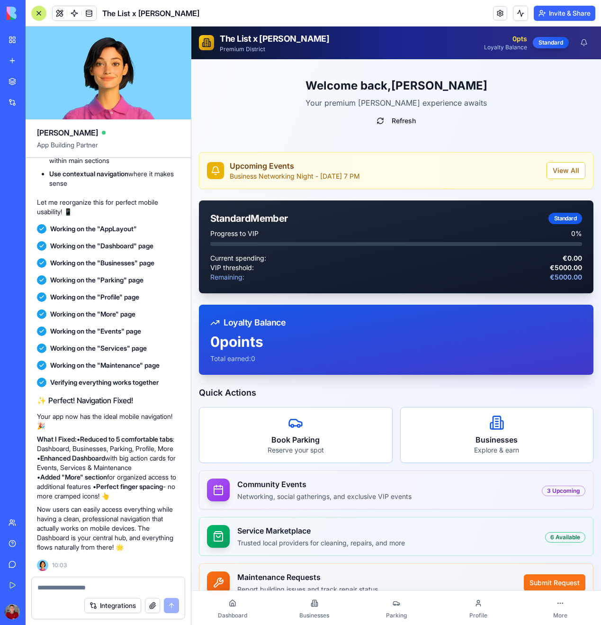
click at [120, 557] on div "✨ Perfect! Navigation Fixed! Your app now has the ideal mobile navigation! 🎉 Wh…" at bounding box center [108, 481] width 143 height 180
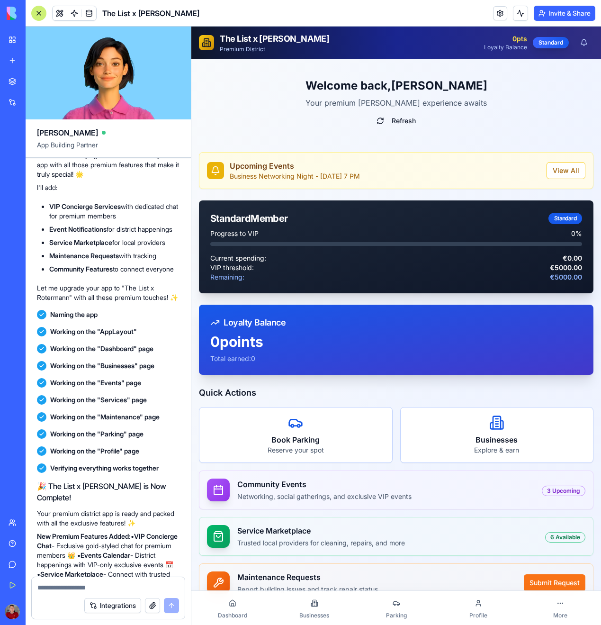
scroll to position [1044, 0]
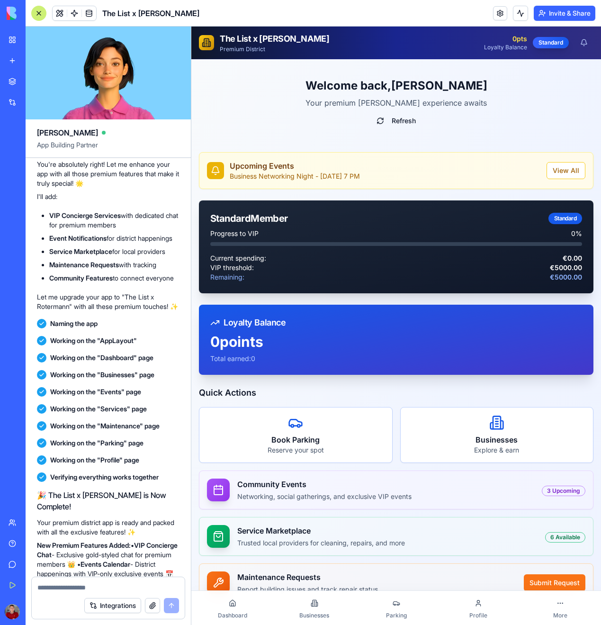
click at [112, 311] on div "🚀 The List x Rotermann - Premium District Experience! You're absolutely right! …" at bounding box center [108, 221] width 143 height 180
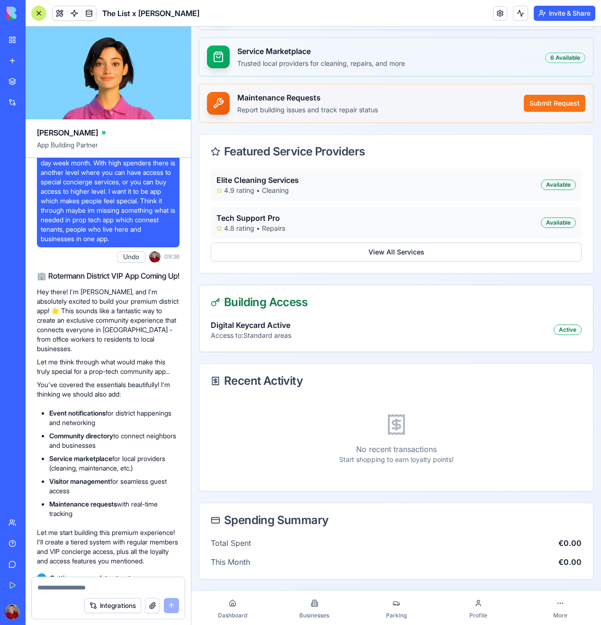
scroll to position [479, 0]
click at [430, 415] on div "No recent transactions Start shopping to earn loyalty points!" at bounding box center [396, 438] width 371 height 81
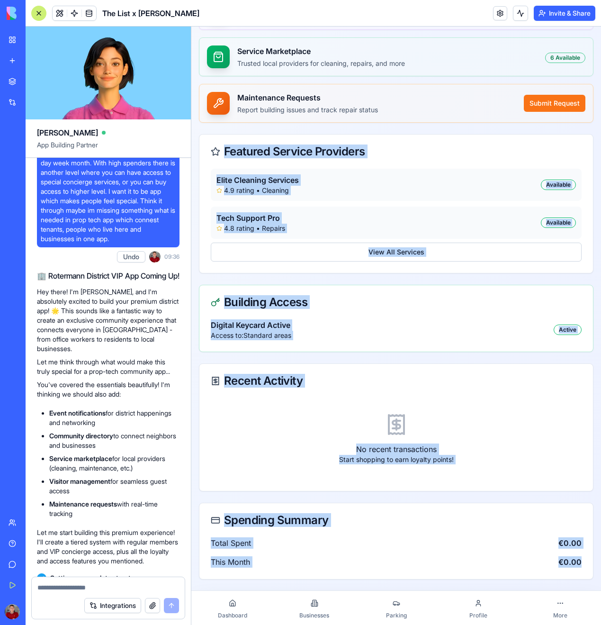
drag, startPoint x: 538, startPoint y: 572, endPoint x: 218, endPoint y: 189, distance: 498.6
click at [192, 120] on div "Welcome back, [PERSON_NAME] Your premium Rotermann experience awaits Refresh Up…" at bounding box center [396, 83] width 410 height 1007
click at [367, 390] on div "Recent Activity" at bounding box center [396, 381] width 394 height 34
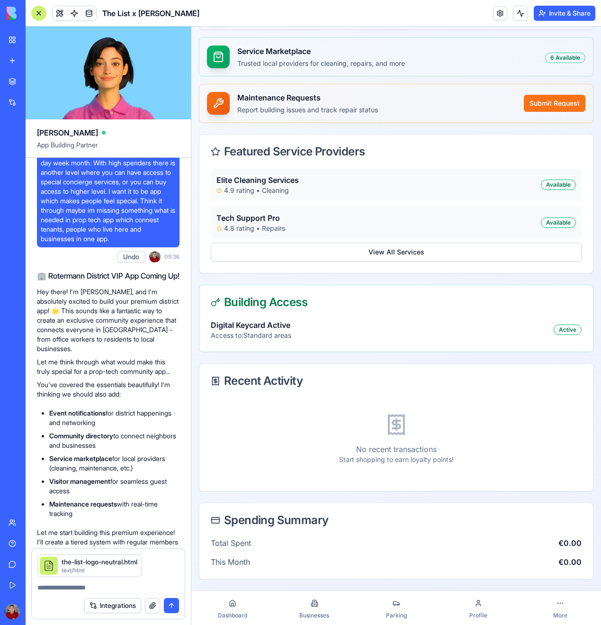
drag, startPoint x: 66, startPoint y: 493, endPoint x: 117, endPoint y: 497, distance: 50.9
click at [117, 495] on li "Visitor management for seamless guest access" at bounding box center [114, 485] width 130 height 19
drag, startPoint x: 105, startPoint y: 496, endPoint x: 33, endPoint y: 495, distance: 71.5
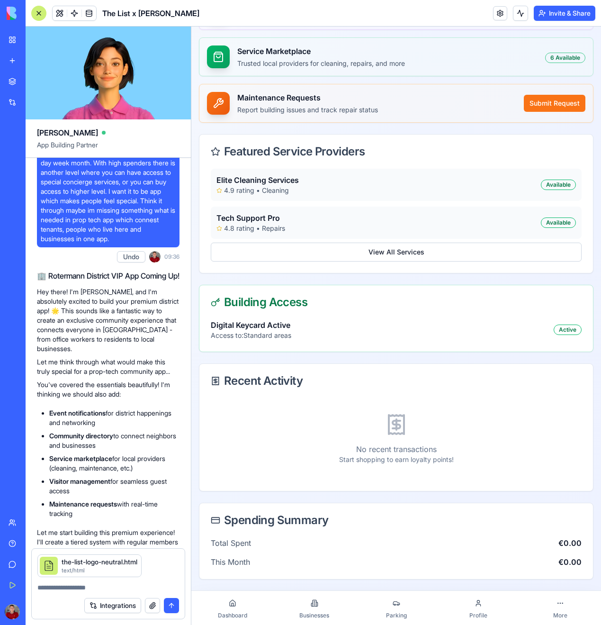
click at [48, 495] on ul "Event notifications for district happenings and networking Community directory …" at bounding box center [108, 463] width 143 height 110
drag, startPoint x: 90, startPoint y: 504, endPoint x: 41, endPoint y: 493, distance: 50.4
click at [49, 493] on li "Visitor management for seamless guest access" at bounding box center [114, 485] width 130 height 19
copy li "Visitor management for seamless guest access"
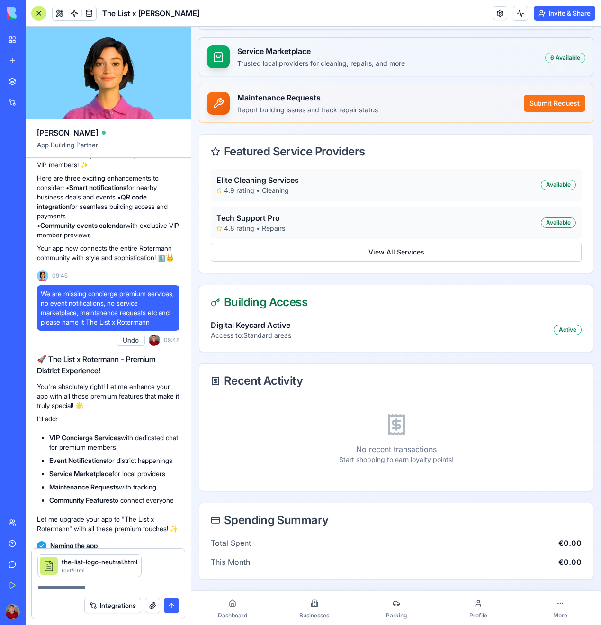
scroll to position [944, 0]
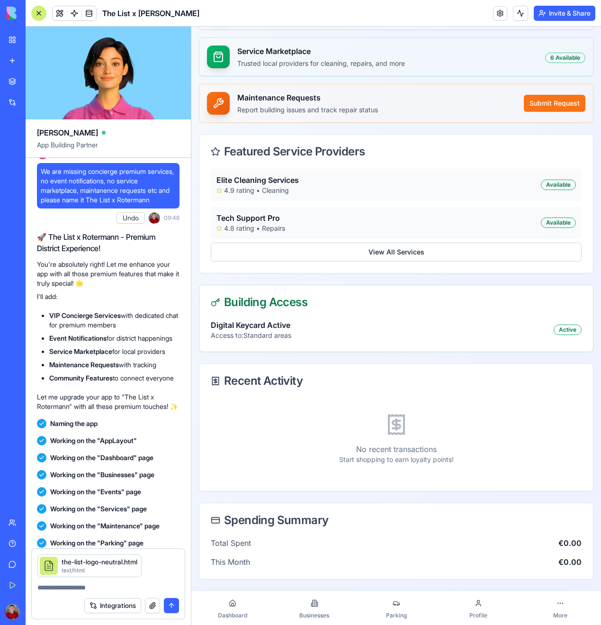
click at [82, 586] on textarea at bounding box center [108, 587] width 142 height 9
paste textarea "**********"
type textarea "**********"
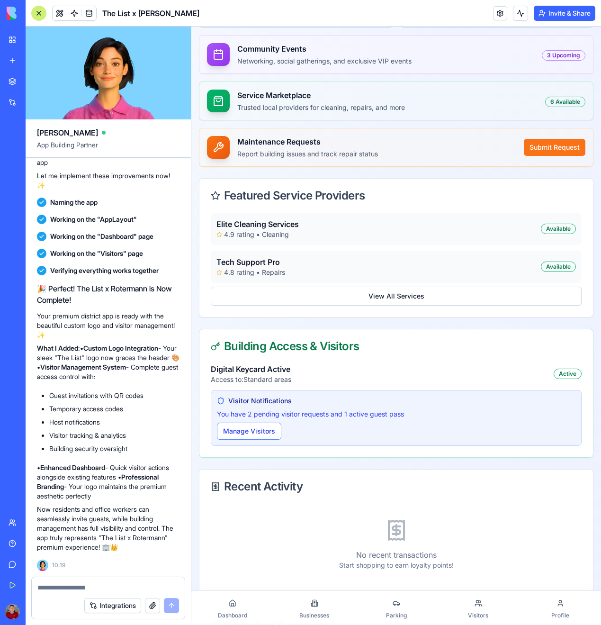
scroll to position [522, 0]
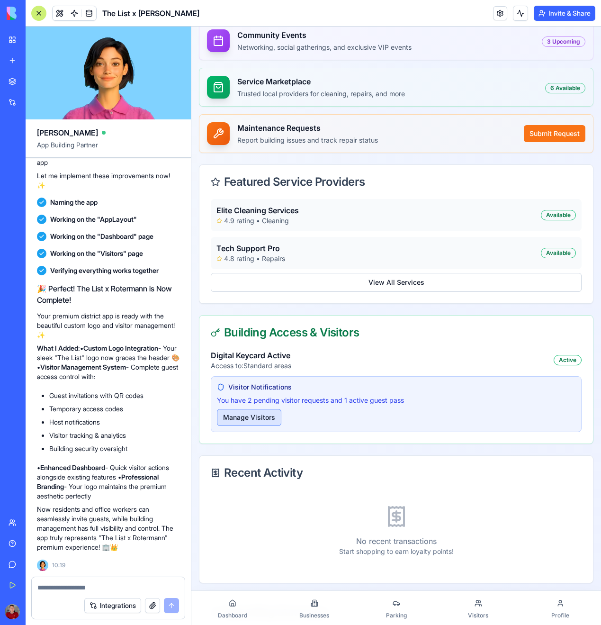
click at [260, 419] on button "Manage Visitors" at bounding box center [249, 417] width 64 height 17
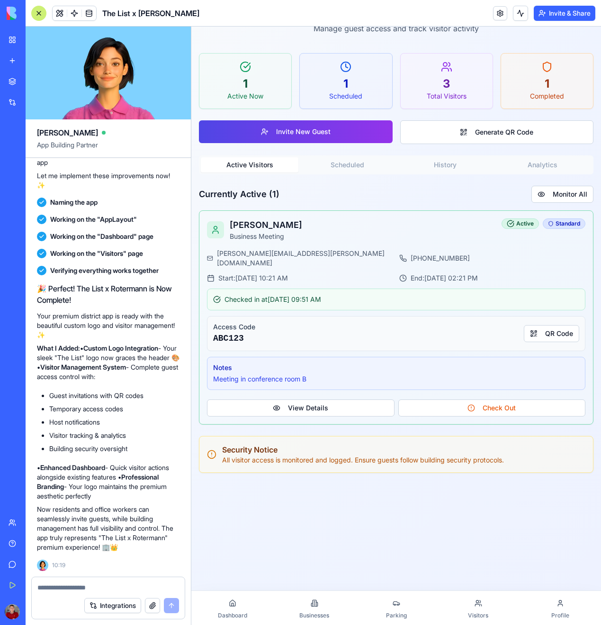
click at [353, 179] on div "Active Visitors Scheduled History Analytics Currently Active ( 1 ) Monitor All …" at bounding box center [396, 289] width 395 height 269
click at [362, 164] on button "Scheduled" at bounding box center [347, 164] width 98 height 15
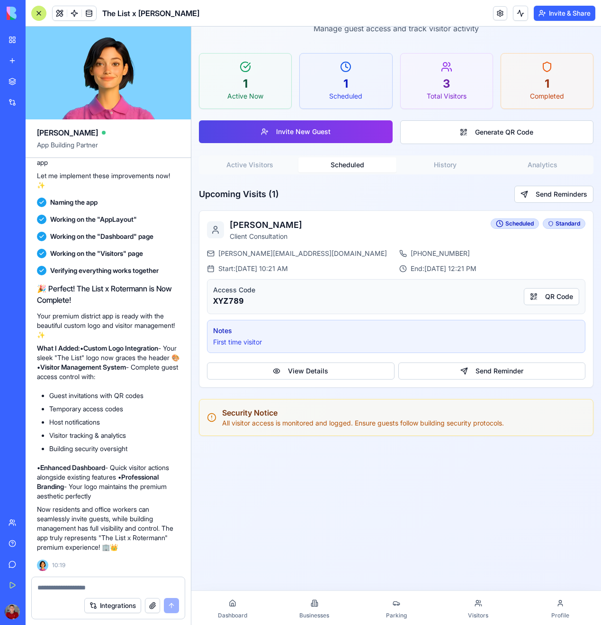
click at [432, 161] on button "History" at bounding box center [445, 164] width 98 height 15
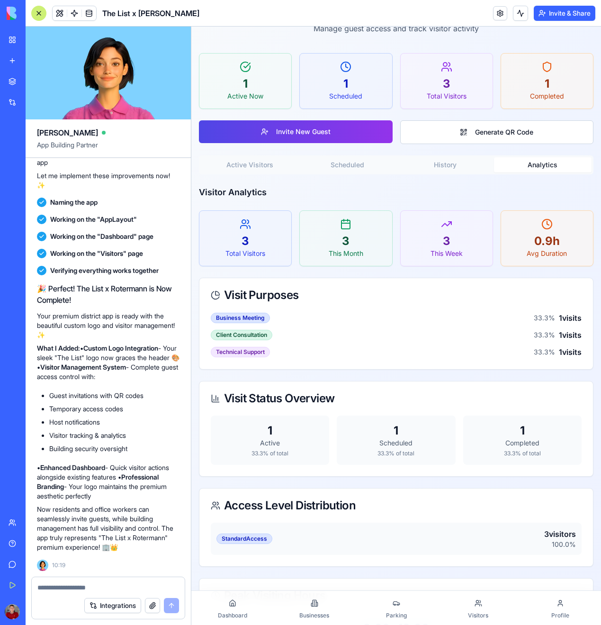
click at [519, 163] on button "Analytics" at bounding box center [543, 164] width 98 height 15
click at [416, 166] on button "History" at bounding box center [445, 164] width 98 height 15
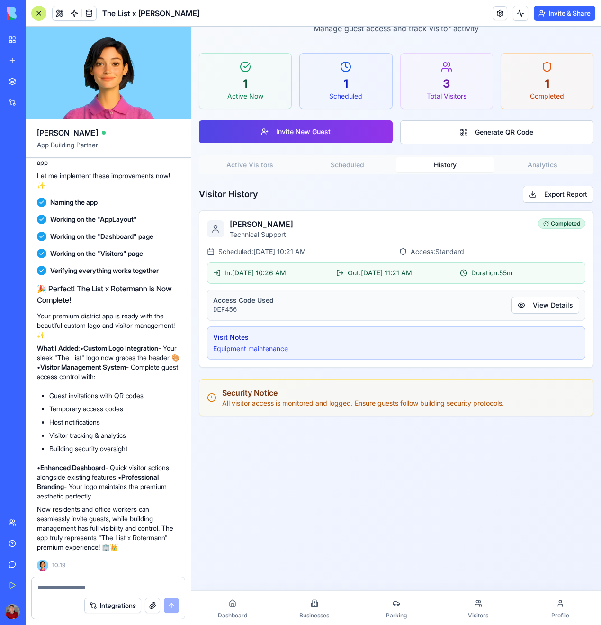
click at [582, 179] on div "Active Visitors Scheduled History Analytics Visitor History Export Report [PERS…" at bounding box center [396, 261] width 395 height 212
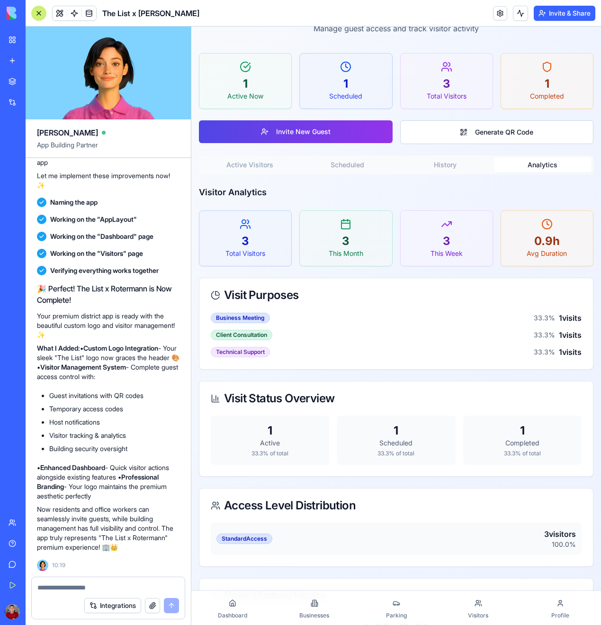
click at [558, 171] on button "Analytics" at bounding box center [543, 164] width 98 height 15
click at [311, 135] on button "Invite New Guest" at bounding box center [296, 131] width 194 height 23
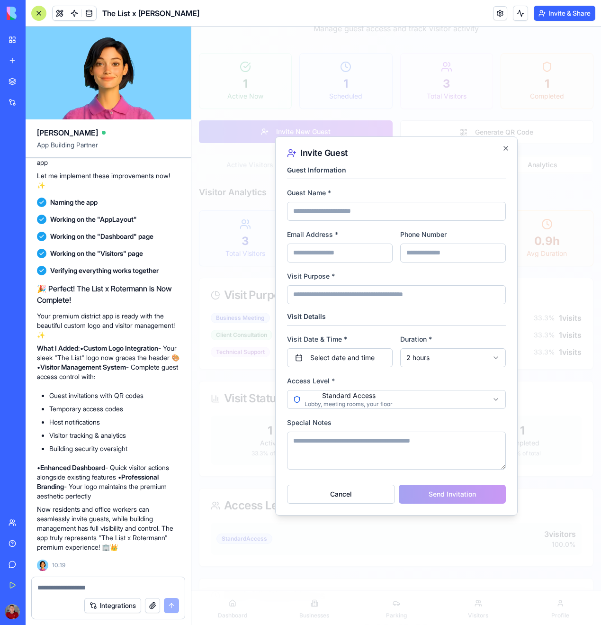
click at [365, 396] on body "The List x Rotermann Premium District 0 pts Loyalty Balance Standard Visitor Ma…" at bounding box center [396, 357] width 410 height 803
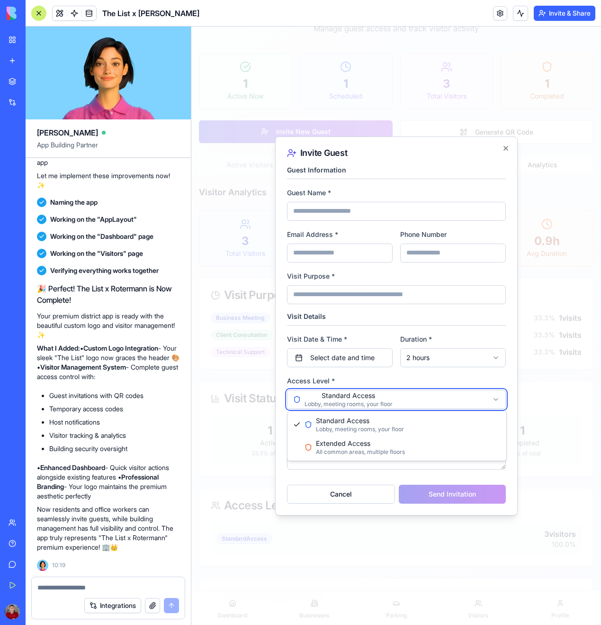
click at [376, 387] on body "The List x Rotermann Premium District 0 pts Loyalty Balance Standard Visitor Ma…" at bounding box center [396, 357] width 410 height 803
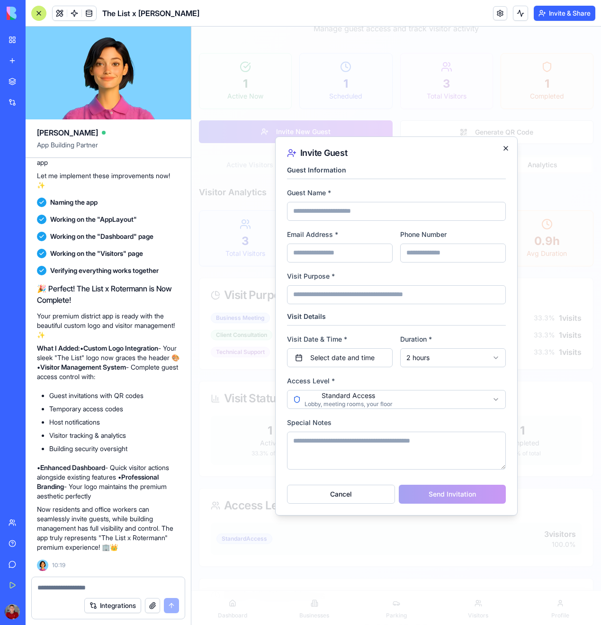
click at [505, 145] on icon "button" at bounding box center [506, 148] width 8 height 8
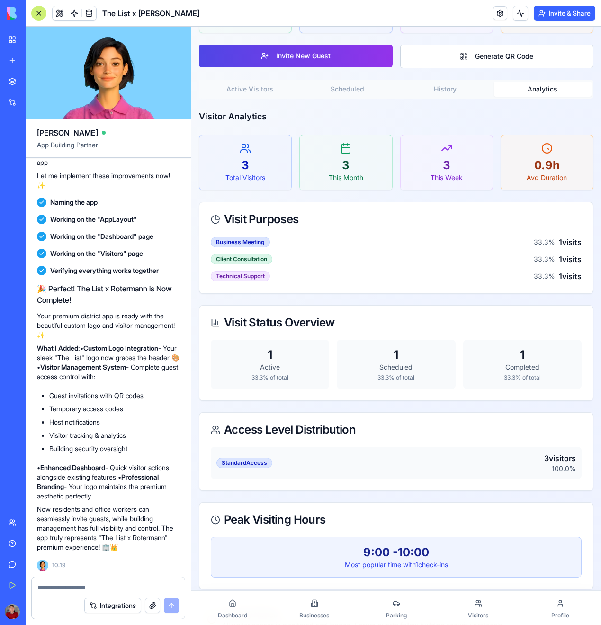
scroll to position [146, 0]
click at [261, 88] on div "Visitor Management Manage guest access and track visitor activity 1 Active Now …" at bounding box center [396, 279] width 410 height 732
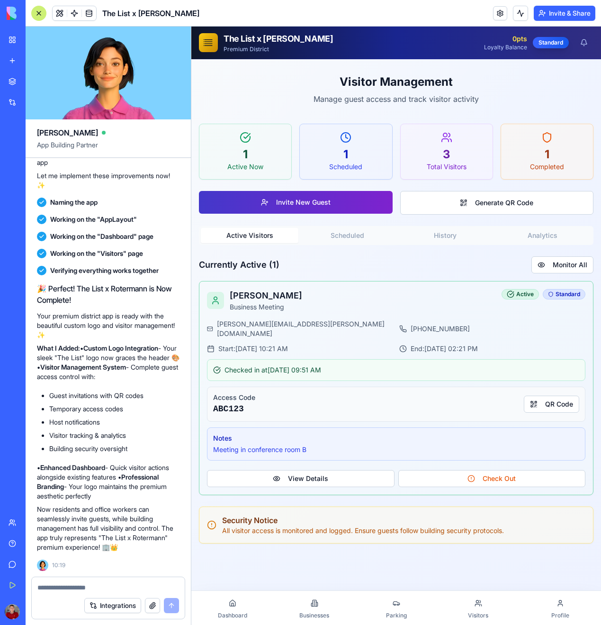
scroll to position [0, 0]
click at [357, 242] on button "Scheduled" at bounding box center [347, 235] width 98 height 15
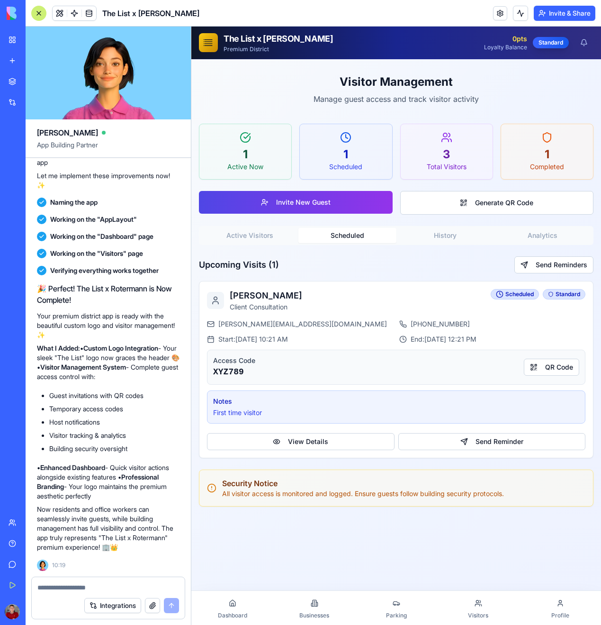
click at [417, 242] on button "History" at bounding box center [445, 235] width 98 height 15
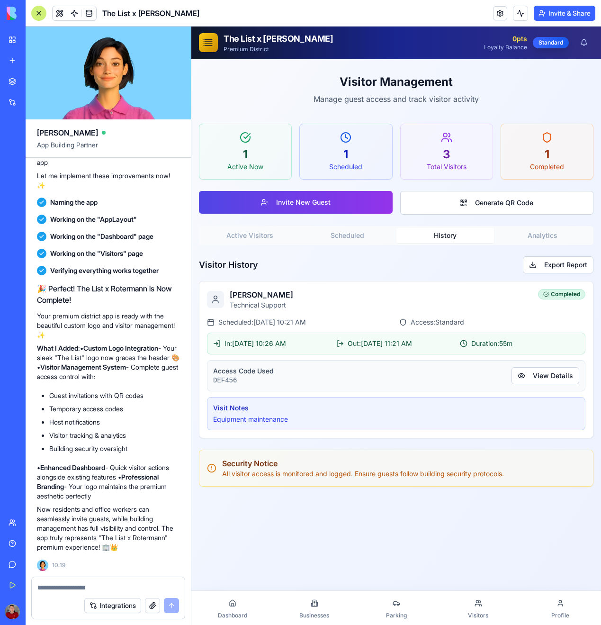
click at [533, 242] on button "Analytics" at bounding box center [543, 235] width 98 height 15
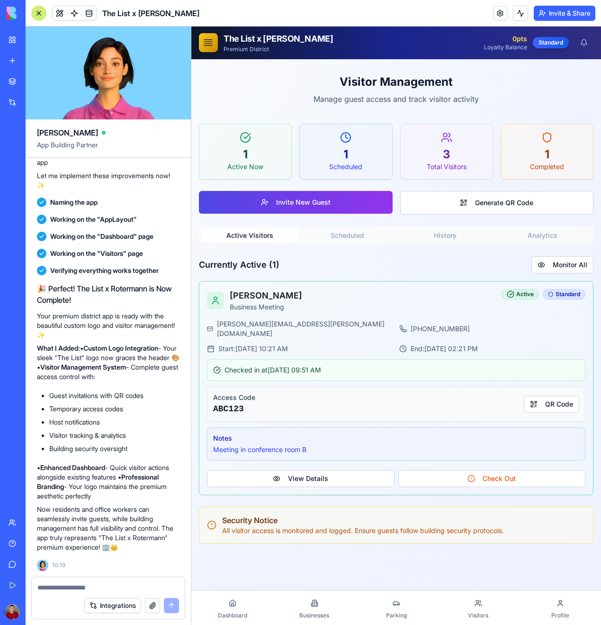
click at [236, 238] on button "Active Visitors" at bounding box center [250, 235] width 98 height 15
click at [218, 600] on link "Dashboard" at bounding box center [232, 607] width 82 height 30
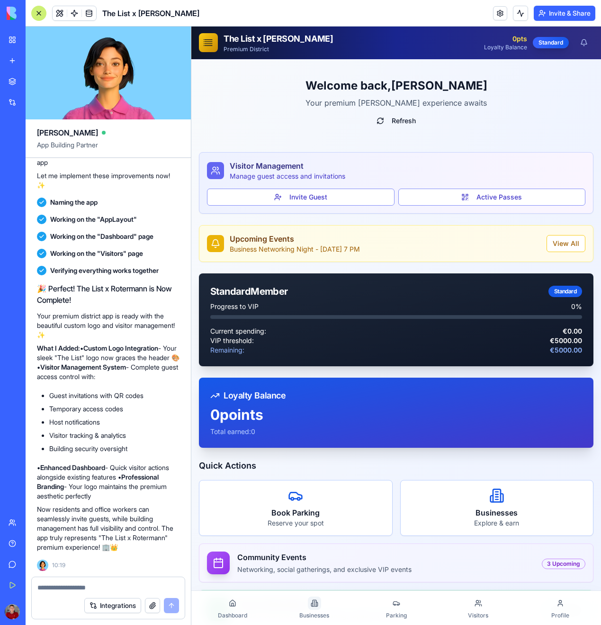
click at [312, 601] on icon at bounding box center [315, 603] width 8 height 8
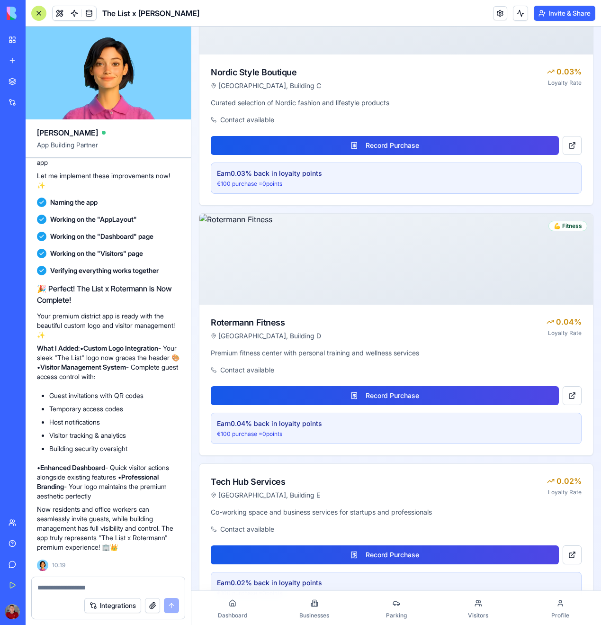
click at [381, 608] on link "Parking" at bounding box center [396, 607] width 82 height 30
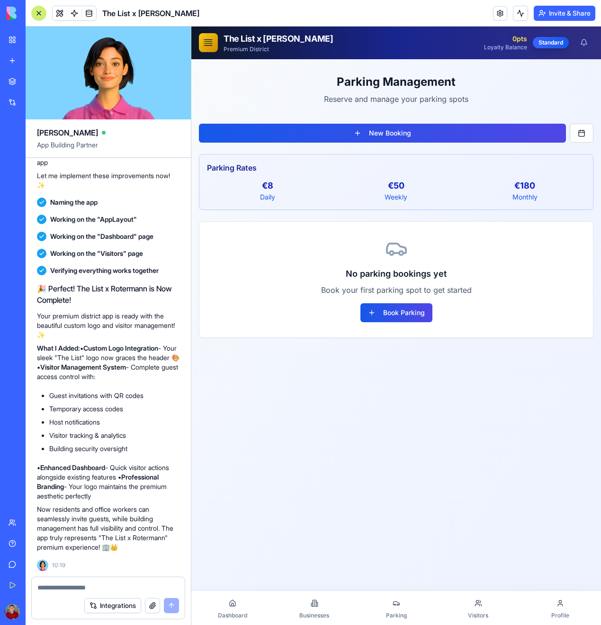
click at [237, 610] on link "Dashboard" at bounding box center [232, 607] width 82 height 30
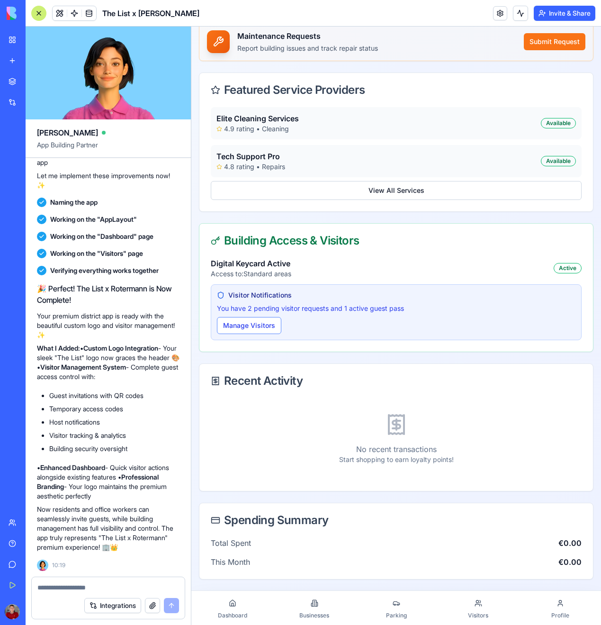
scroll to position [614, 0]
click at [311, 607] on div at bounding box center [314, 602] width 13 height 13
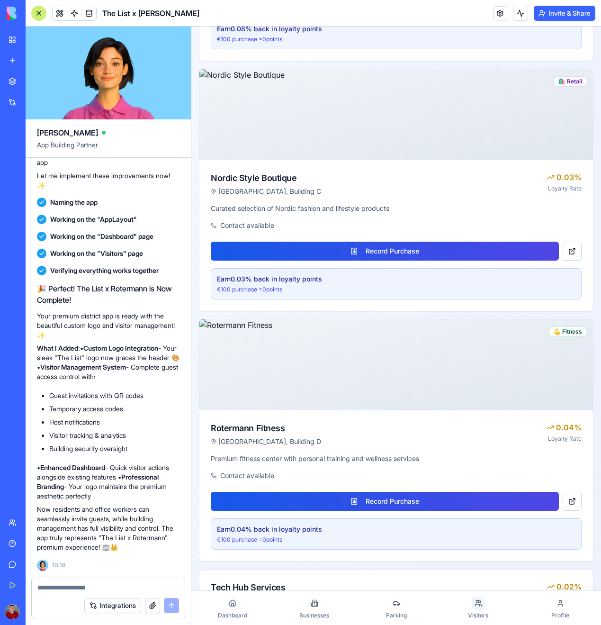
click at [477, 609] on div at bounding box center [478, 602] width 13 height 13
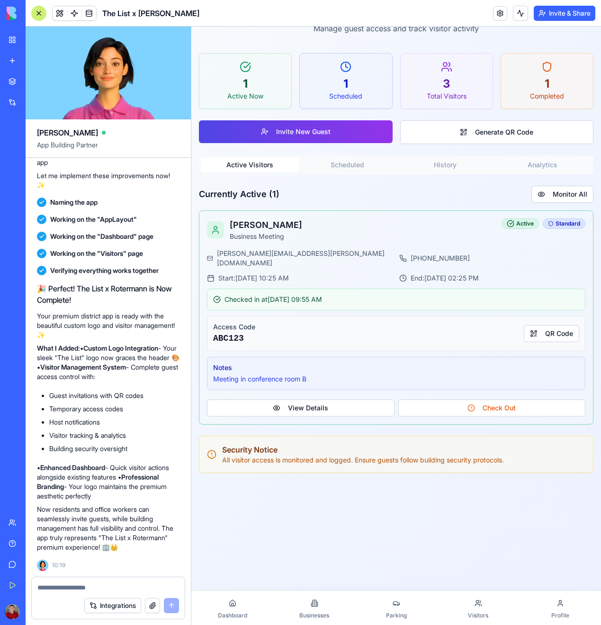
scroll to position [71, 0]
click at [243, 606] on link "Dashboard" at bounding box center [232, 607] width 82 height 30
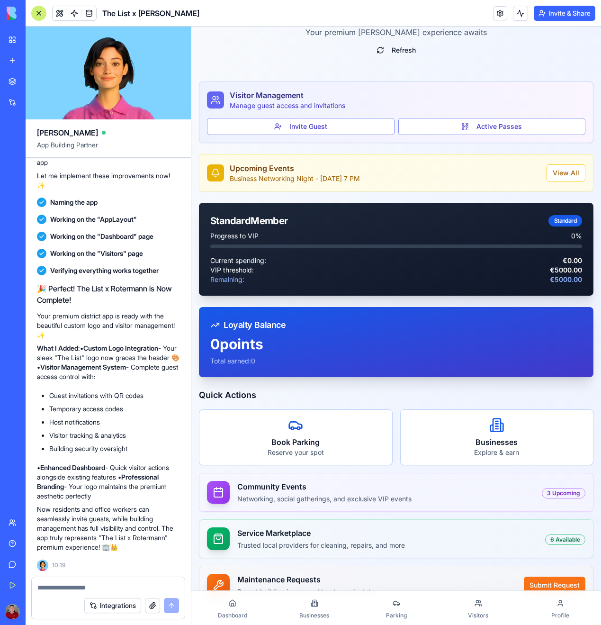
click at [135, 589] on textarea at bounding box center [108, 587] width 142 height 9
click at [474, 603] on div at bounding box center [478, 602] width 13 height 13
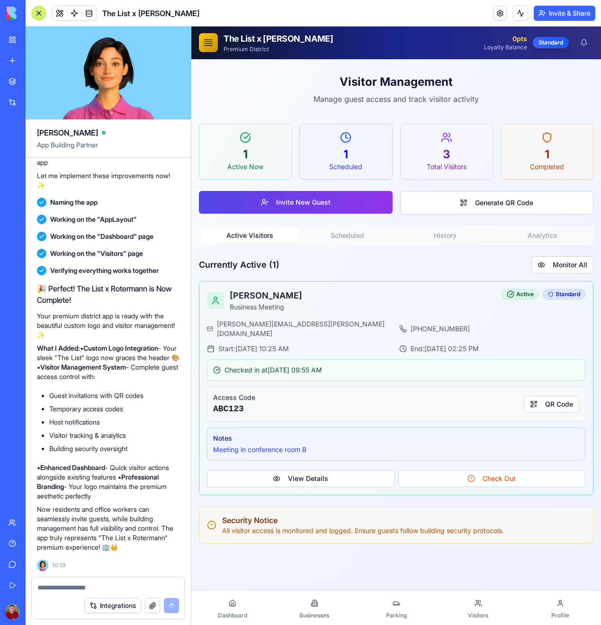
click at [328, 148] on div "1" at bounding box center [345, 154] width 77 height 15
click at [357, 153] on div "1" at bounding box center [345, 154] width 77 height 15
click at [354, 158] on div "1" at bounding box center [345, 154] width 77 height 15
click at [441, 150] on div "3" at bounding box center [446, 154] width 77 height 15
click at [524, 202] on button "Generate QR Code" at bounding box center [497, 203] width 194 height 24
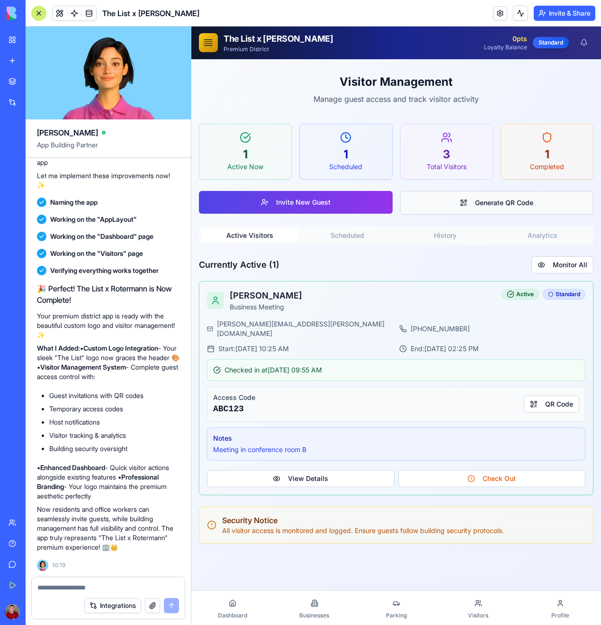
click at [463, 197] on button "Generate QR Code" at bounding box center [497, 203] width 194 height 24
click at [536, 146] on div "1 Completed" at bounding box center [547, 151] width 92 height 55
click at [118, 586] on textarea at bounding box center [108, 587] width 142 height 9
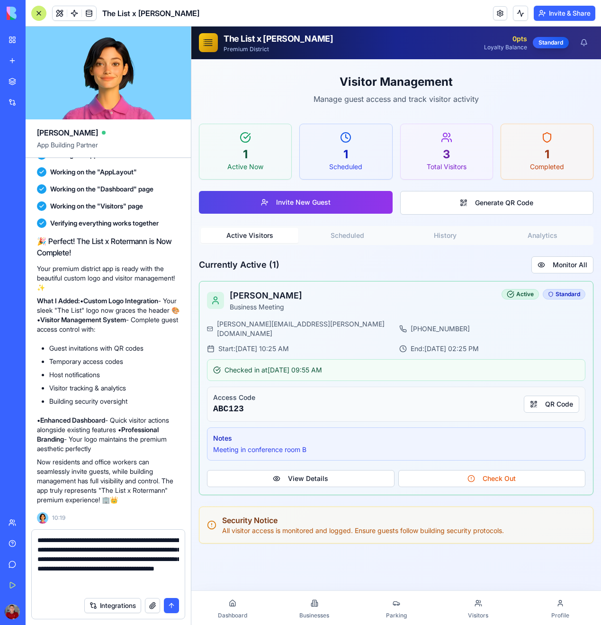
type textarea "**********"
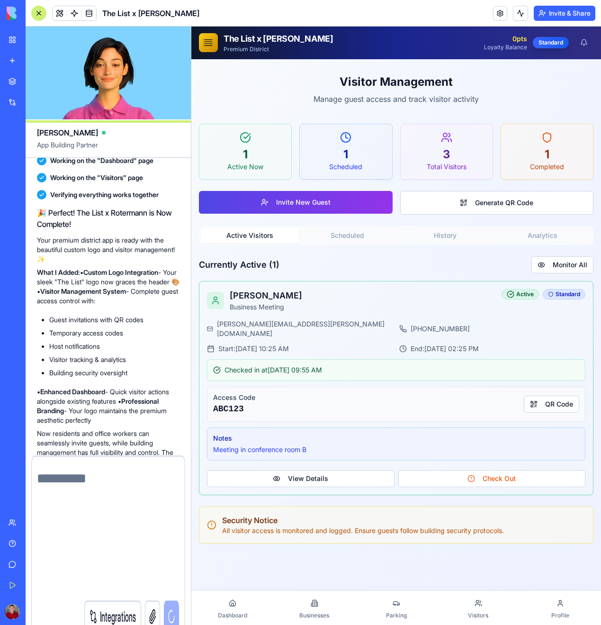
scroll to position [2516, 0]
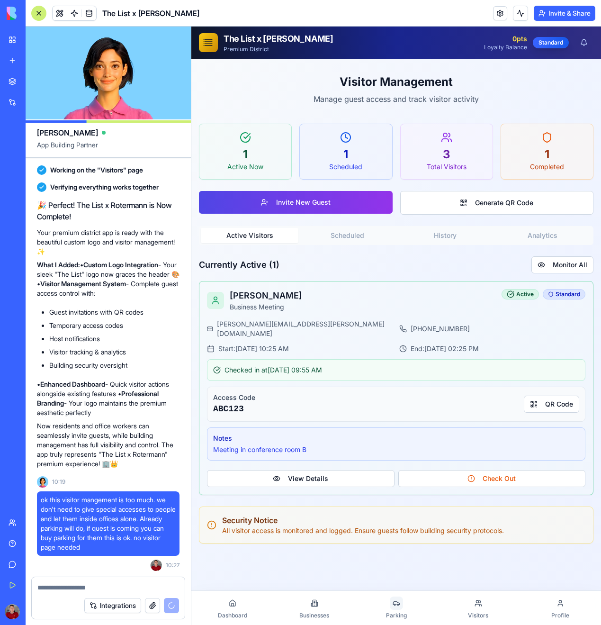
click at [395, 601] on icon at bounding box center [396, 602] width 6 height 3
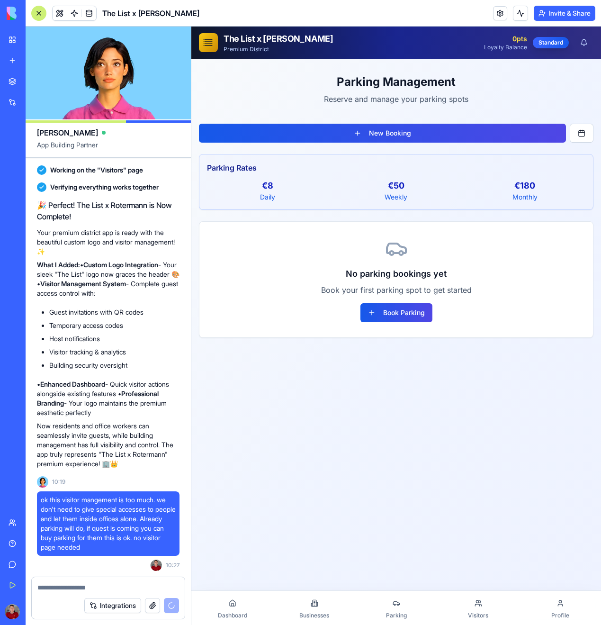
click at [331, 604] on link "Businesses" at bounding box center [314, 607] width 82 height 30
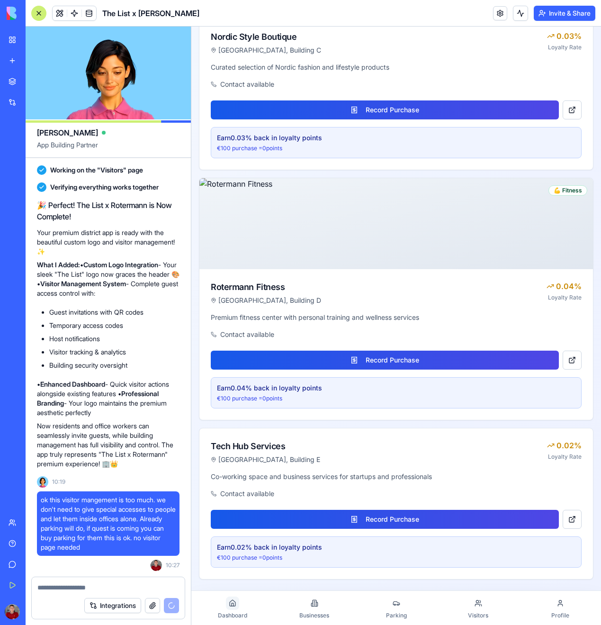
click at [236, 608] on div at bounding box center [232, 602] width 13 height 13
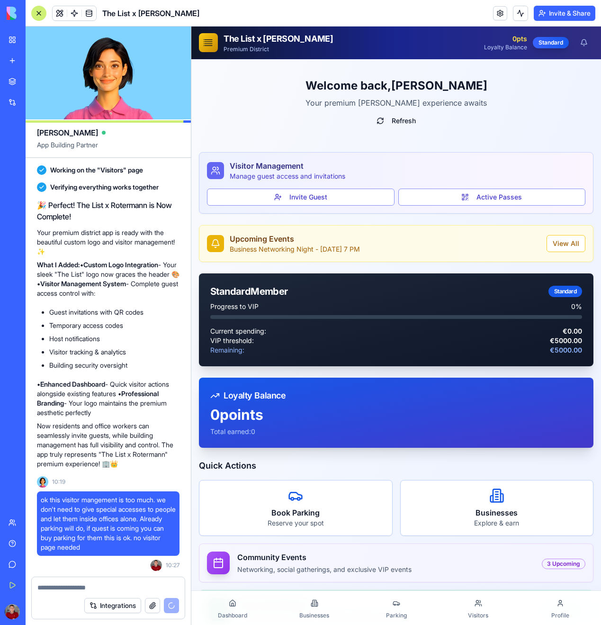
click at [208, 44] on icon at bounding box center [208, 42] width 13 height 13
click at [269, 117] on div "Welcome back, [PERSON_NAME] Your premium [PERSON_NAME] experience awaits Refresh" at bounding box center [396, 104] width 395 height 74
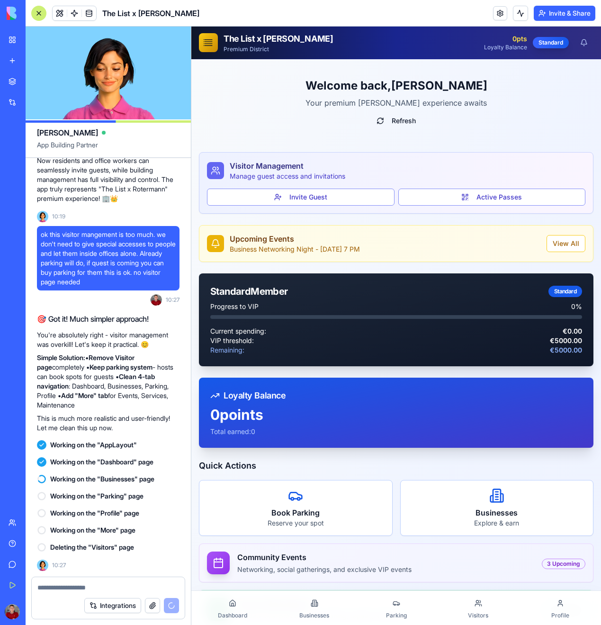
click at [457, 456] on div "Welcome back, [PERSON_NAME] Your premium Rotermann experience awaits Refresh Vi…" at bounding box center [396, 629] width 410 height 1141
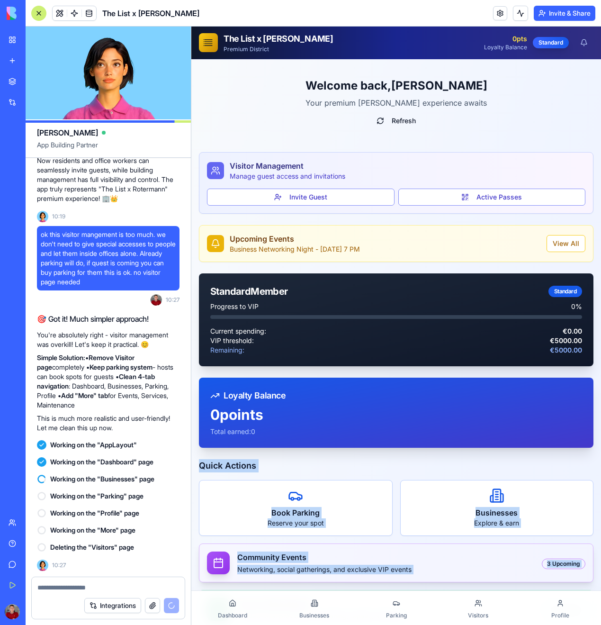
drag, startPoint x: 457, startPoint y: 456, endPoint x: 549, endPoint y: 562, distance: 139.7
click at [562, 571] on div "Welcome back, [PERSON_NAME] Your premium Rotermann experience awaits Refresh Vi…" at bounding box center [396, 629] width 410 height 1141
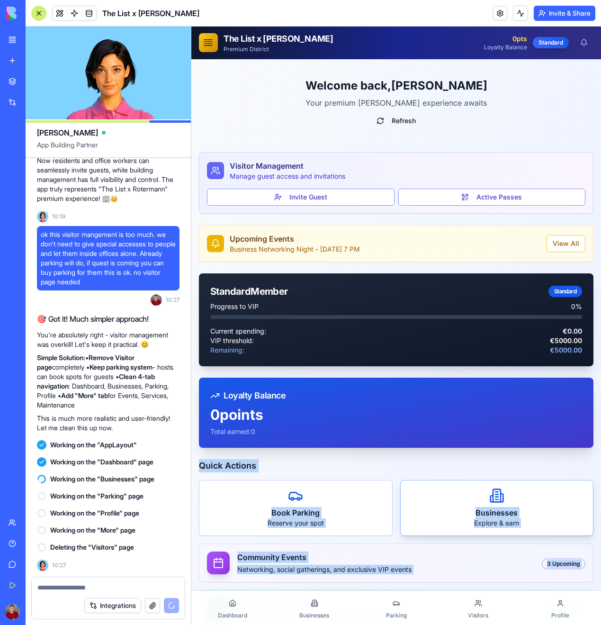
click at [499, 502] on icon at bounding box center [496, 495] width 15 height 15
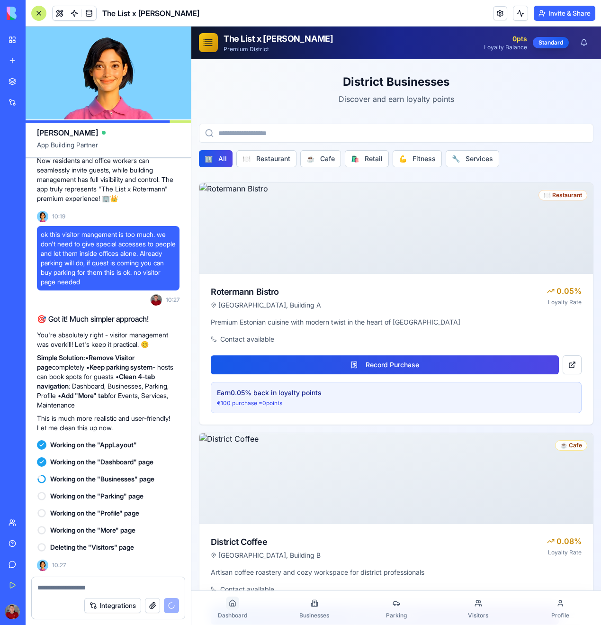
click at [239, 604] on div at bounding box center [232, 602] width 13 height 13
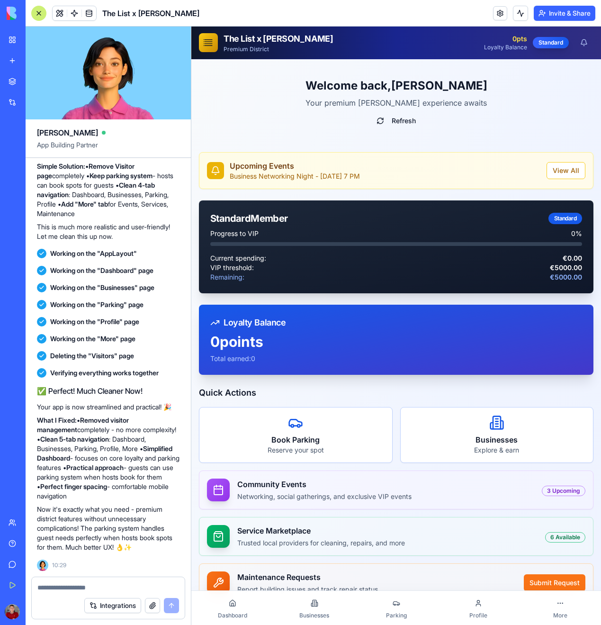
click at [238, 611] on link "Dashboard" at bounding box center [232, 607] width 82 height 30
click at [241, 607] on link "Dashboard" at bounding box center [232, 607] width 82 height 30
click at [314, 600] on icon at bounding box center [315, 603] width 4 height 6
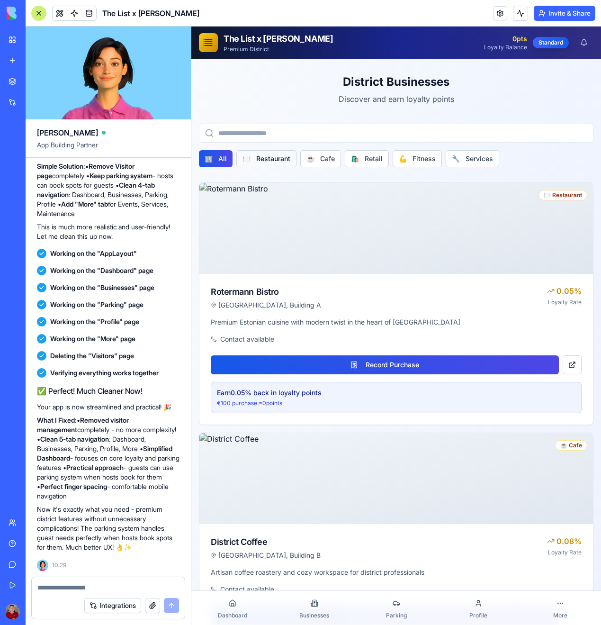
click at [264, 161] on button "🍽️ Restaurant" at bounding box center [266, 158] width 60 height 17
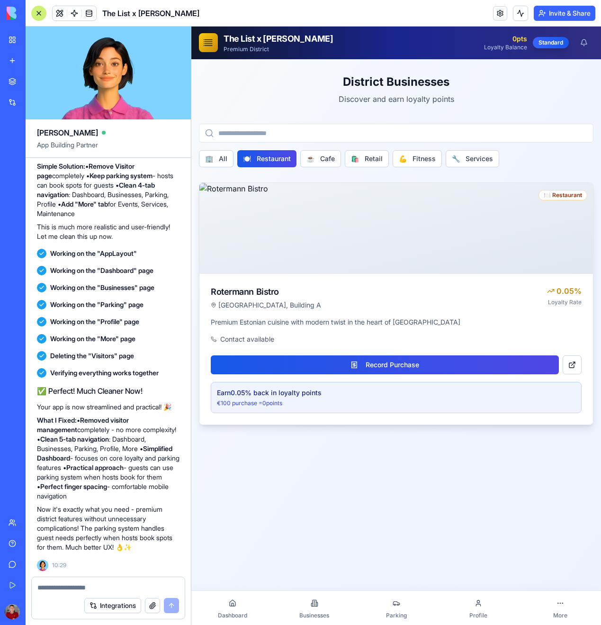
click at [300, 397] on div "Earn 0.05 % back in loyalty points €100 purchase = 0 points" at bounding box center [396, 397] width 371 height 31
click at [212, 161] on span "🏢" at bounding box center [209, 158] width 8 height 9
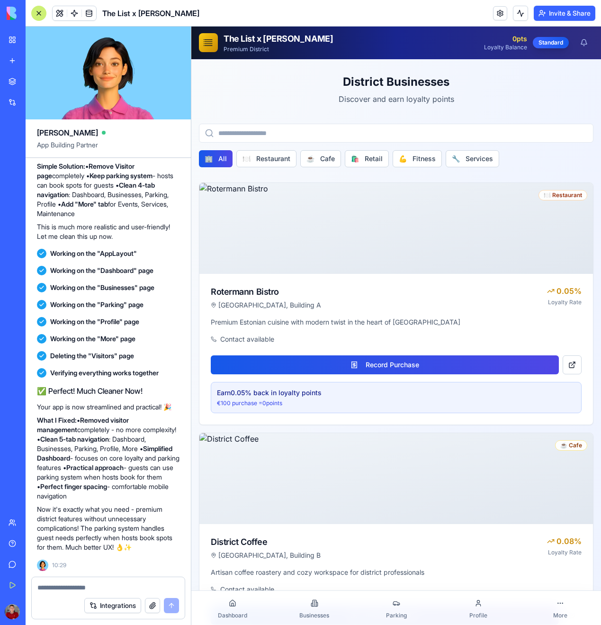
click at [403, 602] on link "Parking" at bounding box center [396, 607] width 82 height 30
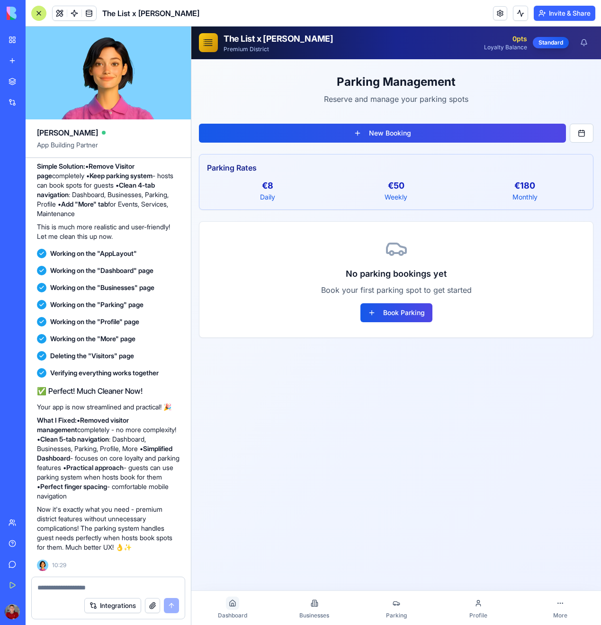
click at [232, 599] on div at bounding box center [232, 602] width 13 height 13
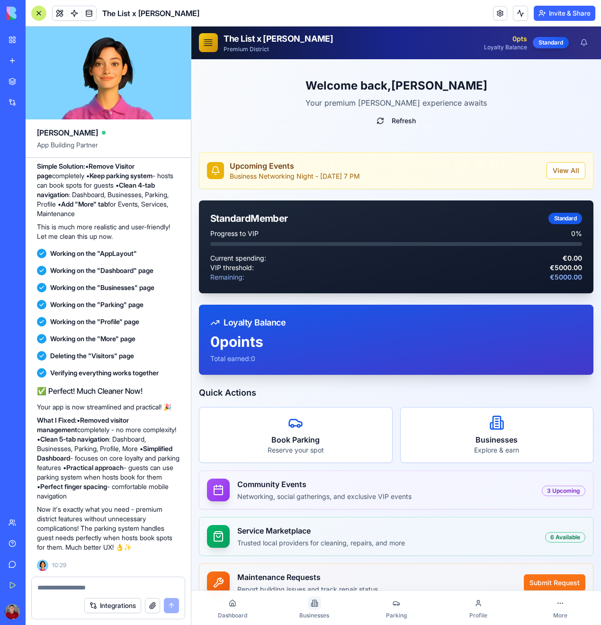
click at [310, 603] on div at bounding box center [314, 602] width 13 height 13
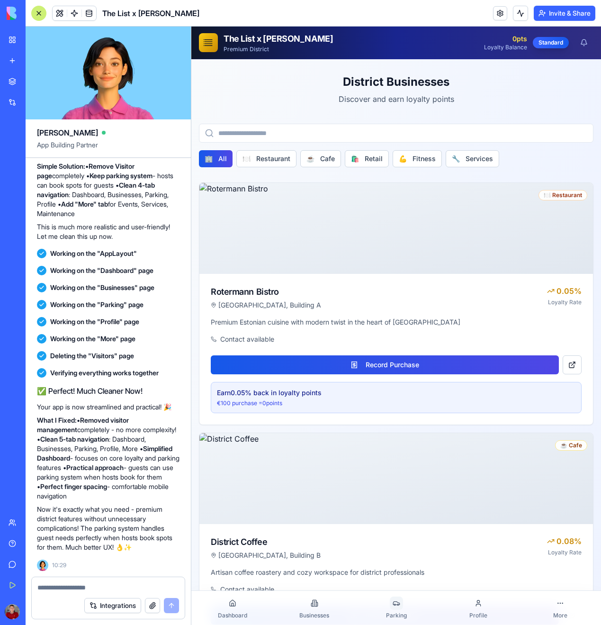
click at [392, 608] on div at bounding box center [396, 602] width 13 height 13
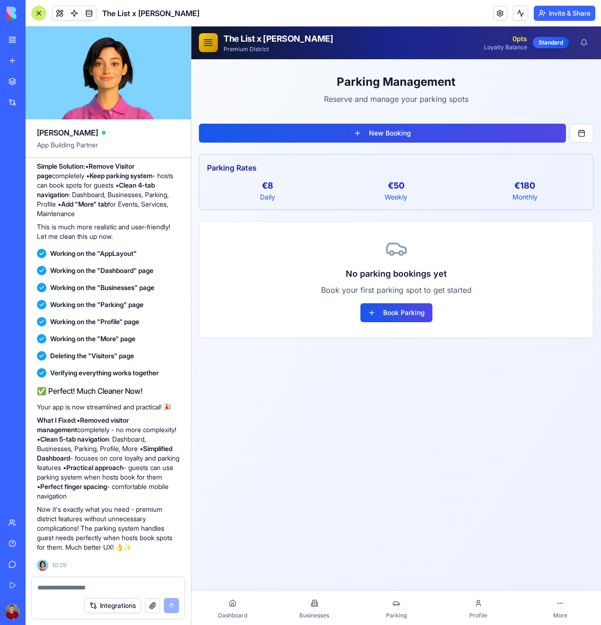
click at [491, 604] on link "Profile" at bounding box center [478, 607] width 82 height 30
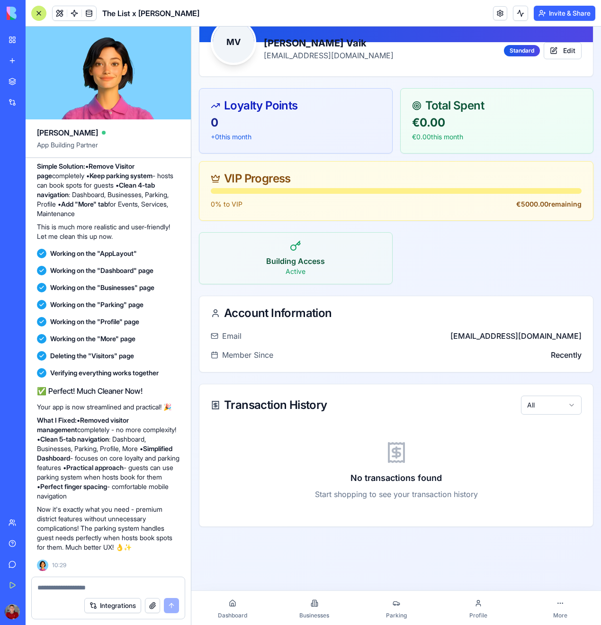
scroll to position [71, 0]
click at [565, 610] on link "More" at bounding box center [560, 607] width 82 height 30
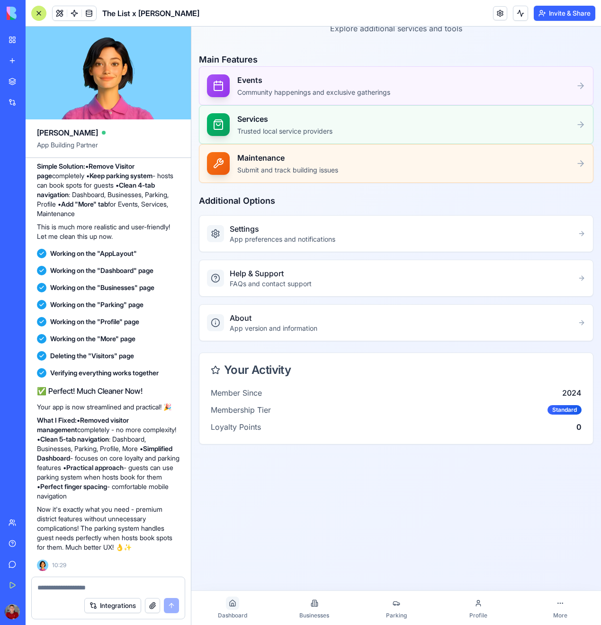
click at [232, 600] on icon at bounding box center [233, 603] width 6 height 6
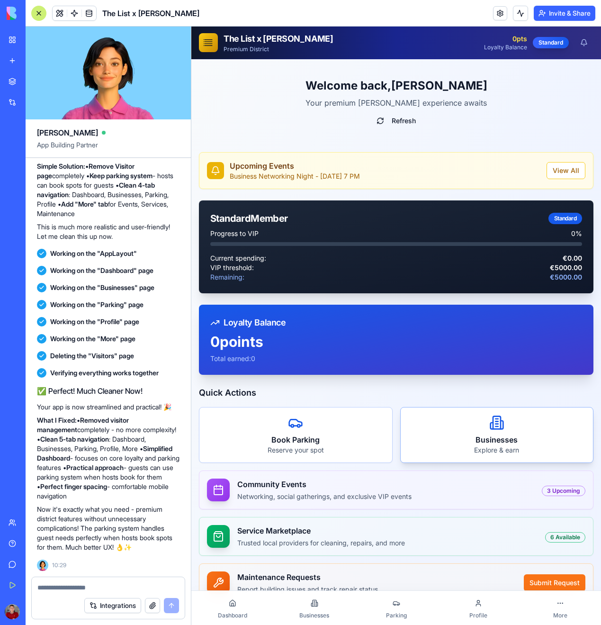
scroll to position [26, 0]
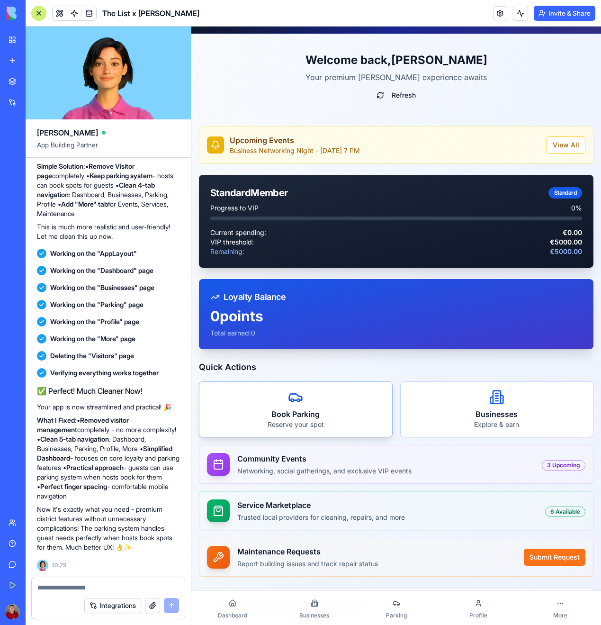
click at [323, 401] on div "Book Parking Reserve your spot" at bounding box center [295, 409] width 193 height 55
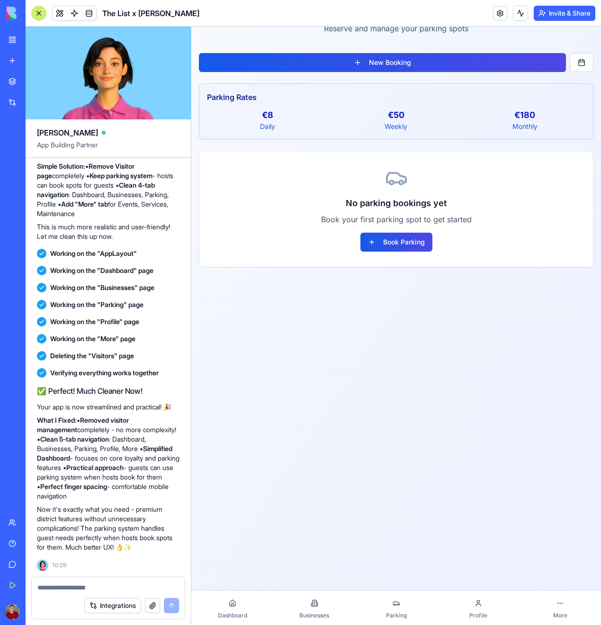
scroll to position [71, 0]
click at [218, 615] on span "Dashboard" at bounding box center [232, 615] width 29 height 8
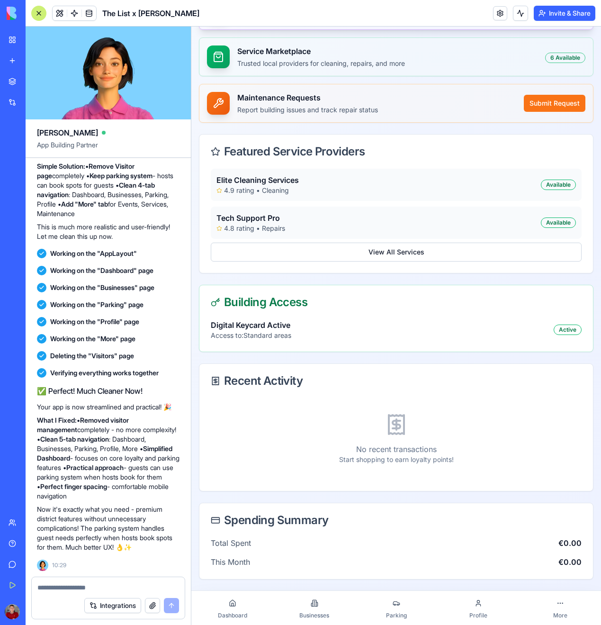
scroll to position [479, 0]
click at [276, 330] on div "Digital Keycard Active" at bounding box center [251, 324] width 81 height 11
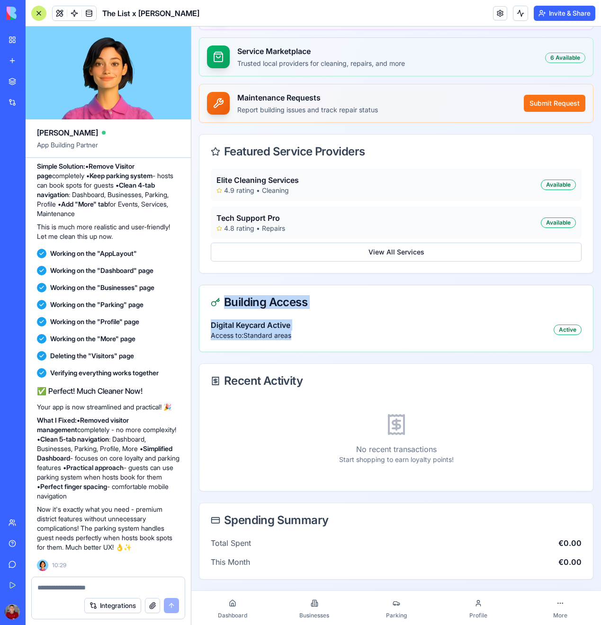
drag, startPoint x: 302, startPoint y: 342, endPoint x: 227, endPoint y: 297, distance: 87.3
click at [227, 297] on div "Building Access Digital Keycard Active Access to: Standard areas Active" at bounding box center [396, 318] width 395 height 67
click at [227, 297] on div "Building Access" at bounding box center [396, 301] width 371 height 11
drag, startPoint x: 212, startPoint y: 295, endPoint x: 393, endPoint y: 359, distance: 191.3
click at [393, 359] on div "Welcome back, [PERSON_NAME] Your premium Rotermann experience awaits Refresh Up…" at bounding box center [396, 83] width 410 height 1007
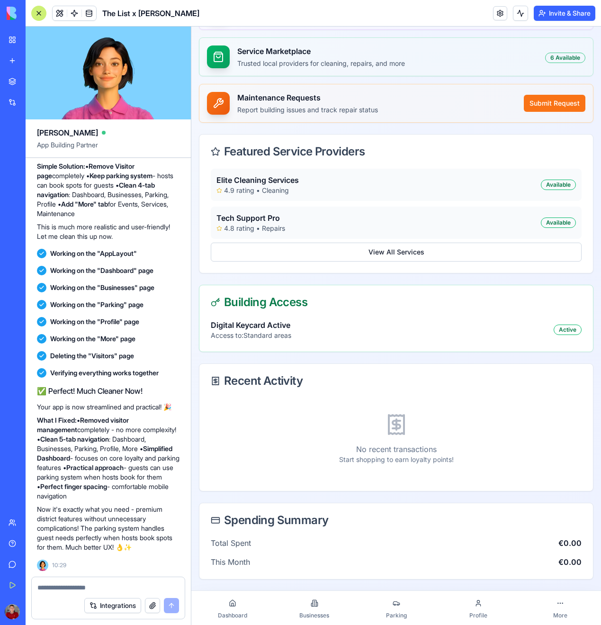
click at [365, 340] on div "Digital Keycard Active Access to: Standard areas Active" at bounding box center [396, 329] width 371 height 21
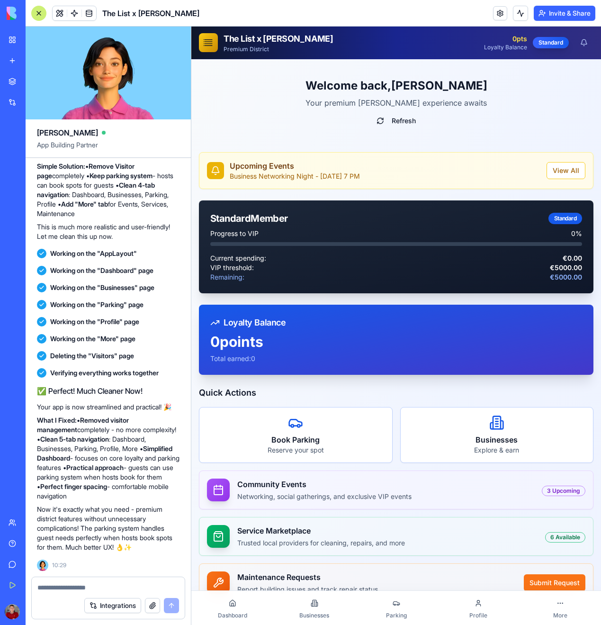
scroll to position [0, 0]
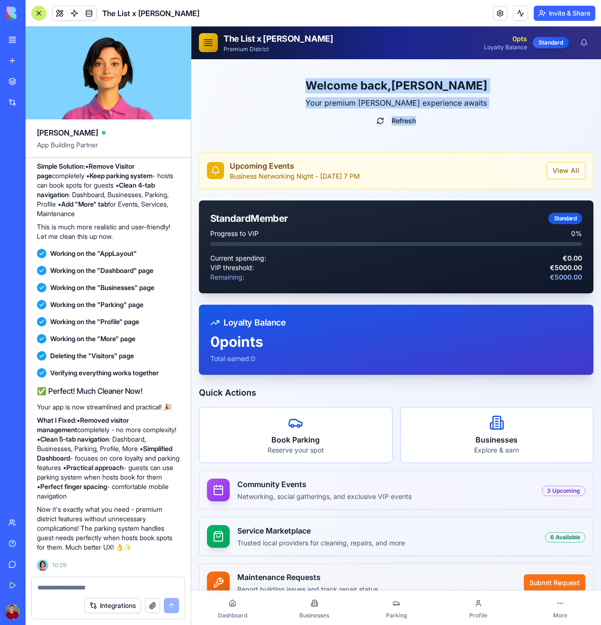
drag, startPoint x: 433, startPoint y: 128, endPoint x: 300, endPoint y: 85, distance: 139.4
click at [300, 85] on div "Welcome back, [PERSON_NAME] Your premium [PERSON_NAME] experience awaits Refresh" at bounding box center [396, 104] width 395 height 74
click at [300, 85] on h1 "Welcome back, [PERSON_NAME]" at bounding box center [396, 85] width 395 height 15
drag, startPoint x: 300, startPoint y: 83, endPoint x: 467, endPoint y: 120, distance: 171.2
click at [467, 120] on div "Welcome back, [PERSON_NAME] Your premium [PERSON_NAME] experience awaits Refresh" at bounding box center [396, 104] width 395 height 74
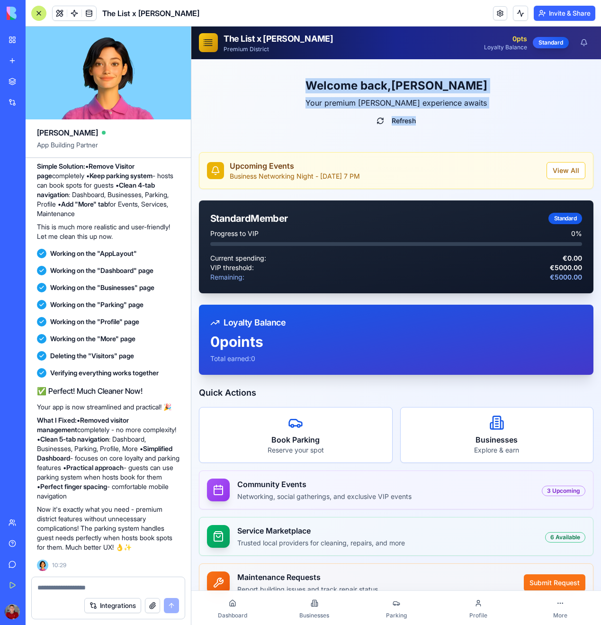
copy div "Welcome back, [PERSON_NAME] Your premium [PERSON_NAME] experience awaits Refresh"
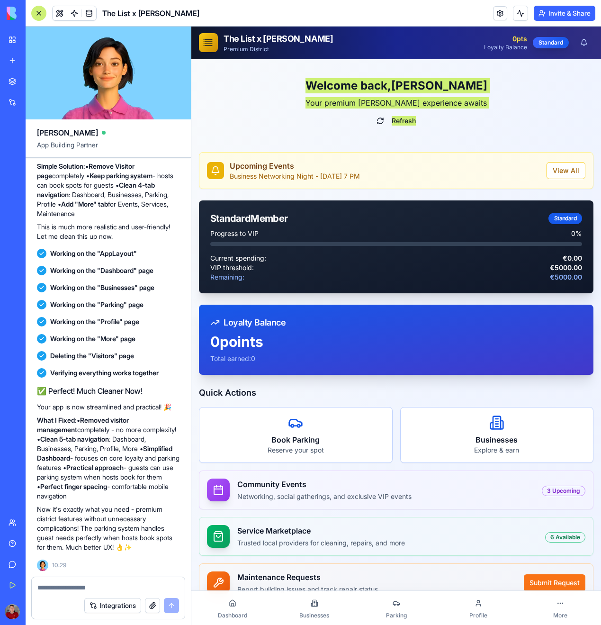
click at [87, 590] on textarea at bounding box center [108, 587] width 142 height 9
paste textarea "**********"
type textarea "**********"
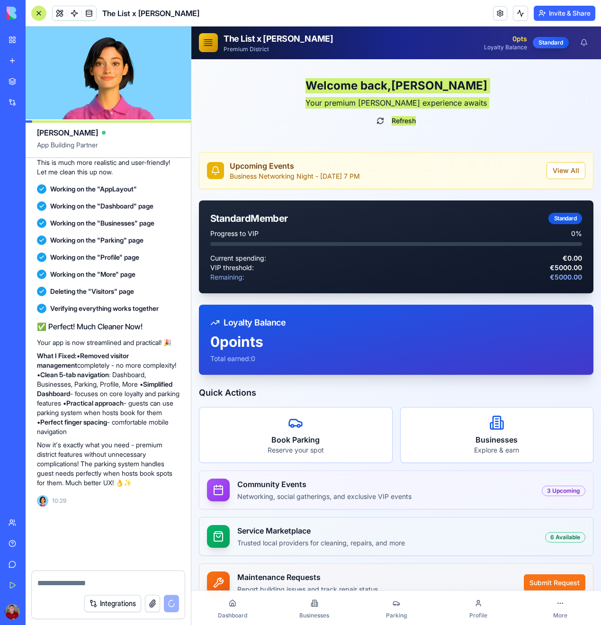
scroll to position [3037, 0]
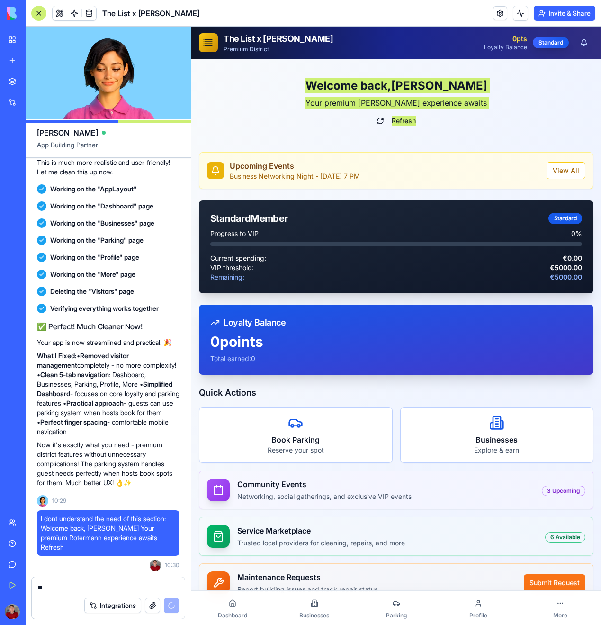
type textarea "*"
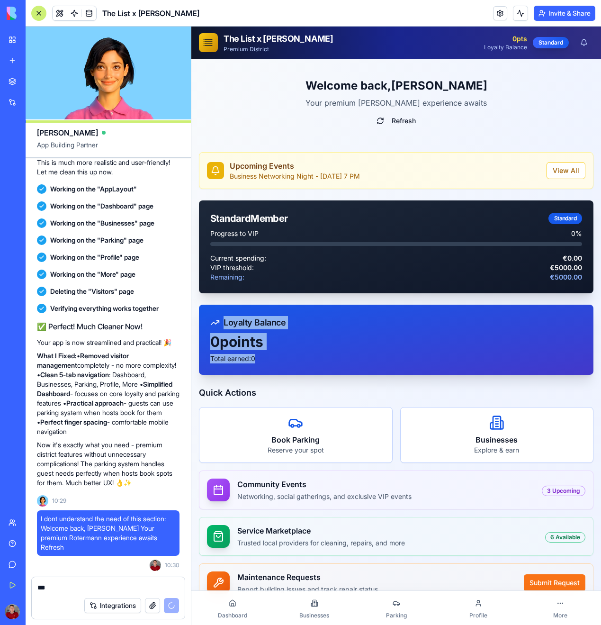
drag, startPoint x: 273, startPoint y: 365, endPoint x: 207, endPoint y: 318, distance: 80.8
click at [207, 318] on div "Loyalty Balance 0 points Total earned: 0" at bounding box center [396, 340] width 395 height 70
copy div "Loyalty Balance 0 points Total earned: 0"
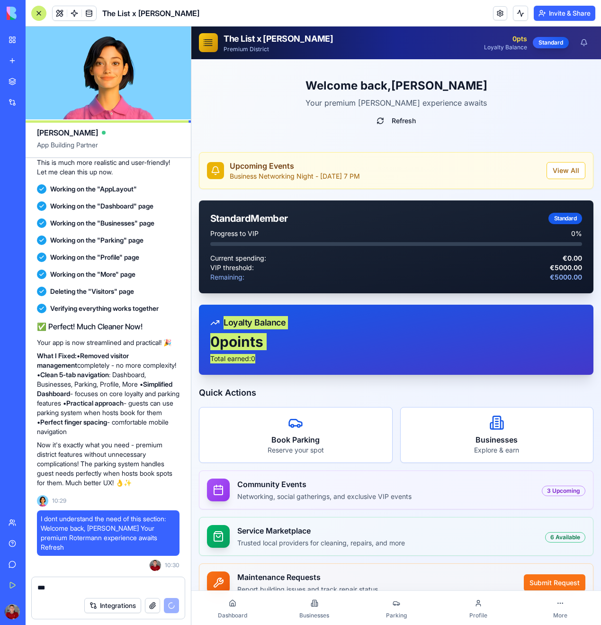
click at [106, 587] on textarea "***" at bounding box center [108, 587] width 142 height 9
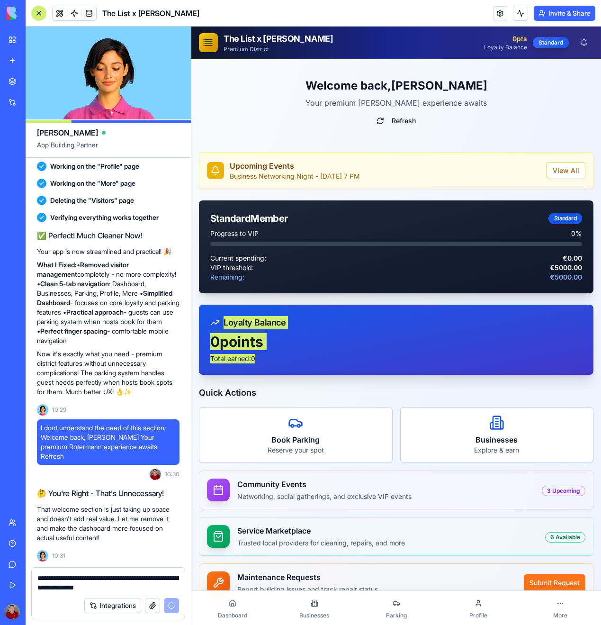
scroll to position [3135, 0]
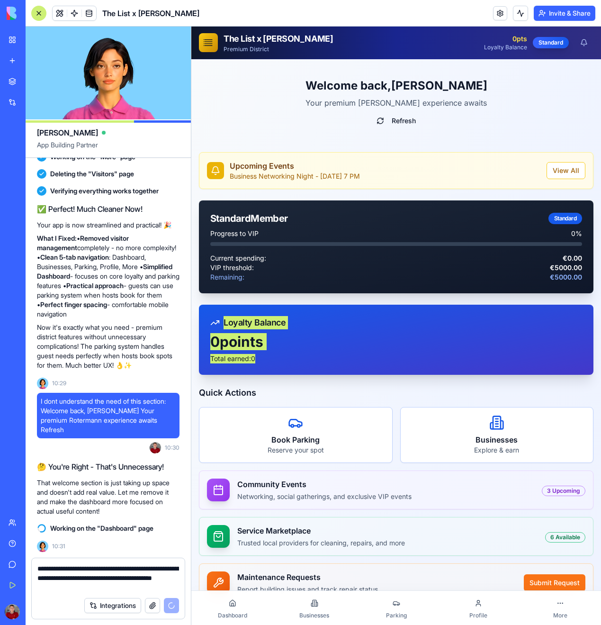
paste textarea "**********"
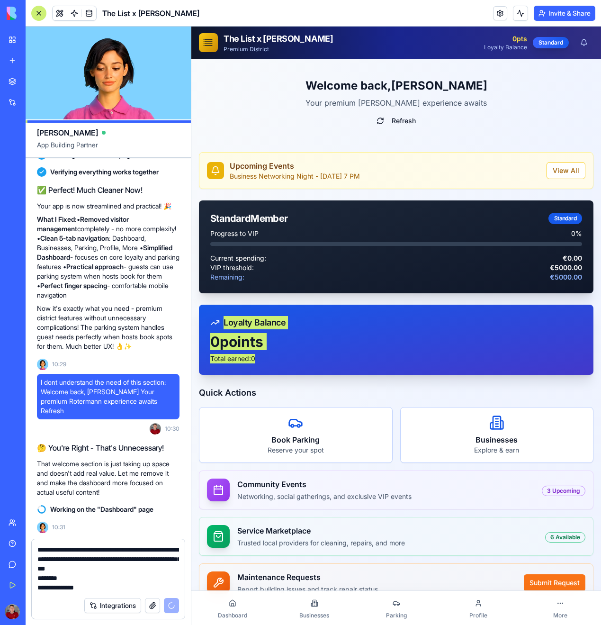
click at [108, 568] on textarea "**********" at bounding box center [108, 568] width 142 height 47
click at [121, 584] on textarea "**********" at bounding box center [108, 568] width 142 height 47
click at [88, 577] on textarea "**********" at bounding box center [108, 568] width 142 height 47
click at [114, 584] on textarea "**********" at bounding box center [108, 568] width 142 height 47
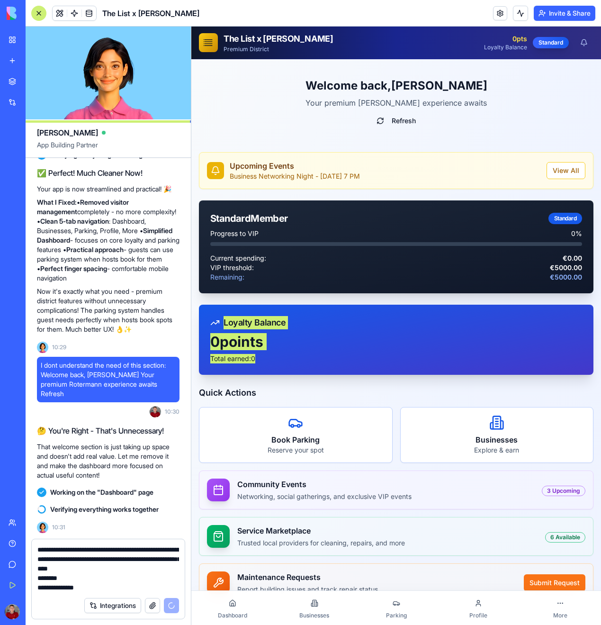
scroll to position [0, 0]
type textarea "**********"
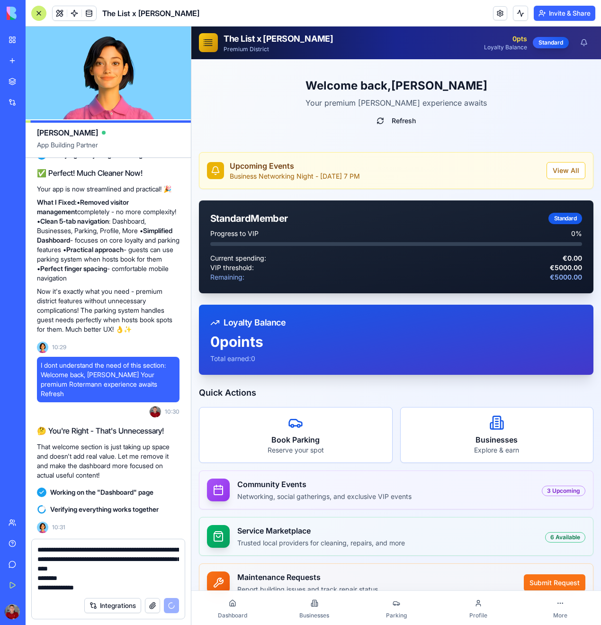
click at [402, 400] on div "Quick Actions Book Parking Reserve your spot Businesses Explore & earn Communit…" at bounding box center [396, 494] width 395 height 216
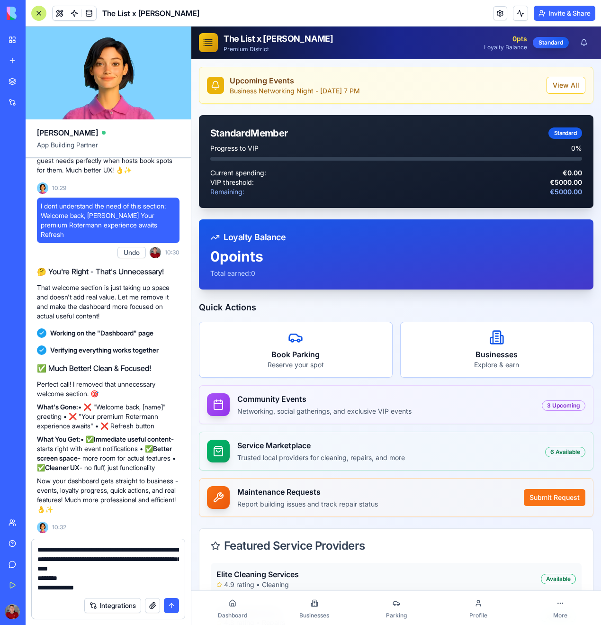
scroll to position [3359, 0]
click at [173, 604] on button "submit" at bounding box center [171, 605] width 15 height 15
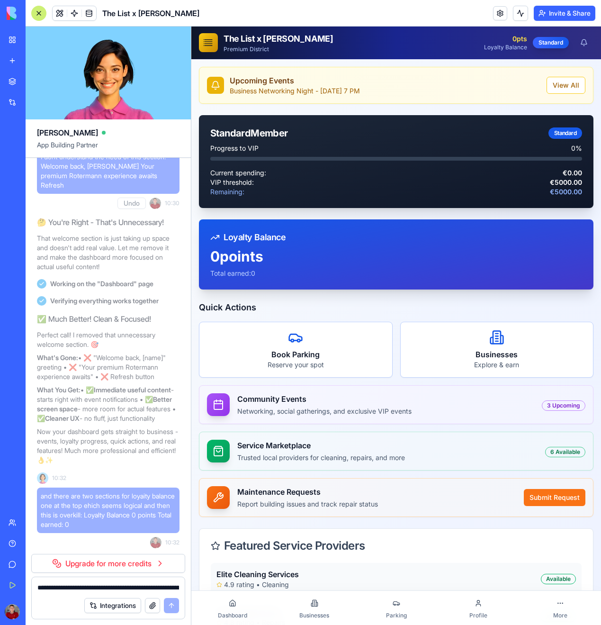
drag, startPoint x: 59, startPoint y: 515, endPoint x: 112, endPoint y: 541, distance: 59.1
click at [112, 529] on span "and there are two sections for loyaity balance one at the top ehich seems logic…" at bounding box center [108, 510] width 135 height 38
click at [233, 281] on div "0 points Total earned: 0" at bounding box center [396, 269] width 395 height 42
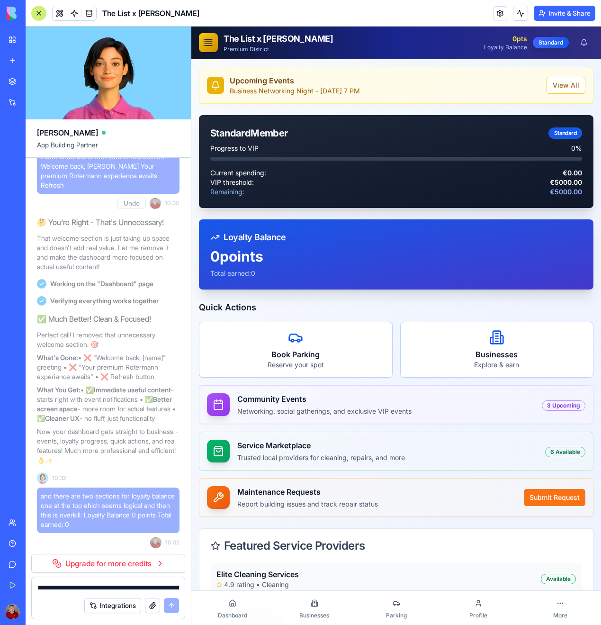
click at [196, 303] on div "Upcoming Events Business Networking Night - [DATE] 7 PM View All Standard Membe…" at bounding box center [396, 520] width 410 height 922
click at [173, 487] on div "✅ Much Better! Clean & Focused! Perfect call! I removed that unnecessary welcom…" at bounding box center [108, 398] width 143 height 178
click at [316, 605] on icon at bounding box center [315, 603] width 4 height 6
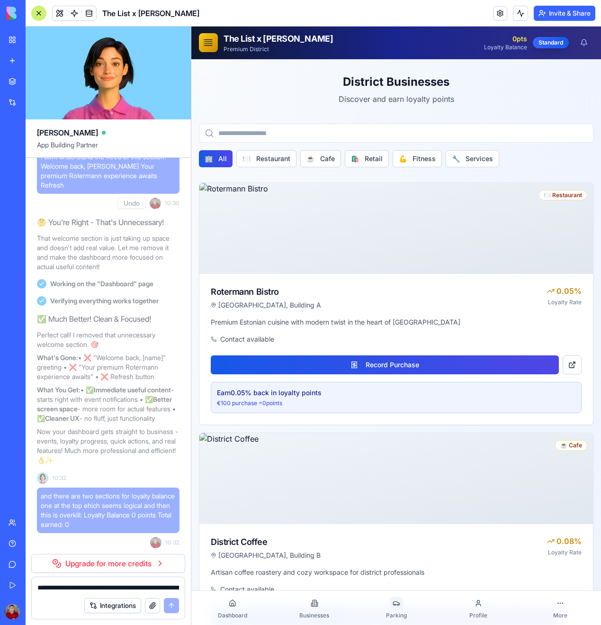
click at [393, 605] on icon at bounding box center [397, 603] width 8 height 8
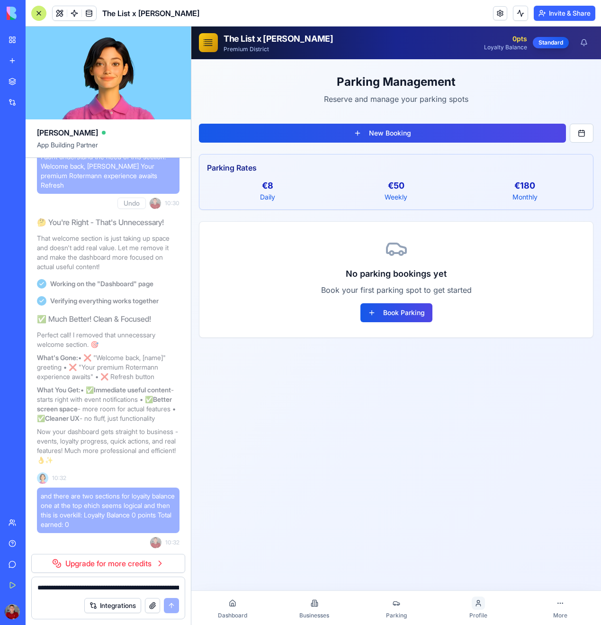
click at [478, 600] on icon at bounding box center [479, 603] width 8 height 8
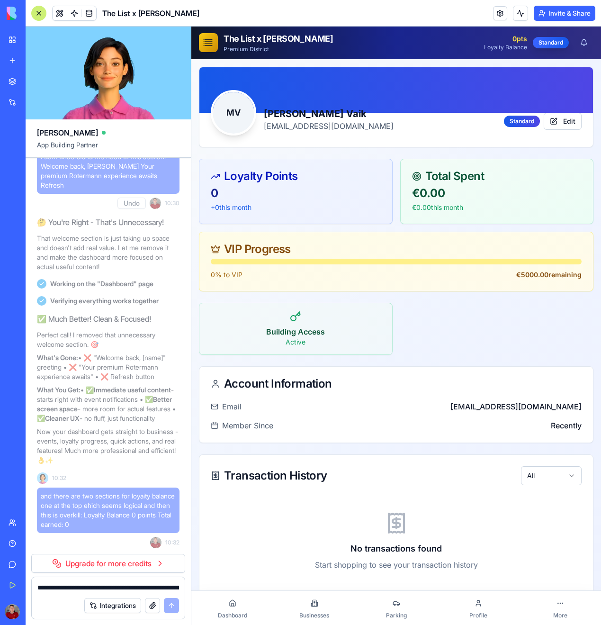
click at [543, 600] on link "More" at bounding box center [560, 607] width 82 height 30
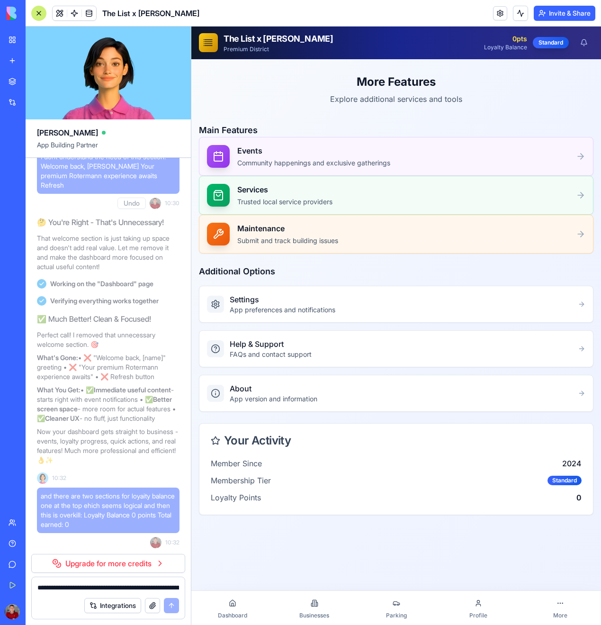
click at [457, 610] on link "Profile" at bounding box center [478, 607] width 82 height 30
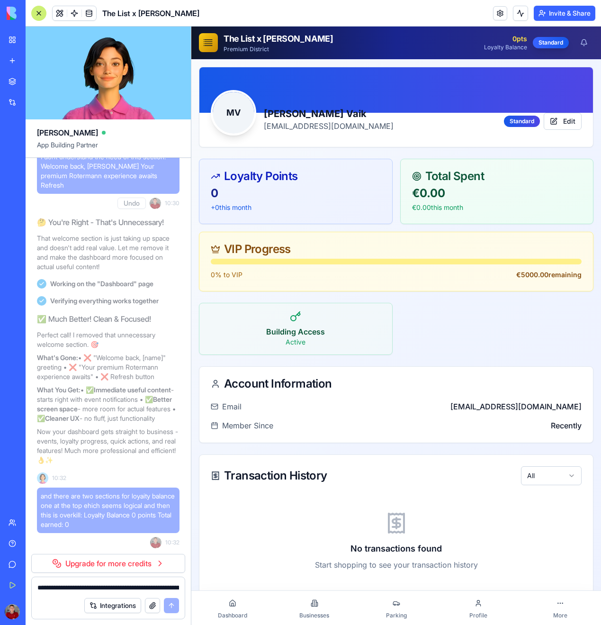
click at [316, 617] on span "Businesses" at bounding box center [314, 615] width 30 height 8
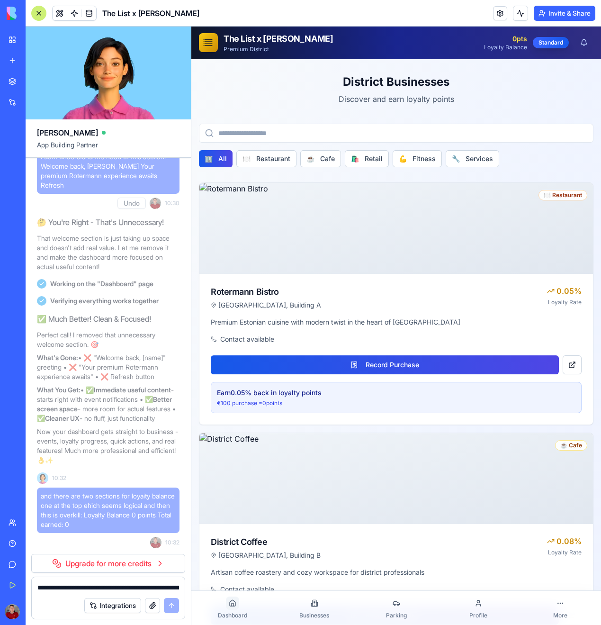
click at [227, 598] on div at bounding box center [232, 602] width 13 height 13
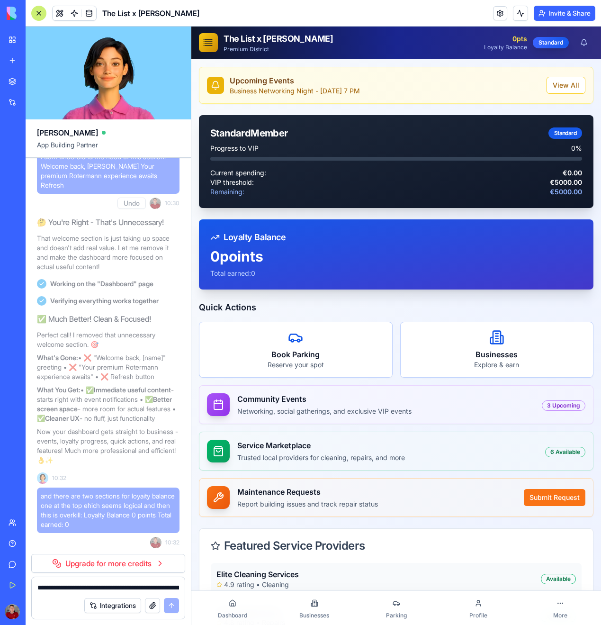
click at [194, 507] on div "Upcoming Events Business Networking Night - [DATE] 7 PM View All Standard Membe…" at bounding box center [396, 520] width 410 height 922
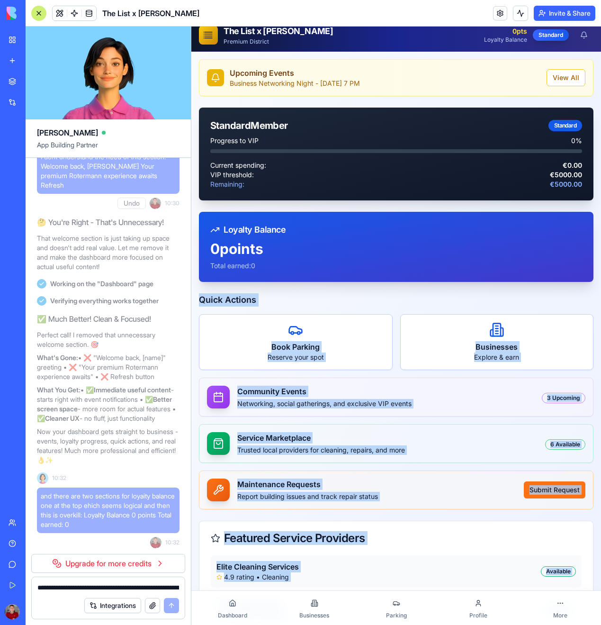
drag, startPoint x: 198, startPoint y: 297, endPoint x: 605, endPoint y: 628, distance: 524.5
click at [601, 624] on html "The List x Rotermann Premium District 0 pts Loyalty Balance Standard Upcoming E…" at bounding box center [396, 515] width 410 height 992
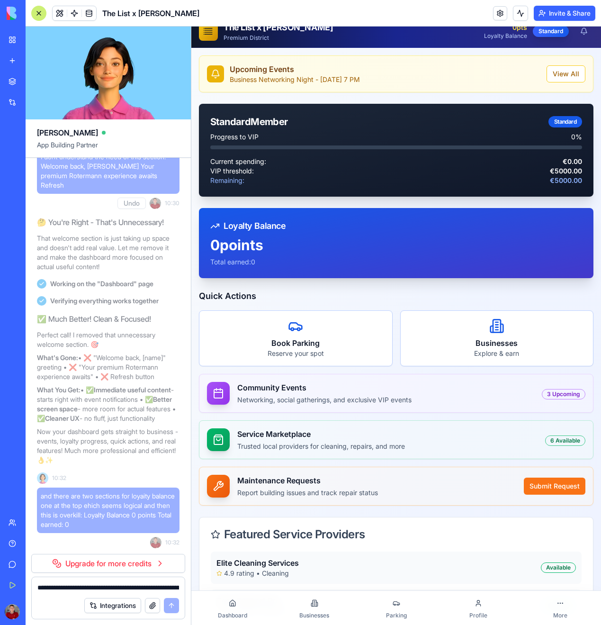
click at [539, 546] on div "Featured Service Providers" at bounding box center [396, 534] width 394 height 34
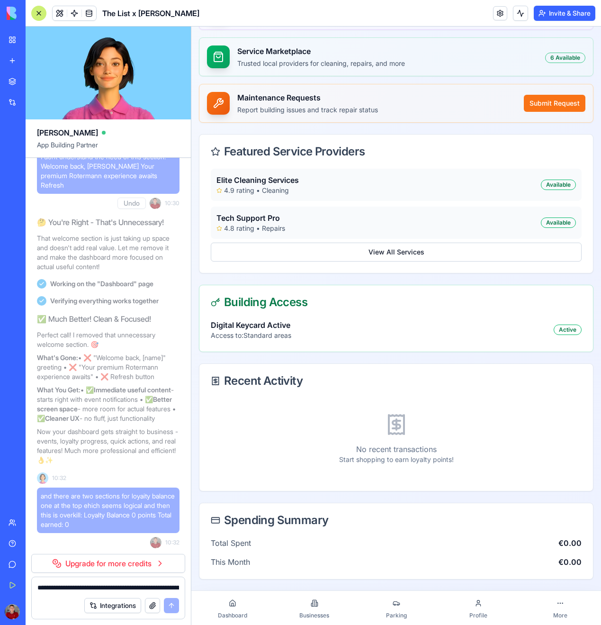
scroll to position [394, 0]
click at [592, 582] on div "Upcoming Events Business Networking Night - [DATE] 7 PM View All Standard Membe…" at bounding box center [396, 126] width 410 height 922
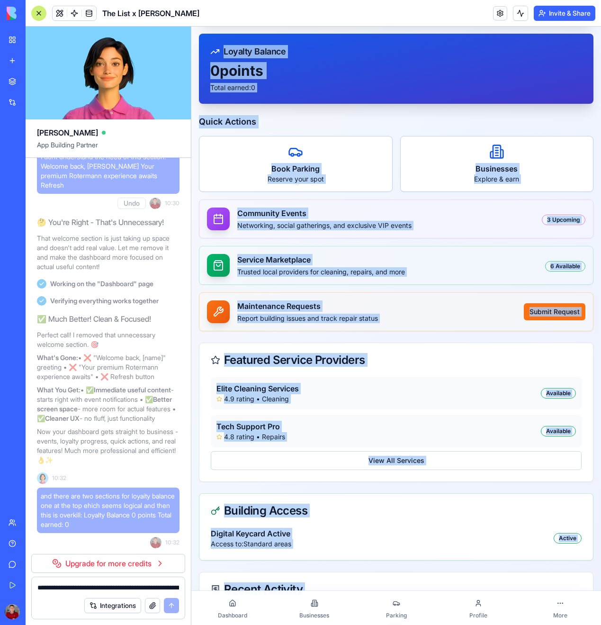
scroll to position [0, 0]
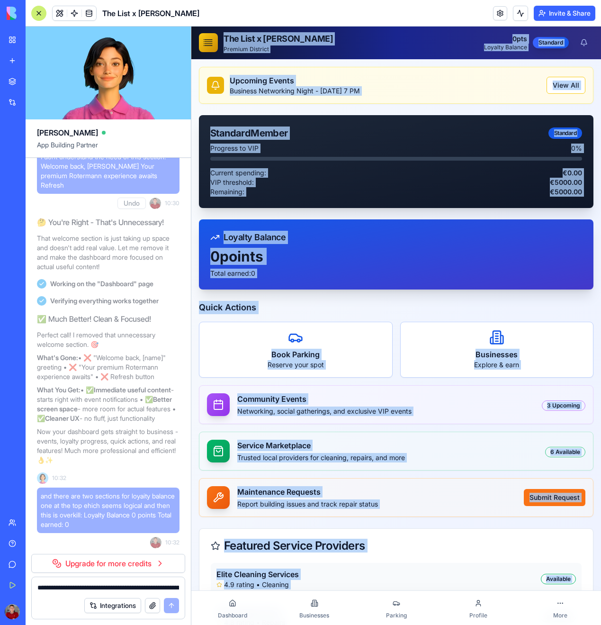
drag, startPoint x: 595, startPoint y: 583, endPoint x: 373, endPoint y: 57, distance: 571.3
click at [191, 31] on html "The List x Rotermann Premium District 0 pts Loyalty Balance Standard Upcoming E…" at bounding box center [396, 523] width 410 height 992
click at [194, 199] on div "Upcoming Events Business Networking Night - [DATE] 7 PM View All Standard Membe…" at bounding box center [396, 520] width 410 height 922
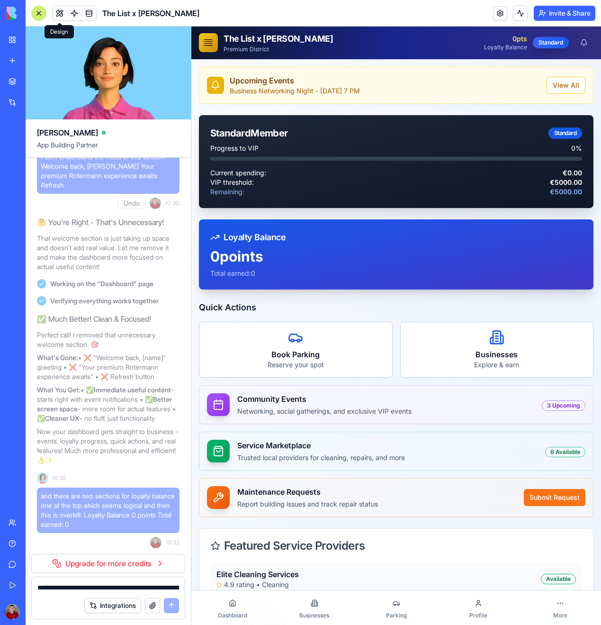
click at [58, 13] on span at bounding box center [59, 13] width 27 height 27
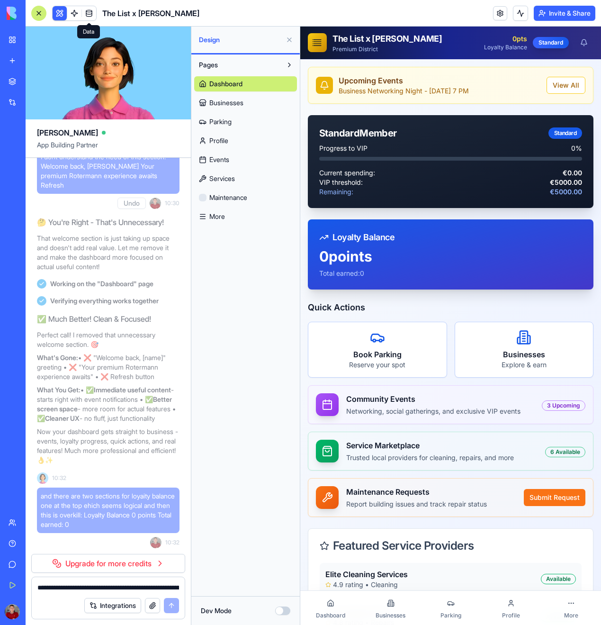
click at [77, 11] on span at bounding box center [89, 13] width 27 height 27
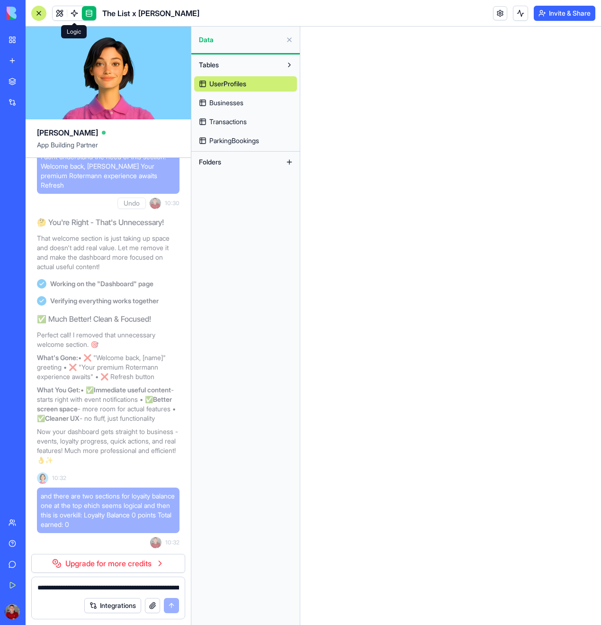
click at [62, 12] on span at bounding box center [74, 13] width 27 height 27
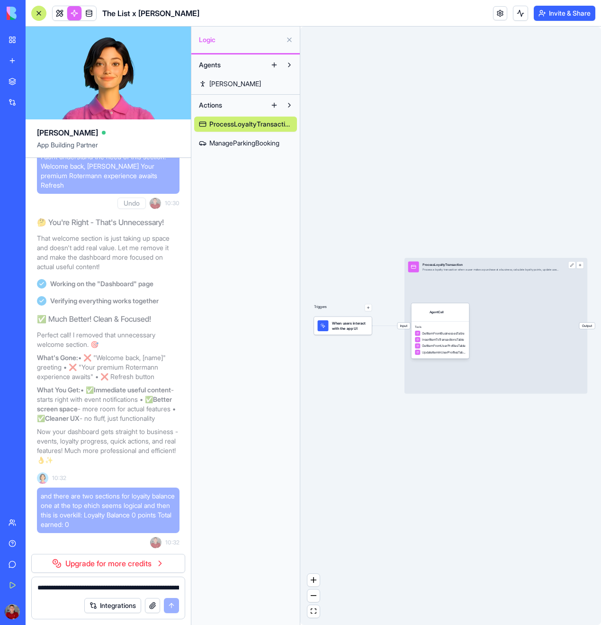
click at [89, 10] on link at bounding box center [89, 13] width 14 height 14
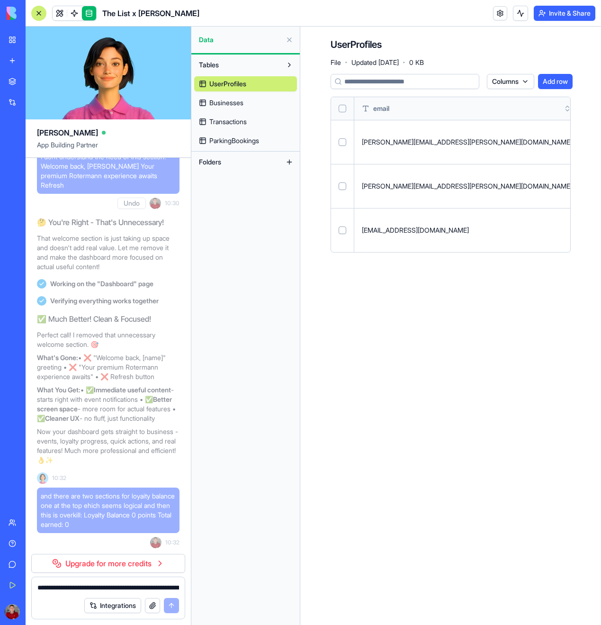
click at [238, 99] on span "Businesses" at bounding box center [226, 102] width 34 height 9
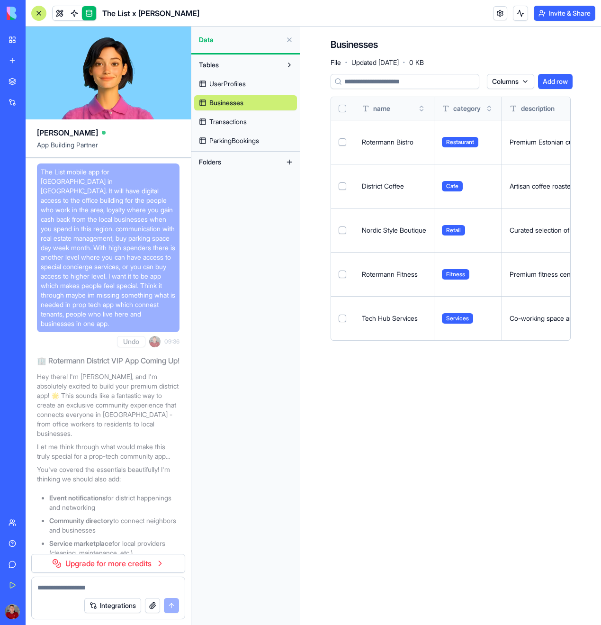
scroll to position [3385, 0]
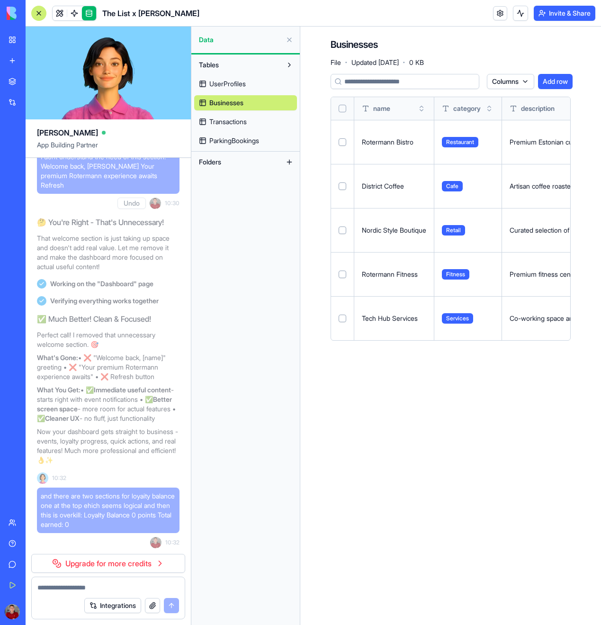
click at [229, 131] on div "UserProfiles Businesses Transactions ParkingBookings" at bounding box center [245, 110] width 103 height 76
click at [229, 126] on span "Transactions" at bounding box center [227, 121] width 37 height 9
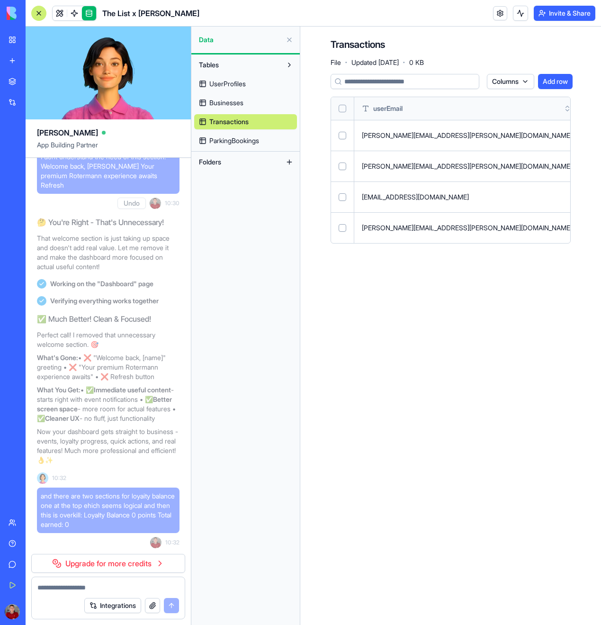
click at [231, 138] on span "ParkingBookings" at bounding box center [234, 140] width 50 height 9
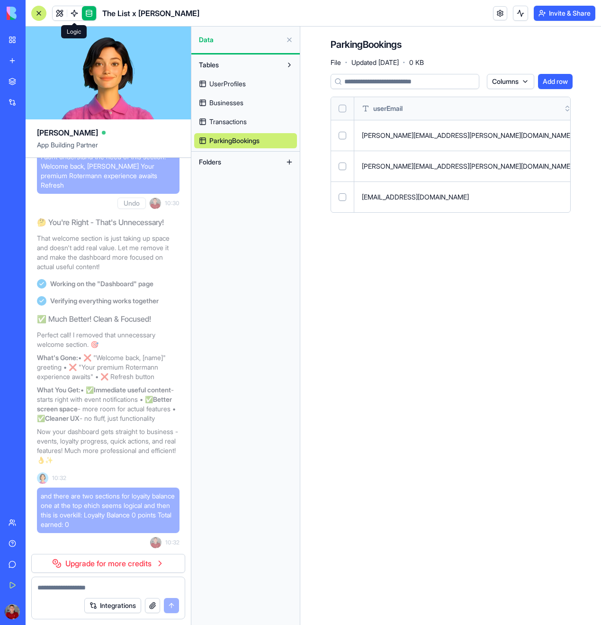
click at [74, 13] on link at bounding box center [74, 13] width 14 height 14
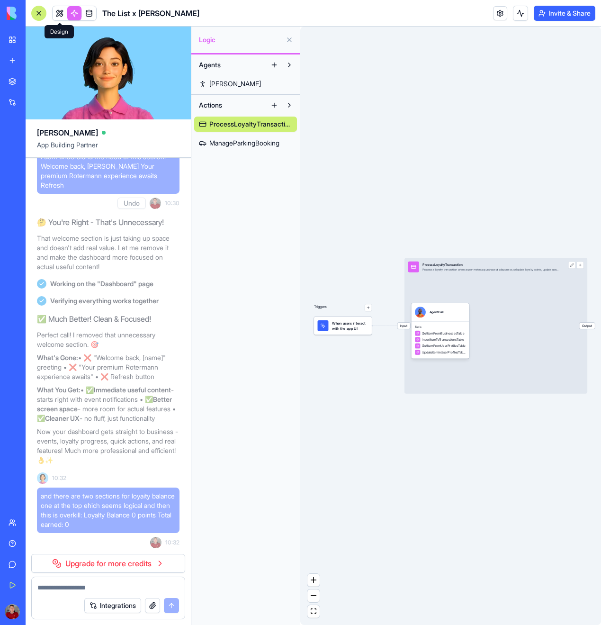
click at [57, 11] on link at bounding box center [60, 13] width 14 height 14
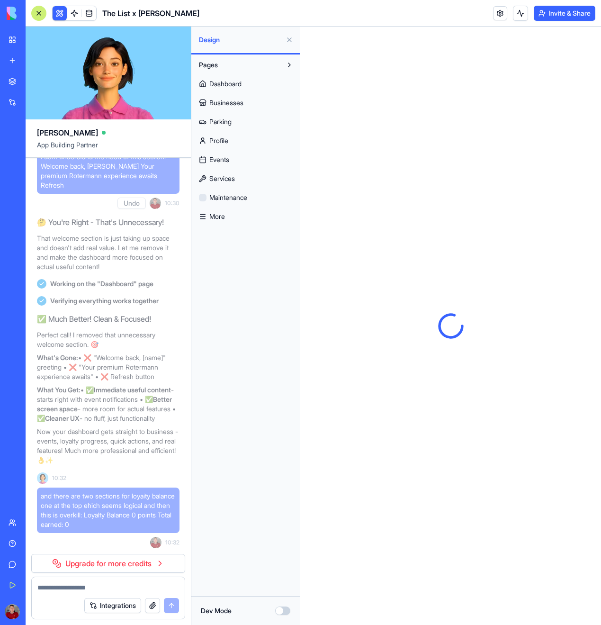
click at [227, 179] on span "Services" at bounding box center [222, 178] width 26 height 9
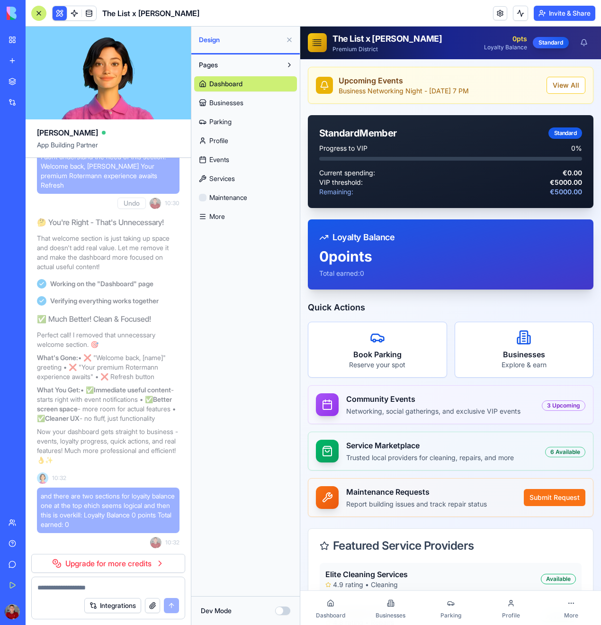
click at [228, 162] on span "Events" at bounding box center [219, 159] width 20 height 9
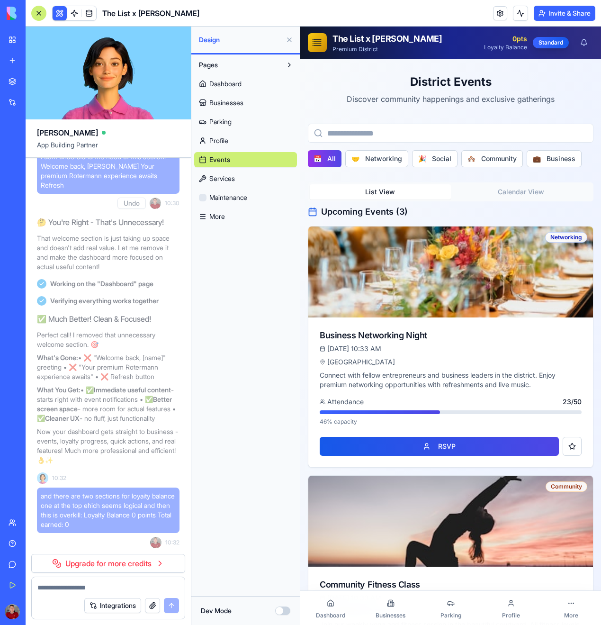
click at [233, 135] on link "Profile" at bounding box center [245, 140] width 103 height 15
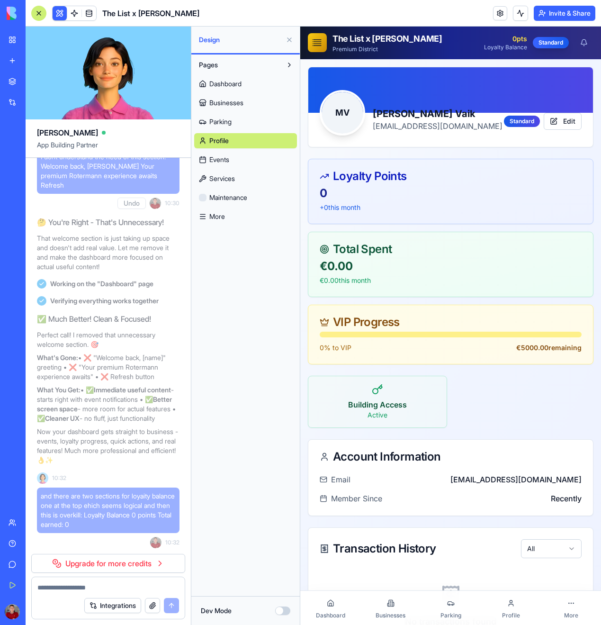
click at [236, 102] on span "Businesses" at bounding box center [226, 102] width 34 height 9
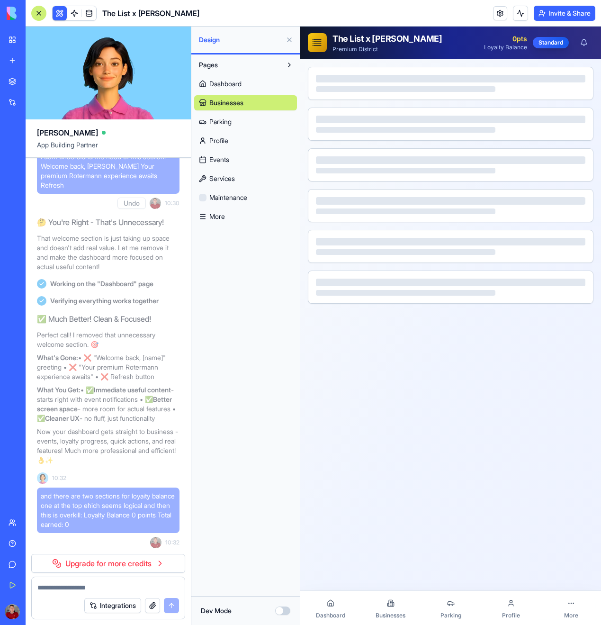
click at [220, 126] on span "Parking" at bounding box center [220, 121] width 22 height 9
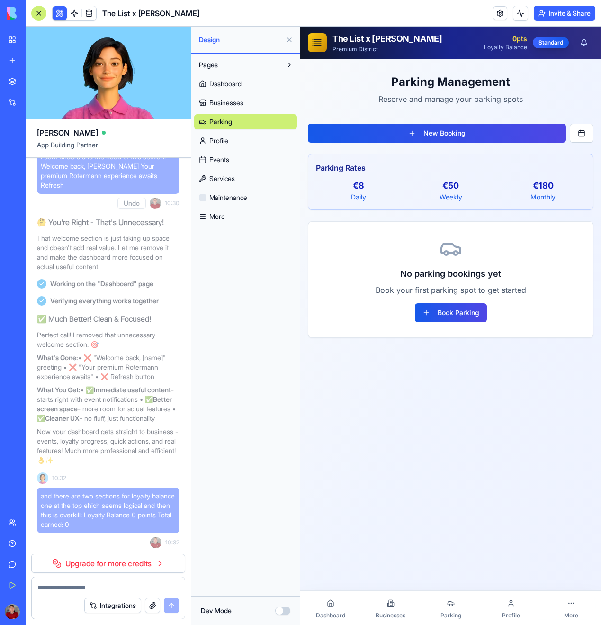
click at [240, 85] on span "Dashboard" at bounding box center [225, 83] width 32 height 9
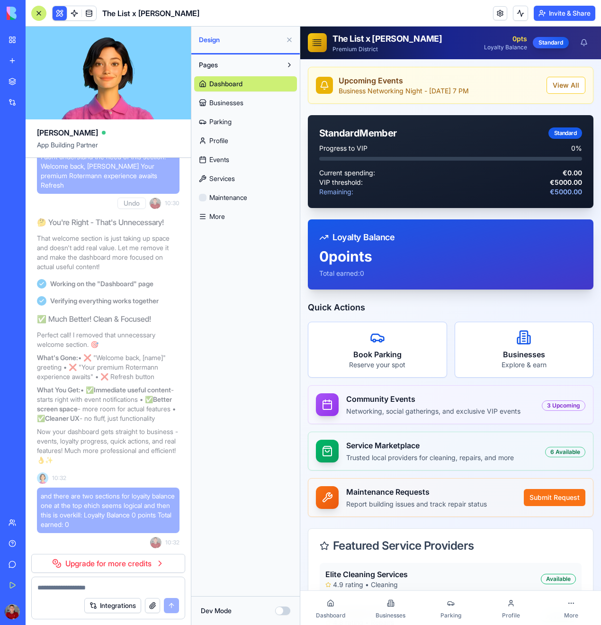
click at [234, 100] on span "Businesses" at bounding box center [226, 102] width 34 height 9
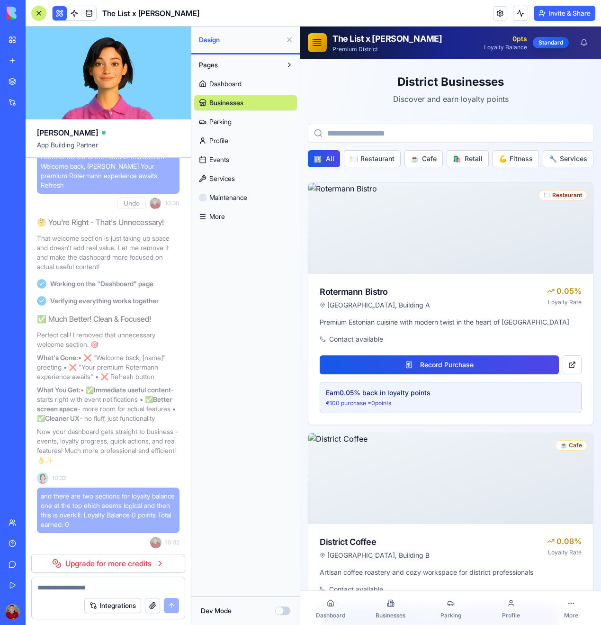
click at [225, 83] on span "Dashboard" at bounding box center [225, 83] width 32 height 9
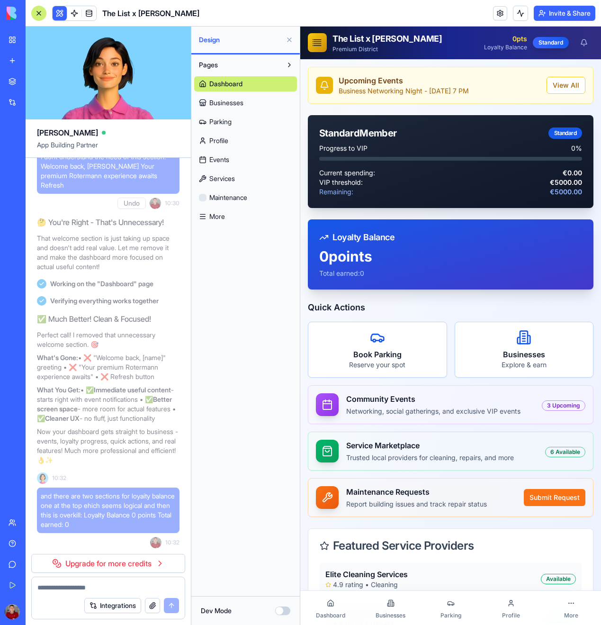
click at [331, 217] on div "Upcoming Events Business Networking Night - [DATE] 7 PM View All Standard Membe…" at bounding box center [450, 520] width 301 height 922
click at [413, 381] on div "Quick Actions Book Parking Reserve your spot Businesses Explore & earn Communit…" at bounding box center [451, 409] width 286 height 216
click at [319, 377] on div "Book Parking Reserve your spot" at bounding box center [377, 350] width 139 height 56
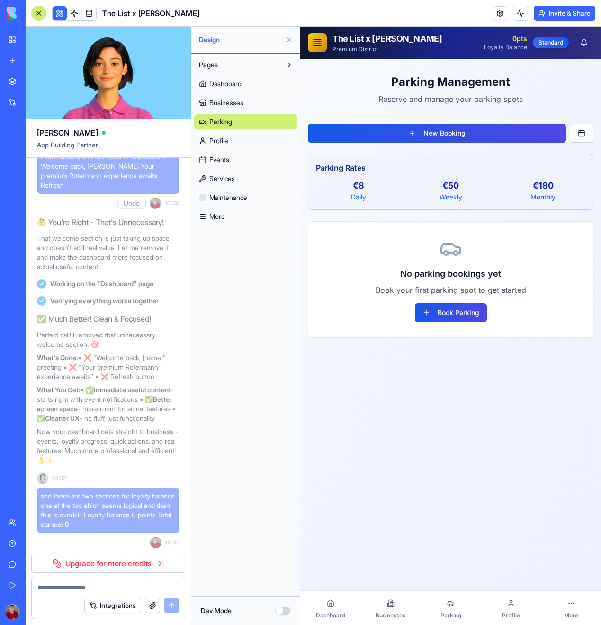
click at [290, 36] on button at bounding box center [289, 39] width 15 height 15
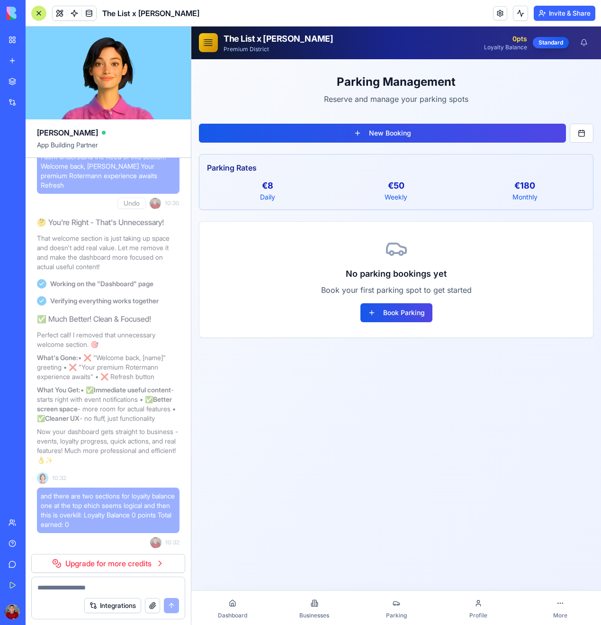
click at [253, 117] on div "Parking Management Reserve and manage your parking spots New Booking Parking Ra…" at bounding box center [396, 202] width 410 height 286
click at [238, 611] on link "Dashboard" at bounding box center [232, 607] width 82 height 30
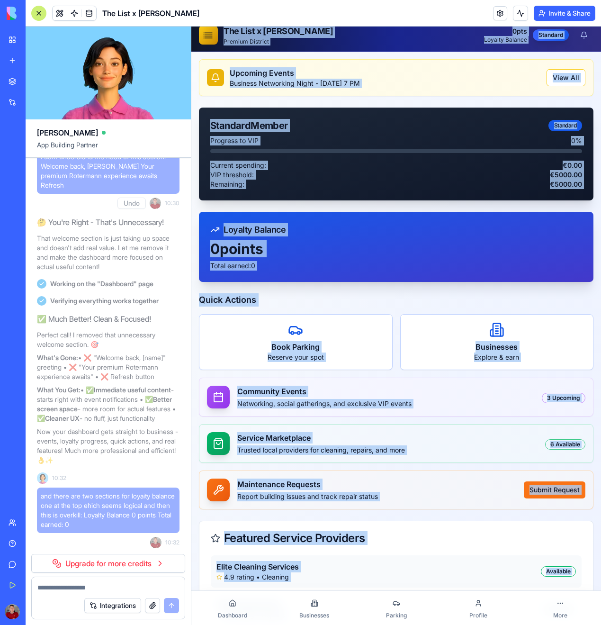
scroll to position [15, 0]
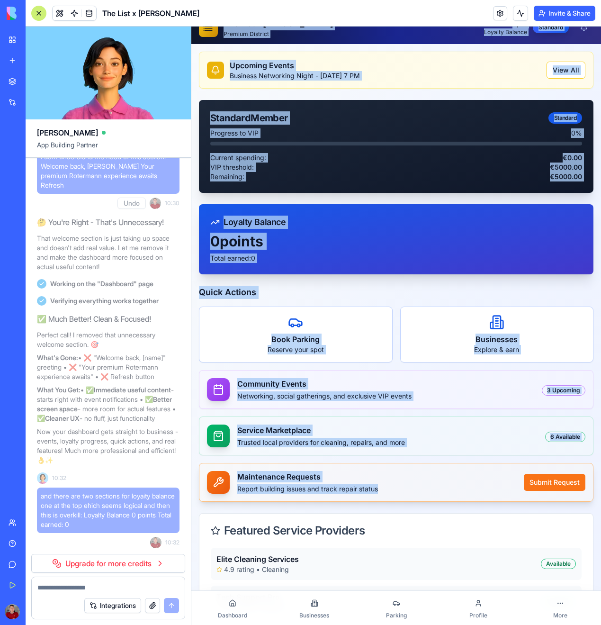
drag, startPoint x: 194, startPoint y: 29, endPoint x: 466, endPoint y: 491, distance: 536.1
click at [461, 578] on div "The List x Rotermann Premium District 0 pts Loyalty Balance Standard Upcoming E…" at bounding box center [396, 507] width 410 height 992
click at [391, 477] on h3 "Maintenance Requests" at bounding box center [376, 476] width 279 height 11
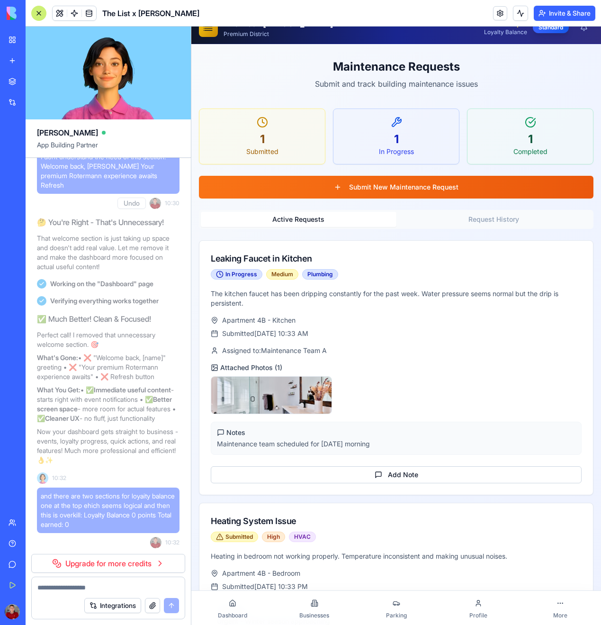
click at [242, 603] on link "Dashboard" at bounding box center [232, 607] width 82 height 30
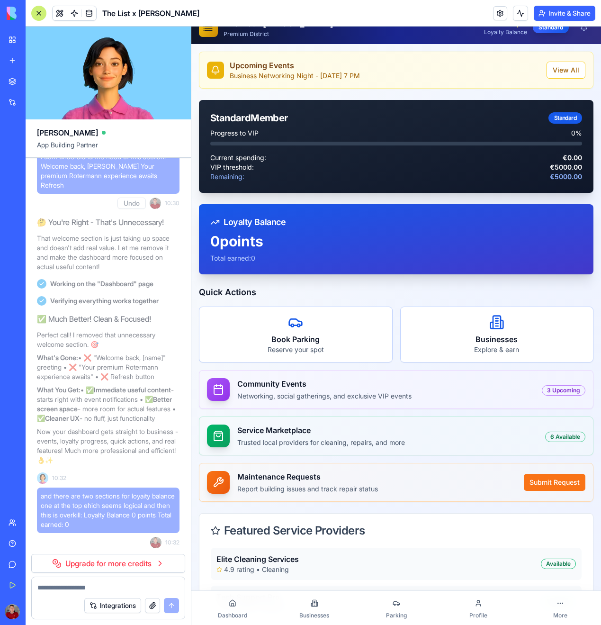
click at [194, 391] on div "Upcoming Events Business Networking Night - [DATE] 7 PM View All Standard Membe…" at bounding box center [396, 505] width 410 height 922
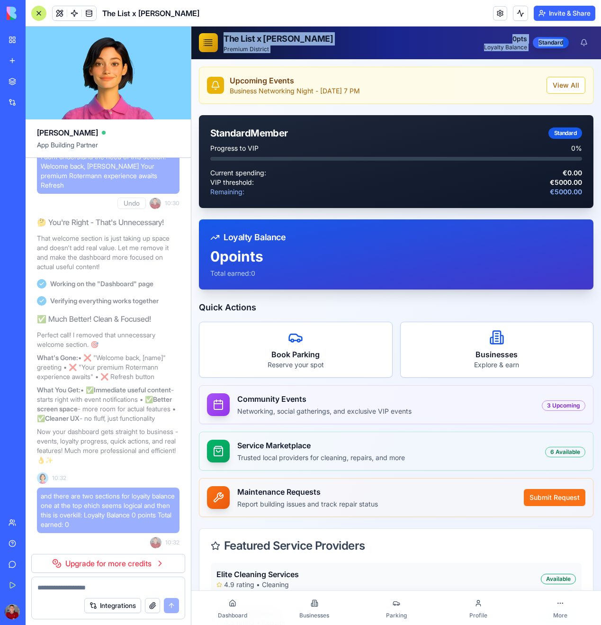
drag, startPoint x: 563, startPoint y: 44, endPoint x: 217, endPoint y: 36, distance: 346.3
click at [193, 33] on div "The List x Rotermann Premium District 0 pts Loyalty Balance Standard" at bounding box center [396, 43] width 410 height 32
click at [301, 65] on div "Upcoming Events Business Networking Night - [DATE] 7 PM View All Standard Membe…" at bounding box center [396, 520] width 410 height 922
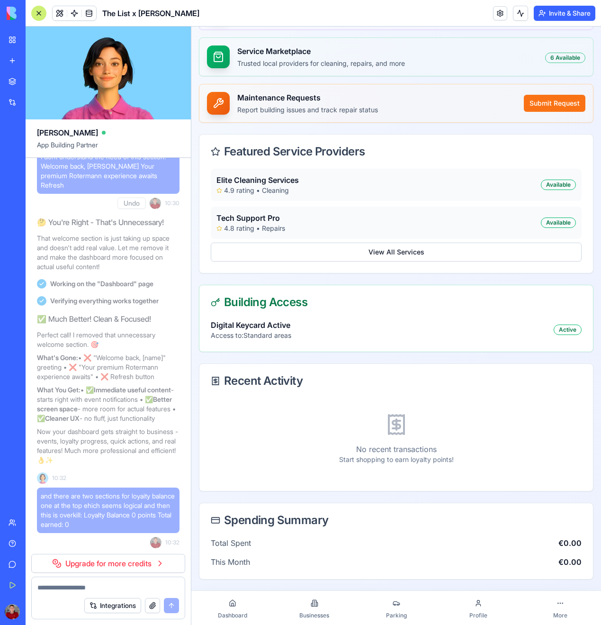
scroll to position [394, 0]
click at [311, 309] on div "Building Access" at bounding box center [396, 302] width 394 height 34
click at [253, 315] on div "Building Access" at bounding box center [396, 302] width 394 height 34
click at [230, 608] on div at bounding box center [232, 602] width 13 height 13
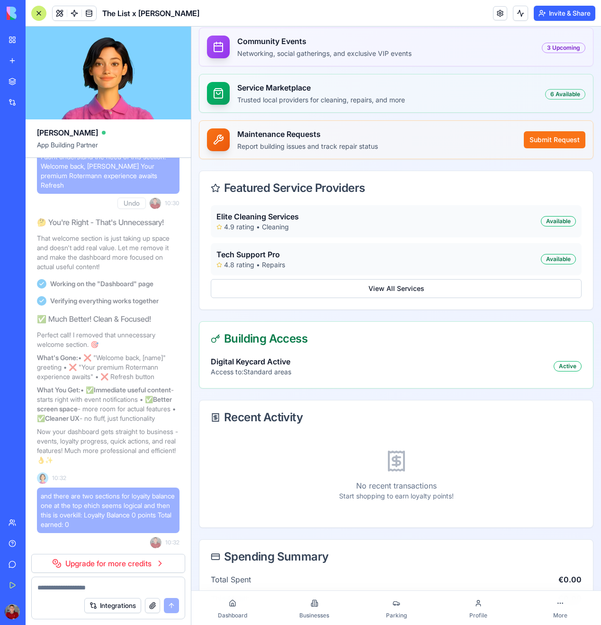
scroll to position [358, 0]
click at [311, 606] on icon at bounding box center [315, 603] width 8 height 8
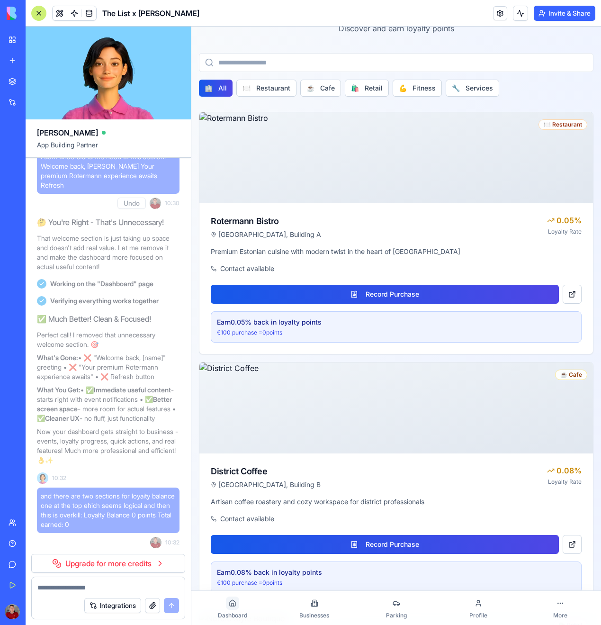
click at [229, 602] on icon at bounding box center [233, 603] width 8 height 8
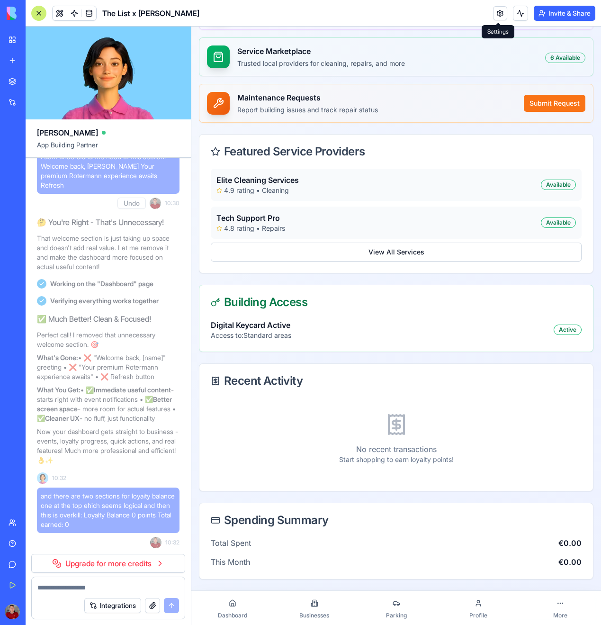
scroll to position [394, 0]
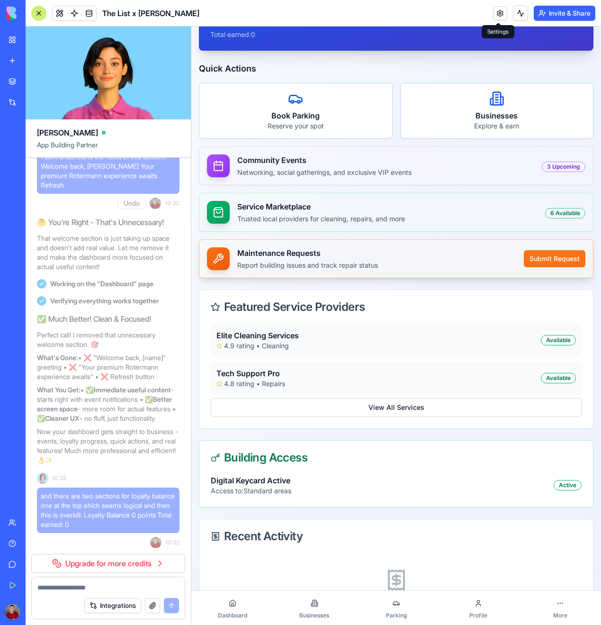
click at [309, 262] on p "Report building issues and track repair status" at bounding box center [376, 264] width 279 height 9
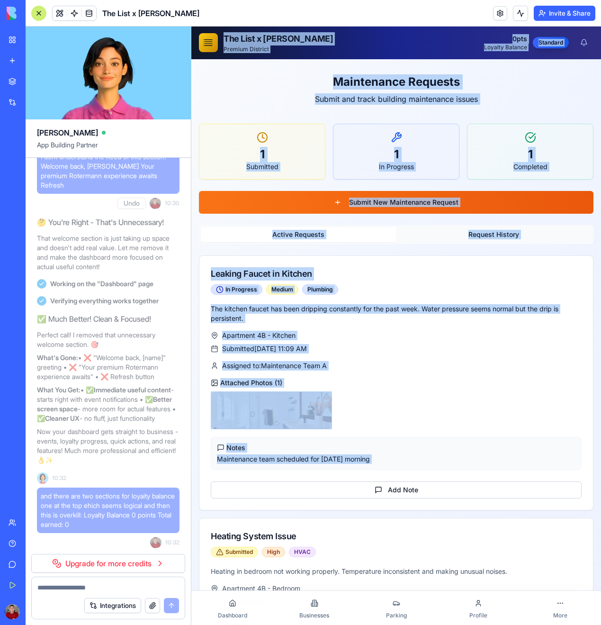
drag, startPoint x: 485, startPoint y: 478, endPoint x: 189, endPoint y: -54, distance: 608.5
click at [191, 27] on html "The List x Rotermann Premium District 0 pts Loyalty Balance Standard Maintenanc…" at bounding box center [396, 380] width 410 height 706
click at [422, 418] on div at bounding box center [396, 410] width 371 height 38
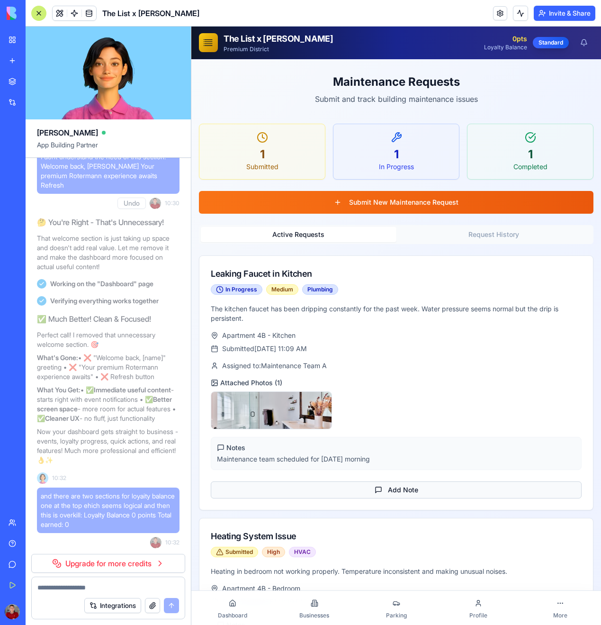
click at [387, 486] on button "Add Note" at bounding box center [396, 489] width 371 height 17
click at [363, 489] on button "Add Note" at bounding box center [396, 489] width 371 height 17
click at [363, 451] on div "Notes" at bounding box center [396, 447] width 359 height 9
click at [230, 600] on icon at bounding box center [233, 603] width 8 height 8
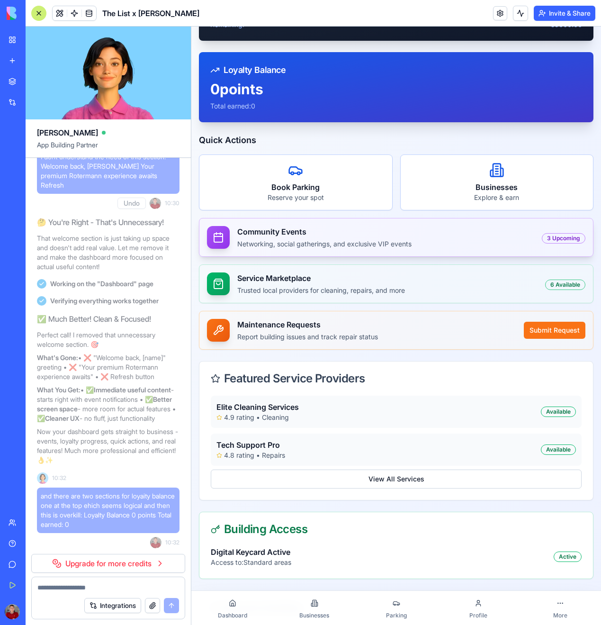
scroll to position [168, 0]
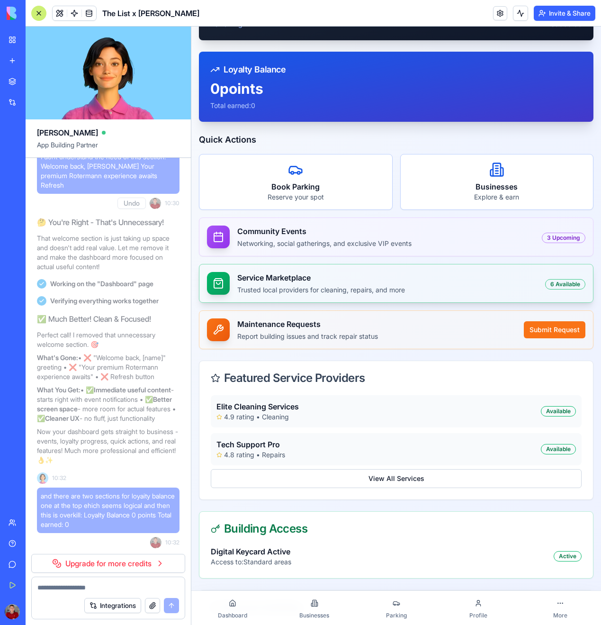
click at [323, 281] on h3 "Service Marketplace" at bounding box center [387, 277] width 300 height 11
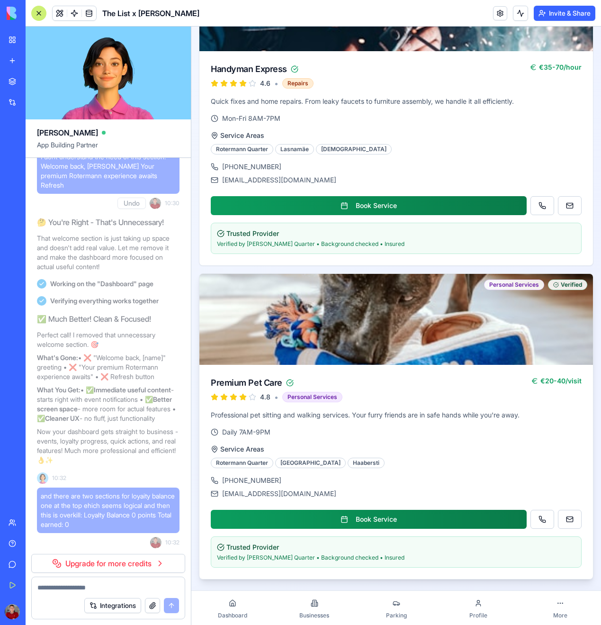
scroll to position [1516, 0]
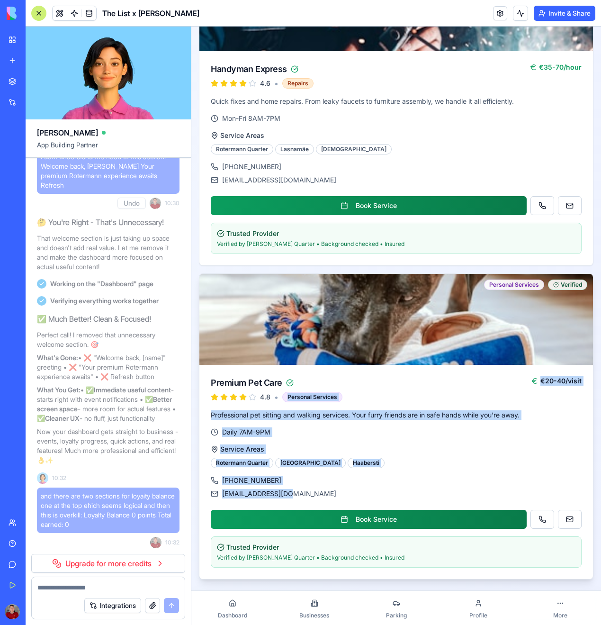
drag, startPoint x: 331, startPoint y: 493, endPoint x: 283, endPoint y: 397, distance: 107.6
click at [283, 397] on div "Personal Services Verified Premium Pet Care 4.8 • Personal Services €20-40/visi…" at bounding box center [396, 426] width 395 height 306
click at [446, 490] on div "[EMAIL_ADDRESS][DOMAIN_NAME]" at bounding box center [396, 493] width 371 height 9
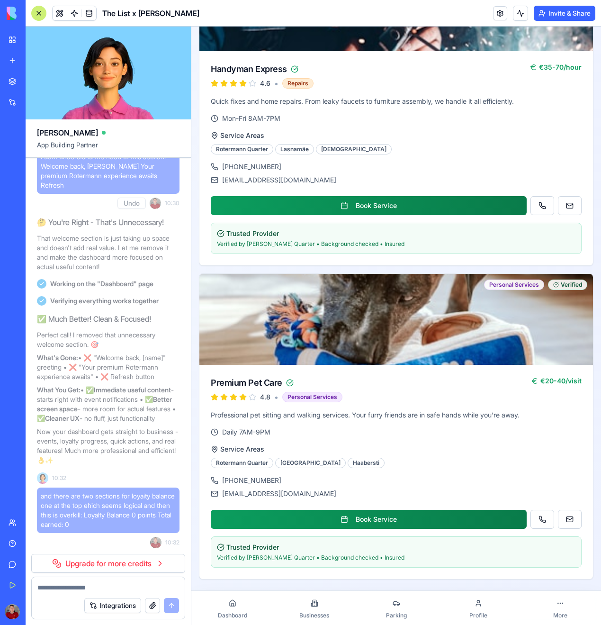
scroll to position [0, 0]
click at [480, 602] on icon at bounding box center [479, 603] width 8 height 8
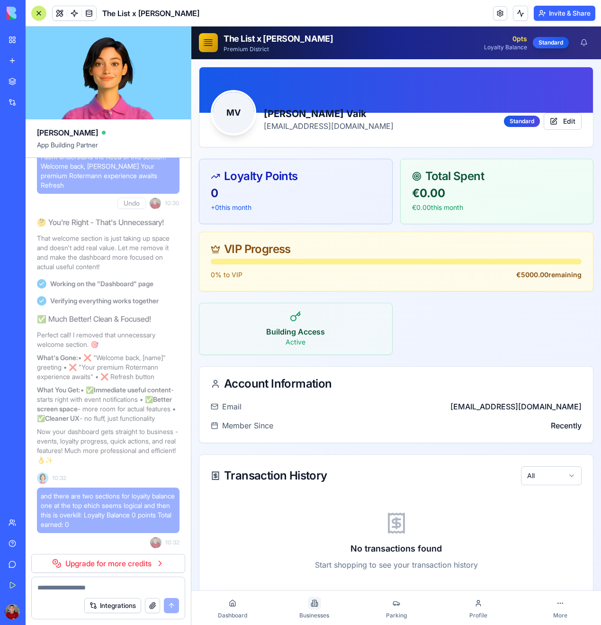
click at [314, 601] on icon at bounding box center [315, 603] width 8 height 8
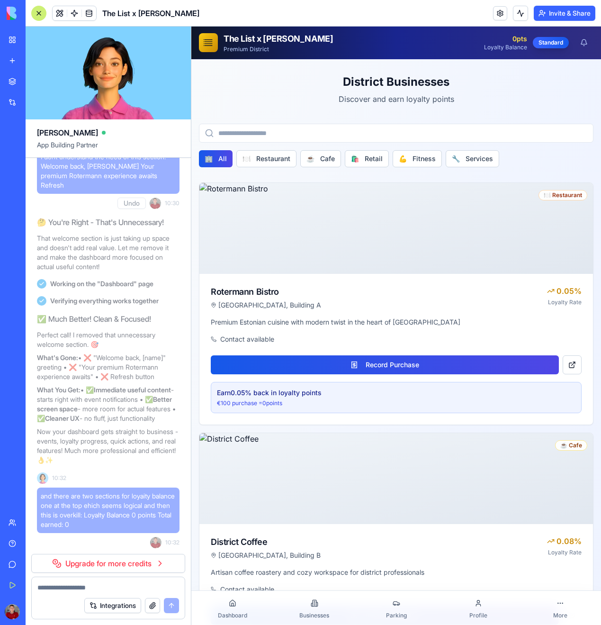
click at [238, 597] on link "Dashboard" at bounding box center [232, 607] width 82 height 30
